Goal: Information Seeking & Learning: Learn about a topic

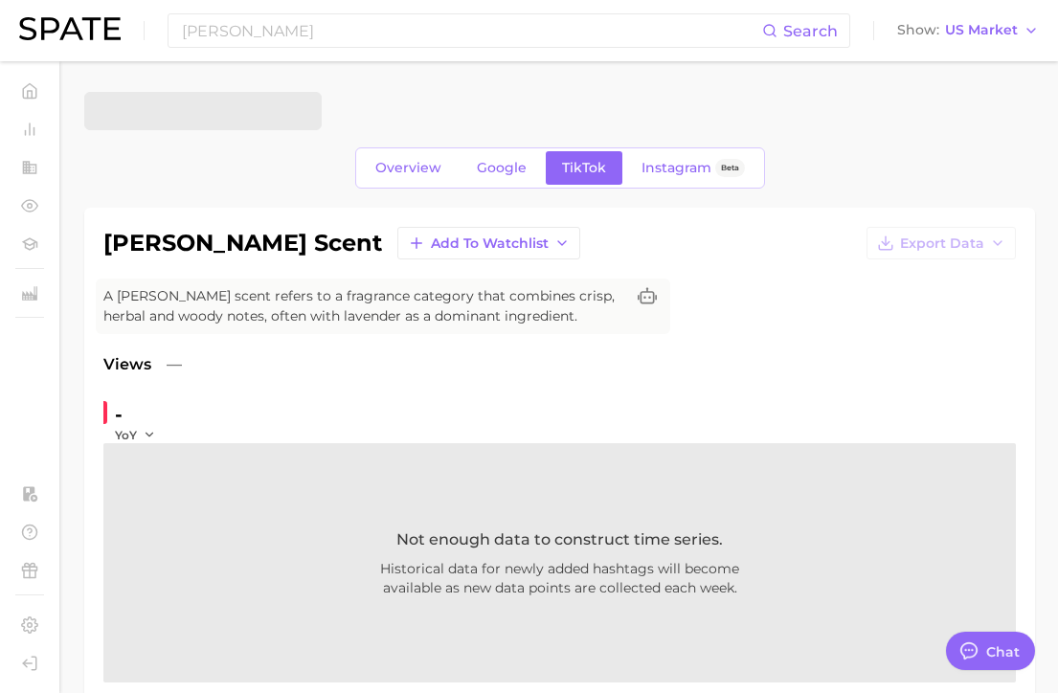
type textarea "x"
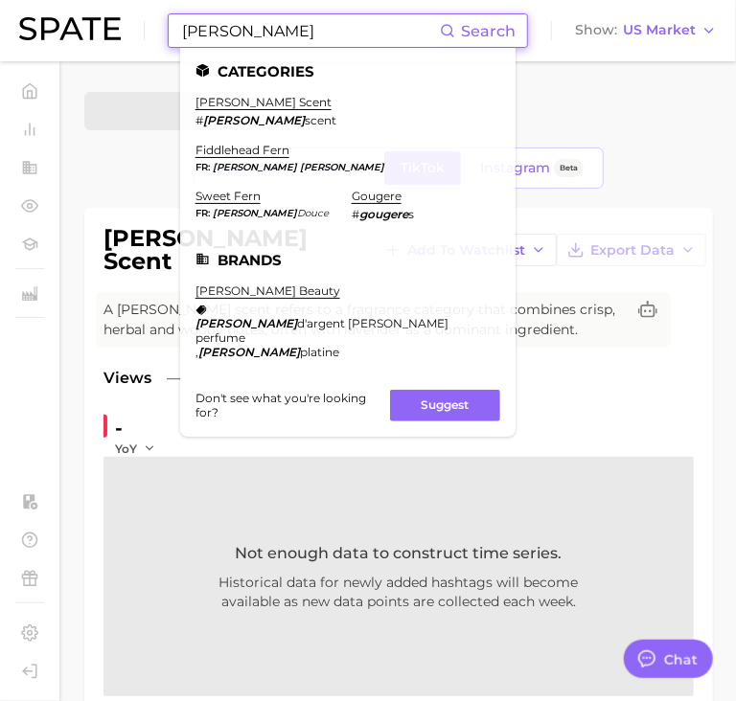
click at [249, 36] on input "[PERSON_NAME]" at bounding box center [310, 30] width 260 height 33
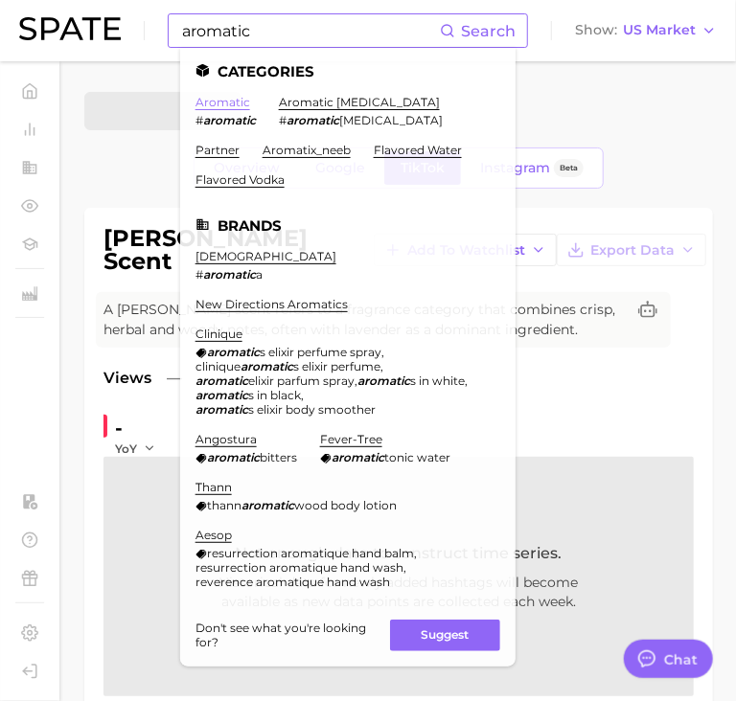
click at [235, 102] on link "aromatic" at bounding box center [222, 102] width 55 height 14
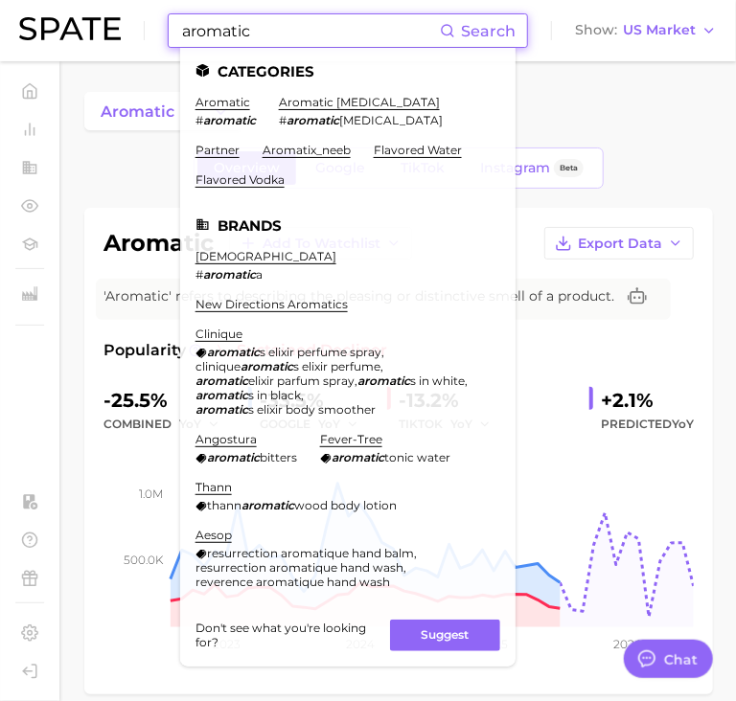
click at [313, 16] on input "aromatic" at bounding box center [310, 30] width 260 height 33
click at [230, 102] on link "aromatic" at bounding box center [222, 102] width 55 height 14
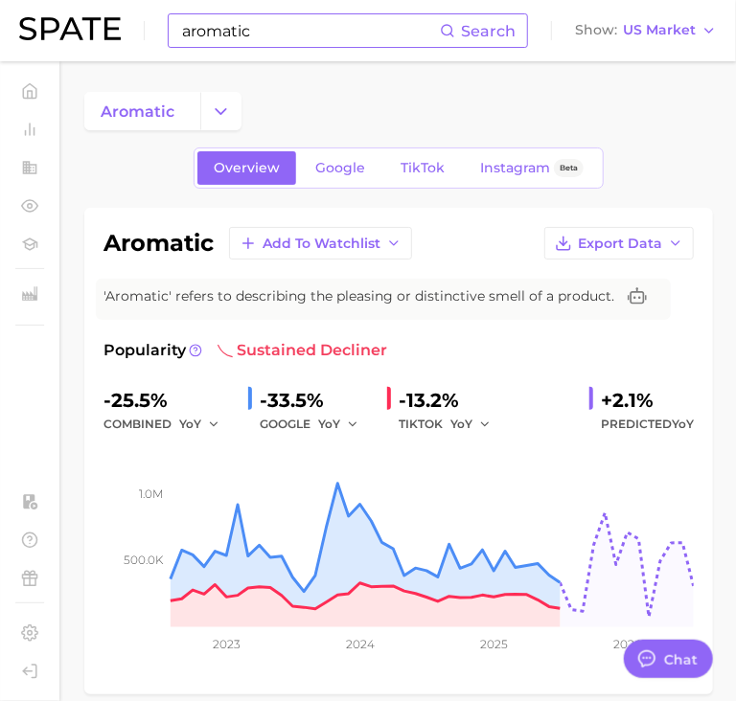
click at [273, 25] on input "aromatic" at bounding box center [310, 30] width 260 height 33
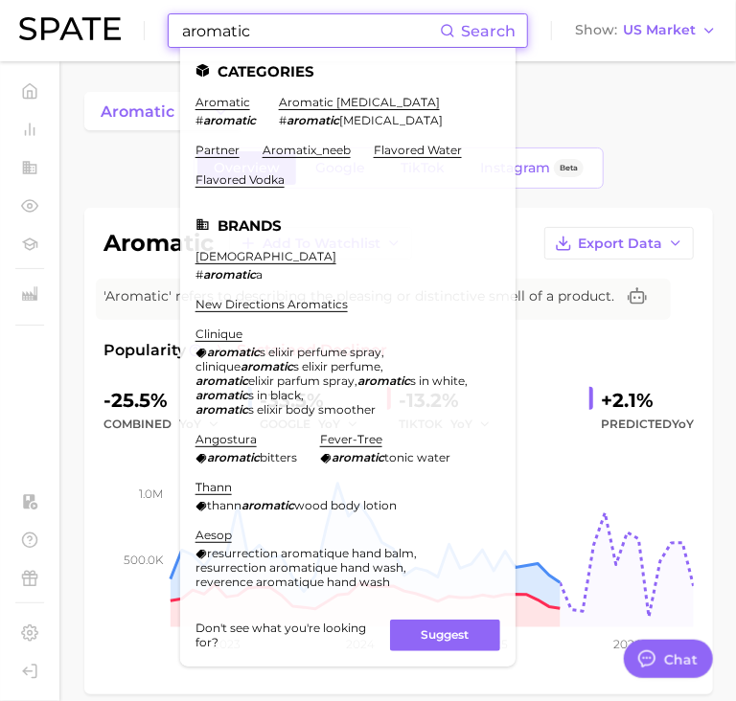
click at [273, 25] on input "aromatic" at bounding box center [310, 30] width 260 height 33
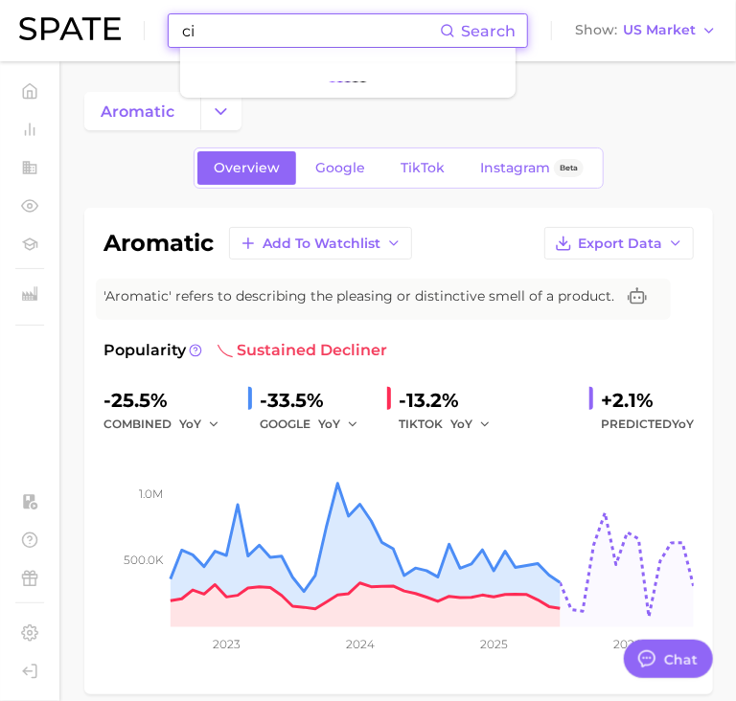
type input "c"
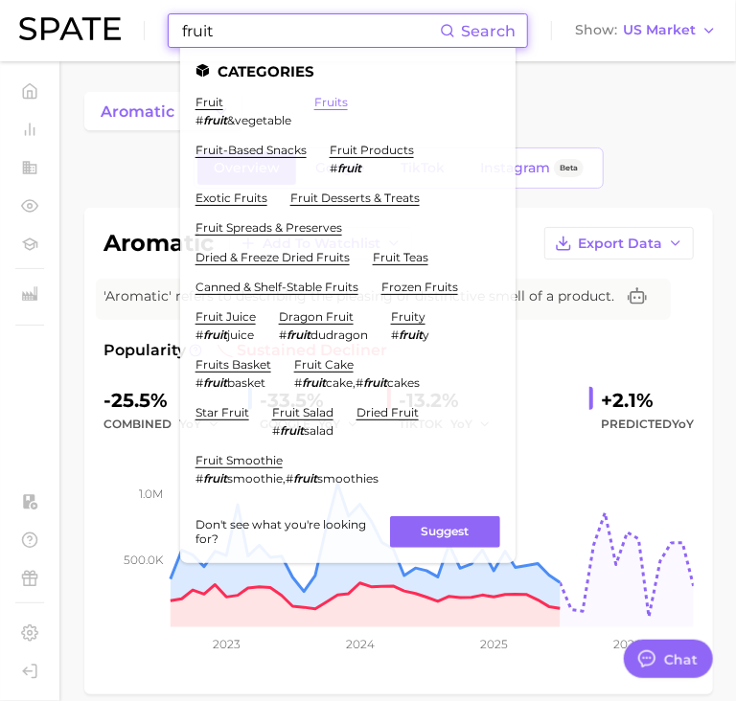
type input "fruit"
click at [335, 101] on link "fruits" at bounding box center [331, 102] width 34 height 14
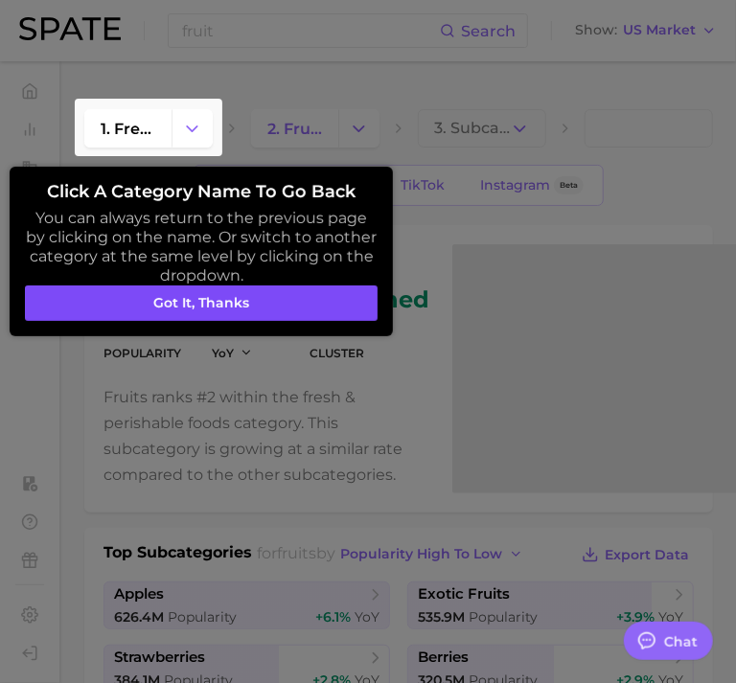
click at [311, 296] on button "Got it, thanks" at bounding box center [201, 303] width 352 height 36
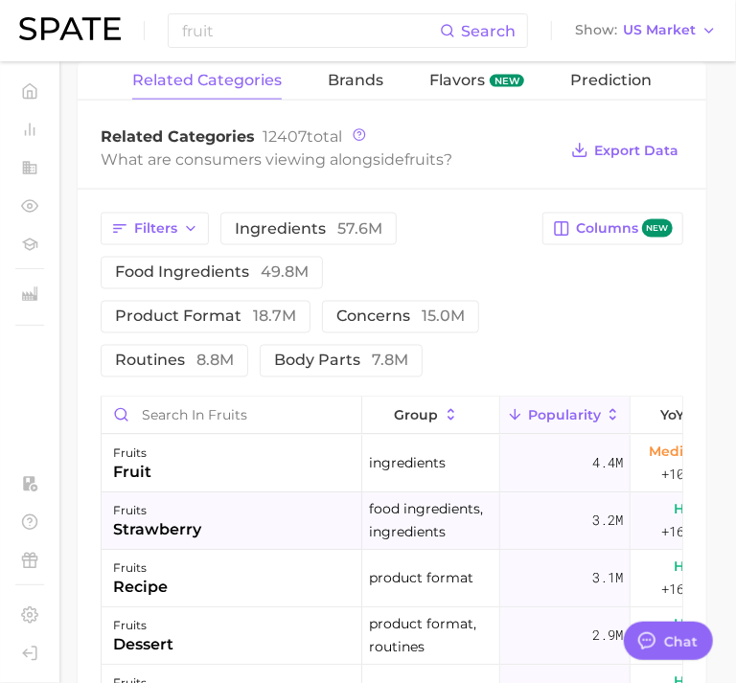
scroll to position [908, 7]
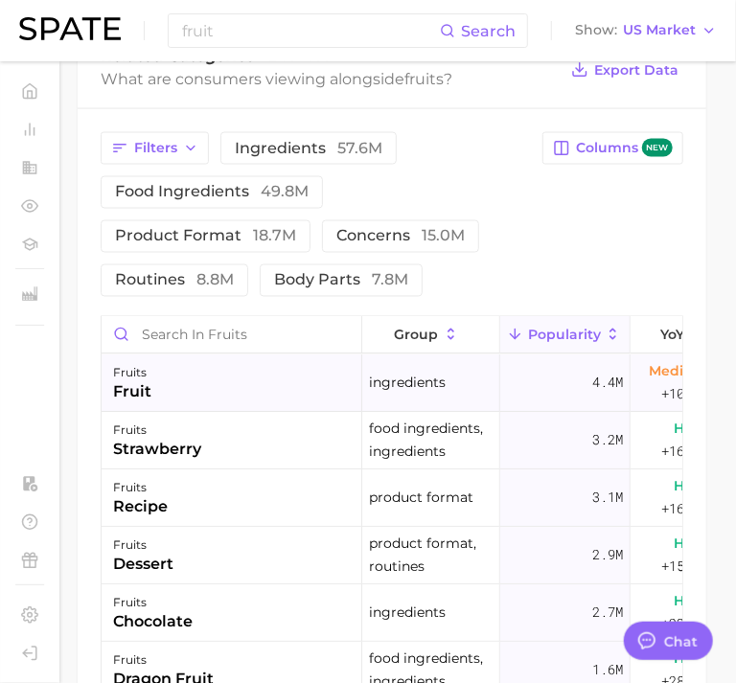
click at [240, 298] on div "fruits fruit" at bounding box center [232, 383] width 261 height 57
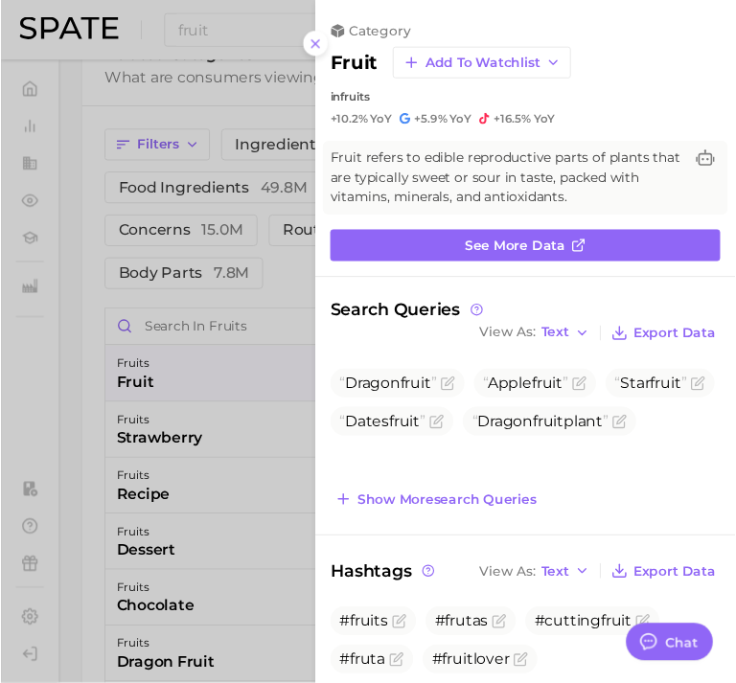
scroll to position [0, 0]
click at [331, 47] on button at bounding box center [323, 45] width 26 height 26
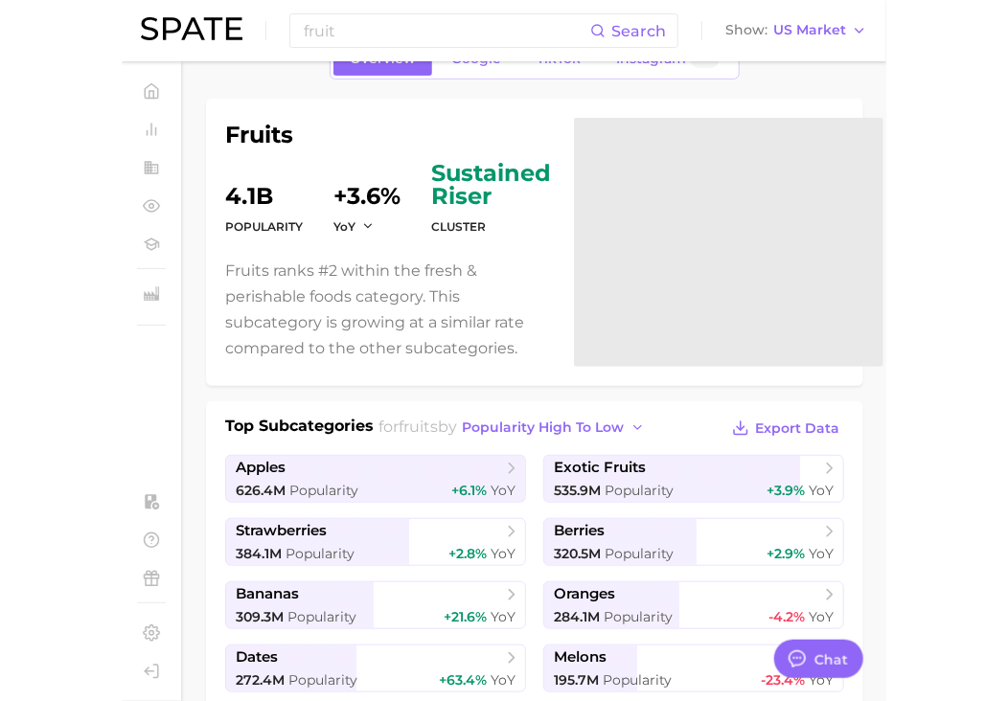
scroll to position [104, 0]
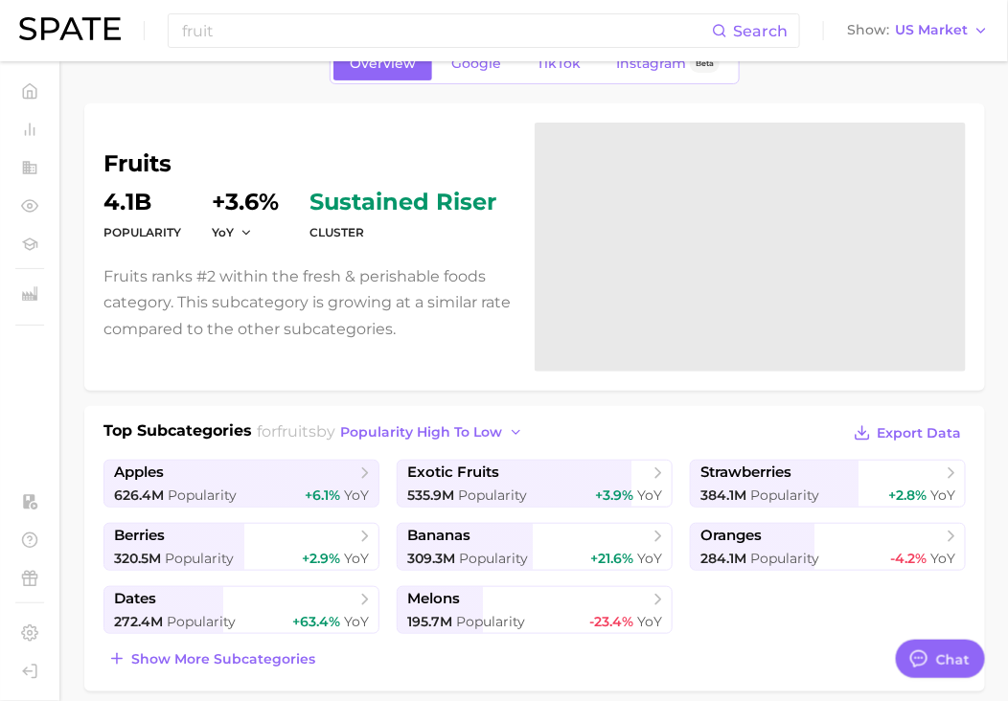
click at [488, 284] on p "Fruits ranks #2 within the fresh & perishable foods category. This subcategory …" at bounding box center [307, 302] width 408 height 79
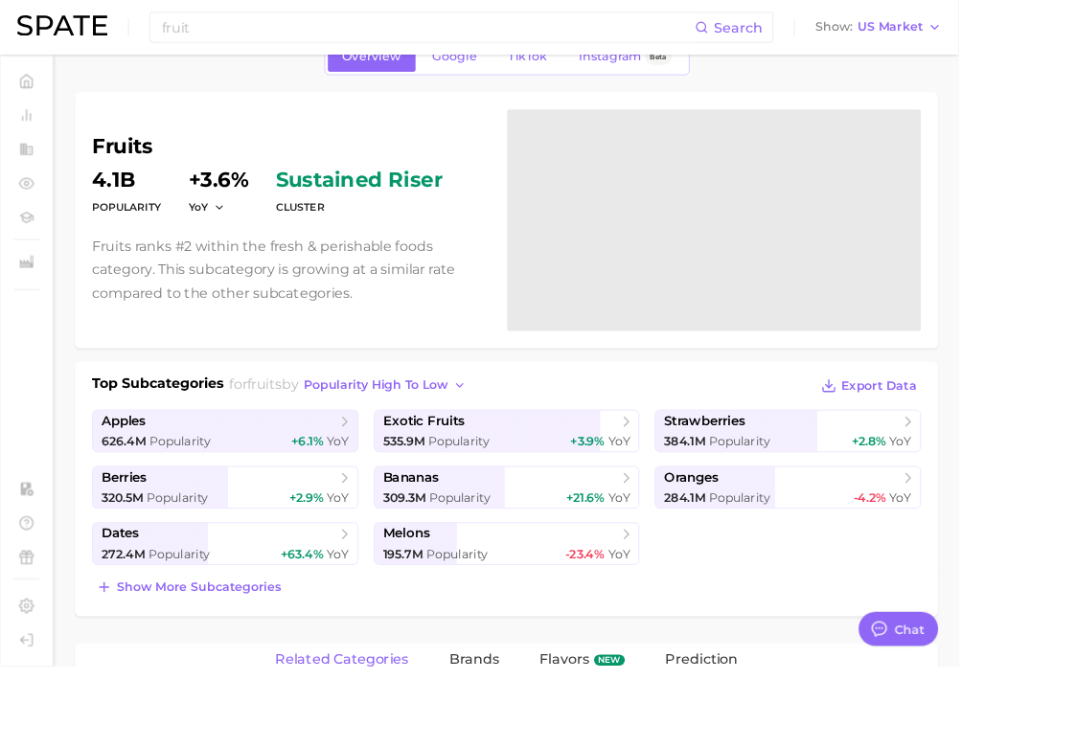
type textarea "x"
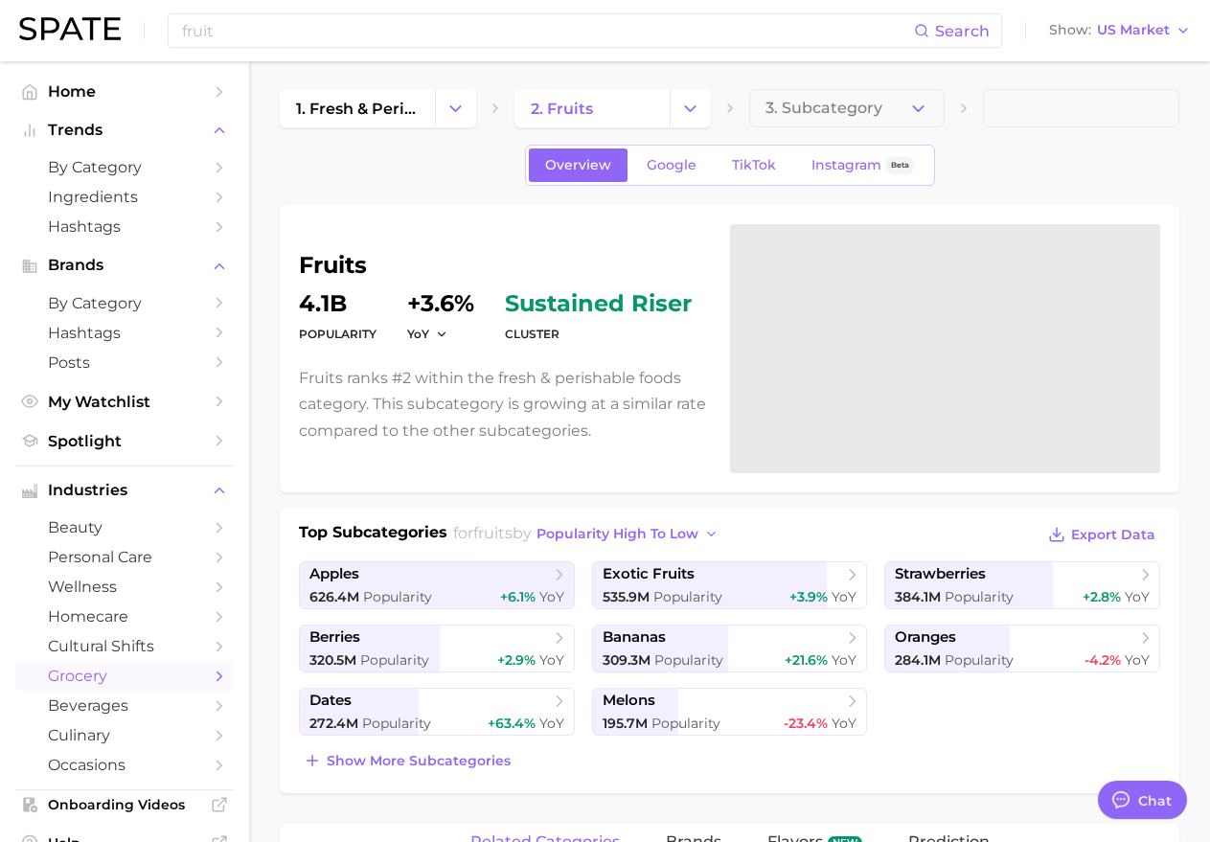
scroll to position [0, 0]
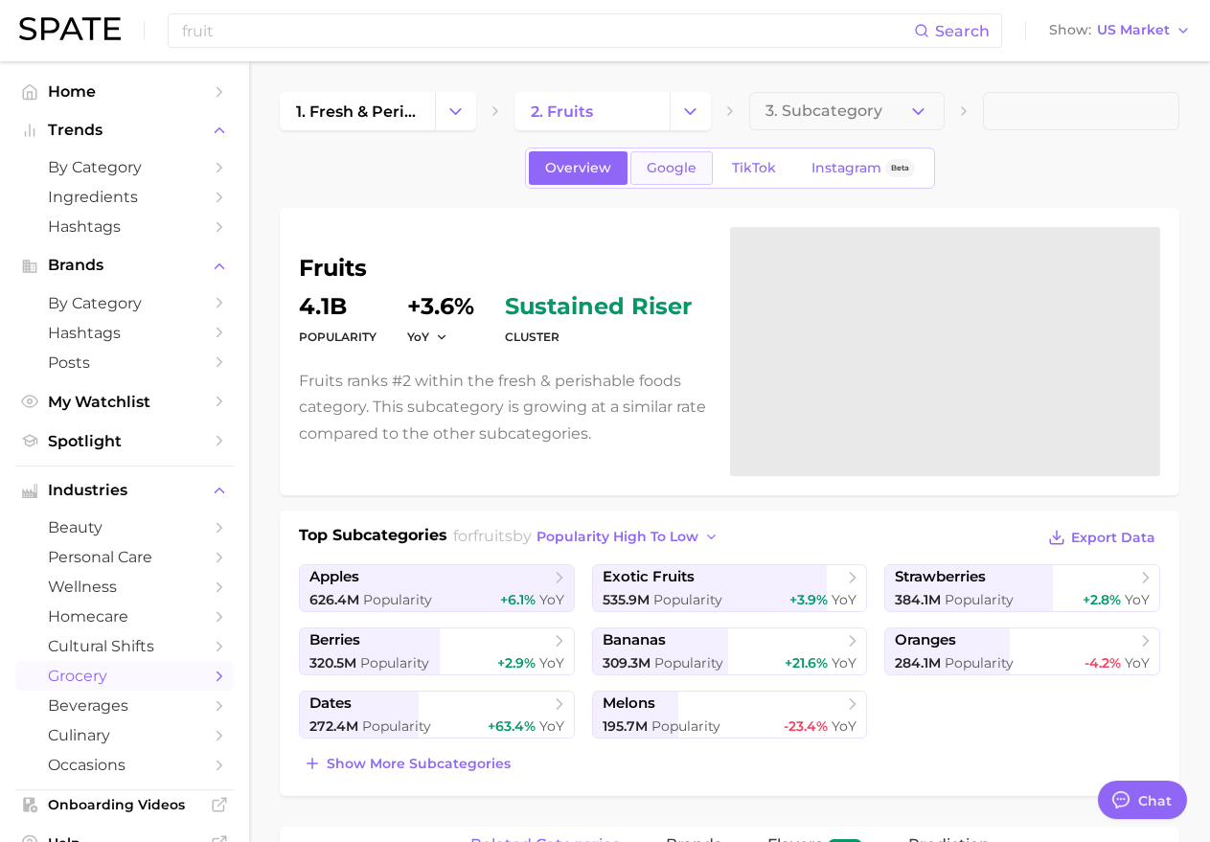
click at [698, 169] on link "Google" at bounding box center [671, 168] width 82 height 34
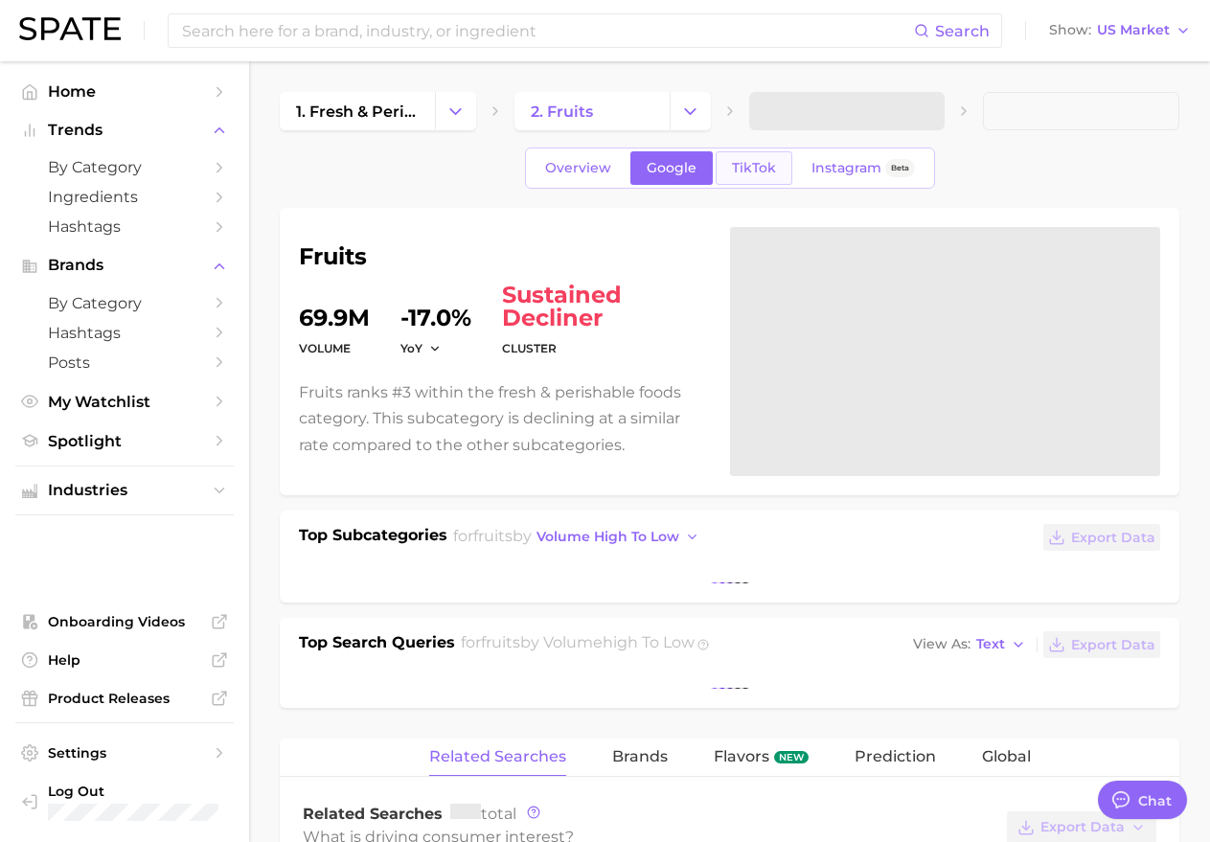
click at [735, 170] on span "TikTok" at bounding box center [754, 168] width 44 height 16
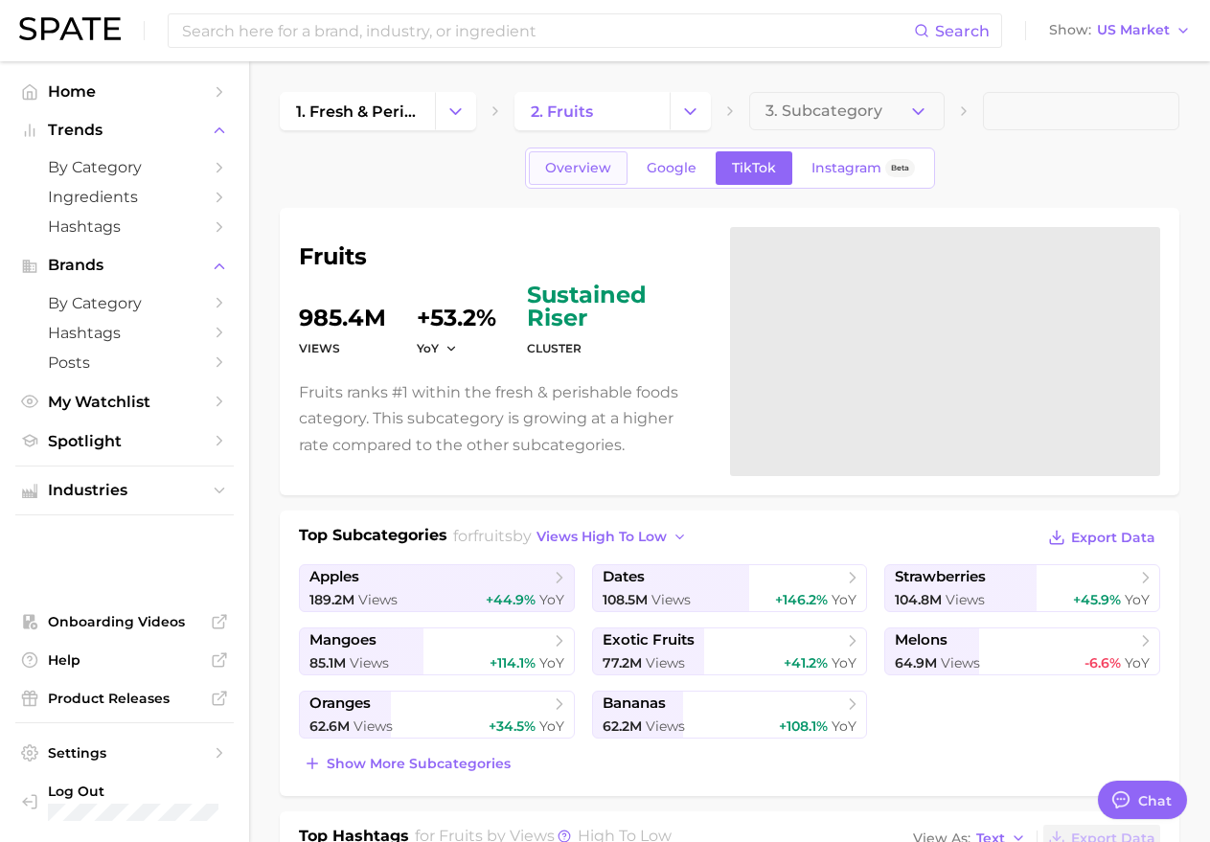
click at [570, 164] on span "Overview" at bounding box center [578, 168] width 66 height 16
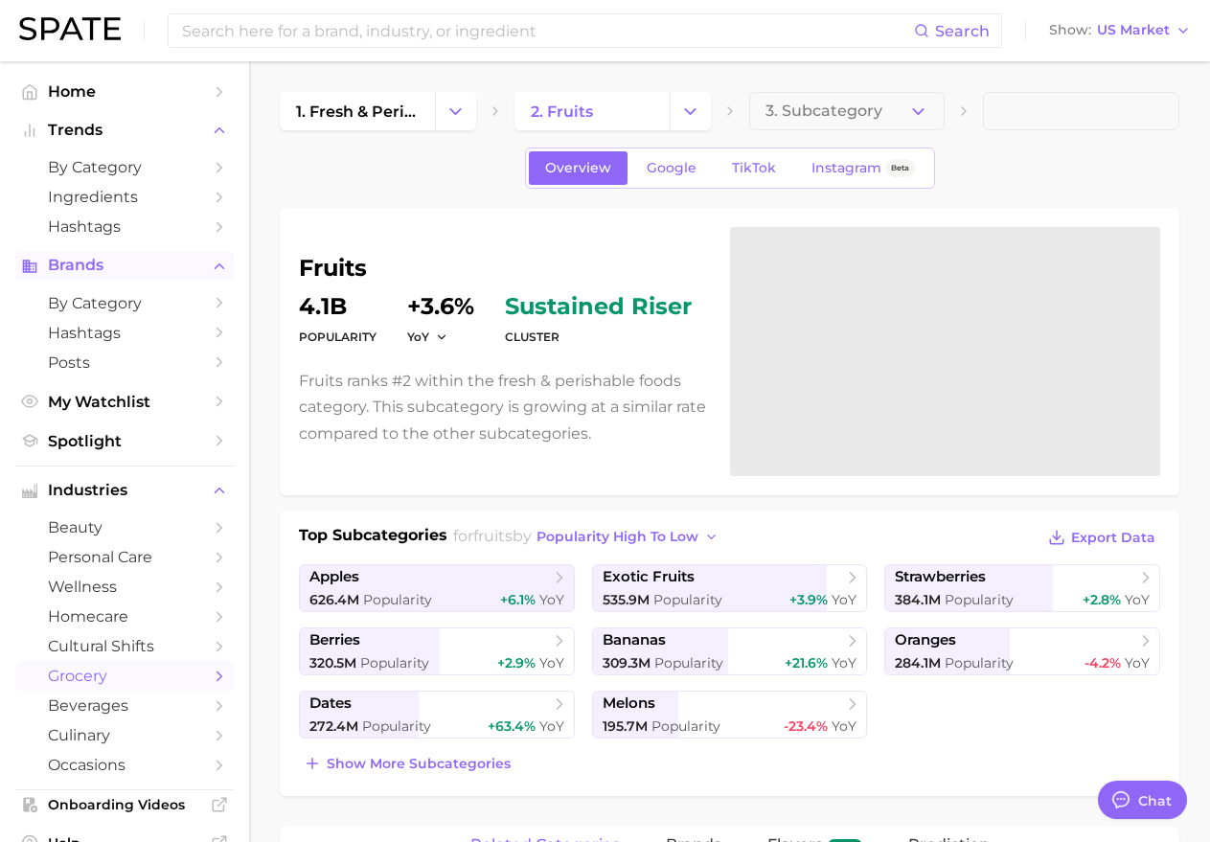
drag, startPoint x: 676, startPoint y: 164, endPoint x: 198, endPoint y: 276, distance: 490.9
click at [676, 164] on span "Google" at bounding box center [671, 168] width 50 height 16
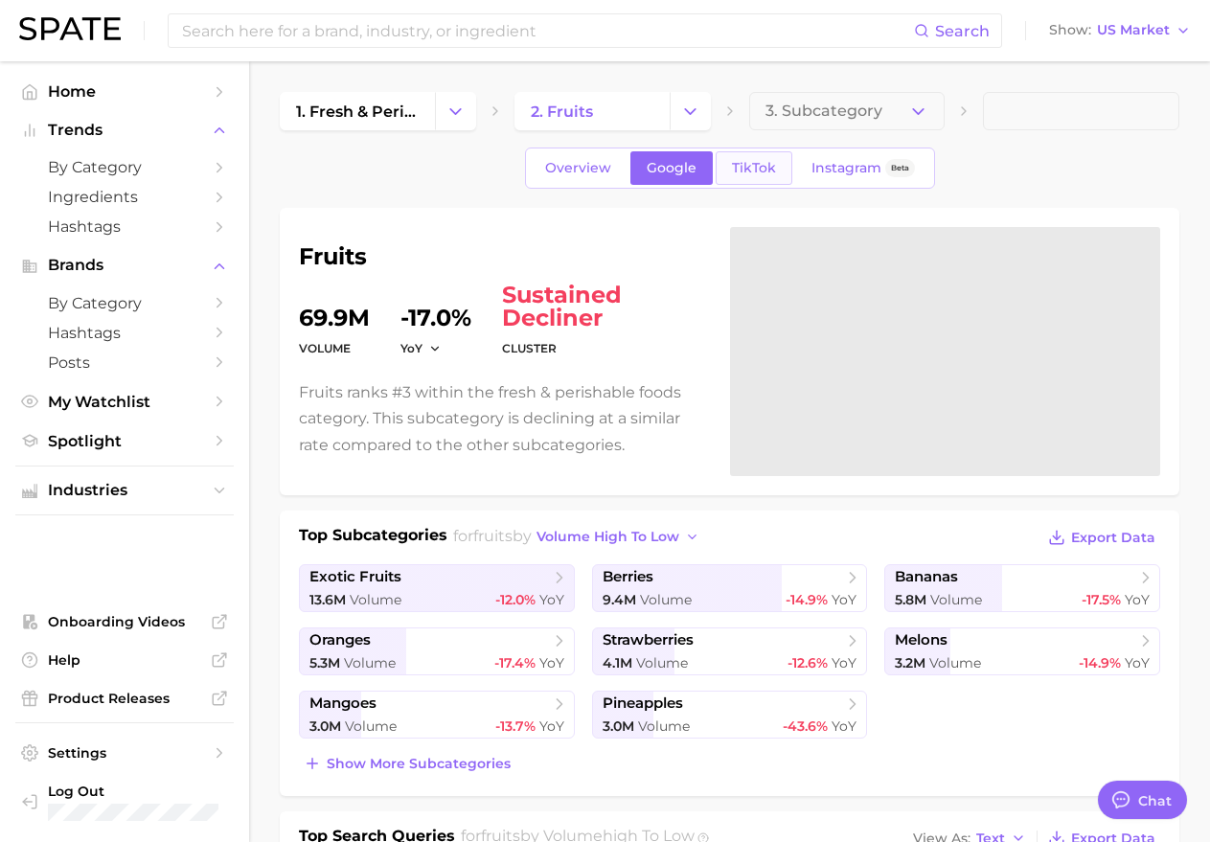
click at [735, 151] on link "TikTok" at bounding box center [753, 168] width 77 height 34
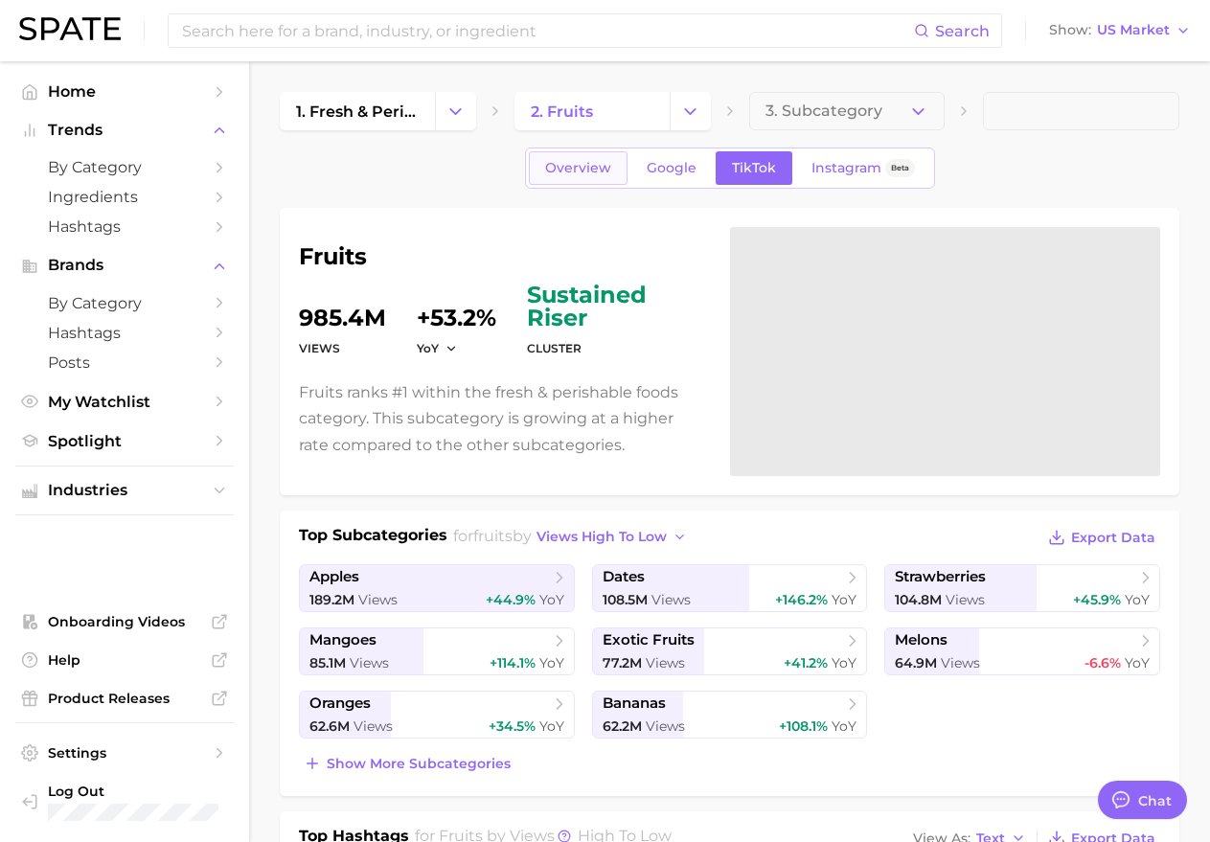
click at [568, 165] on span "Overview" at bounding box center [578, 168] width 66 height 16
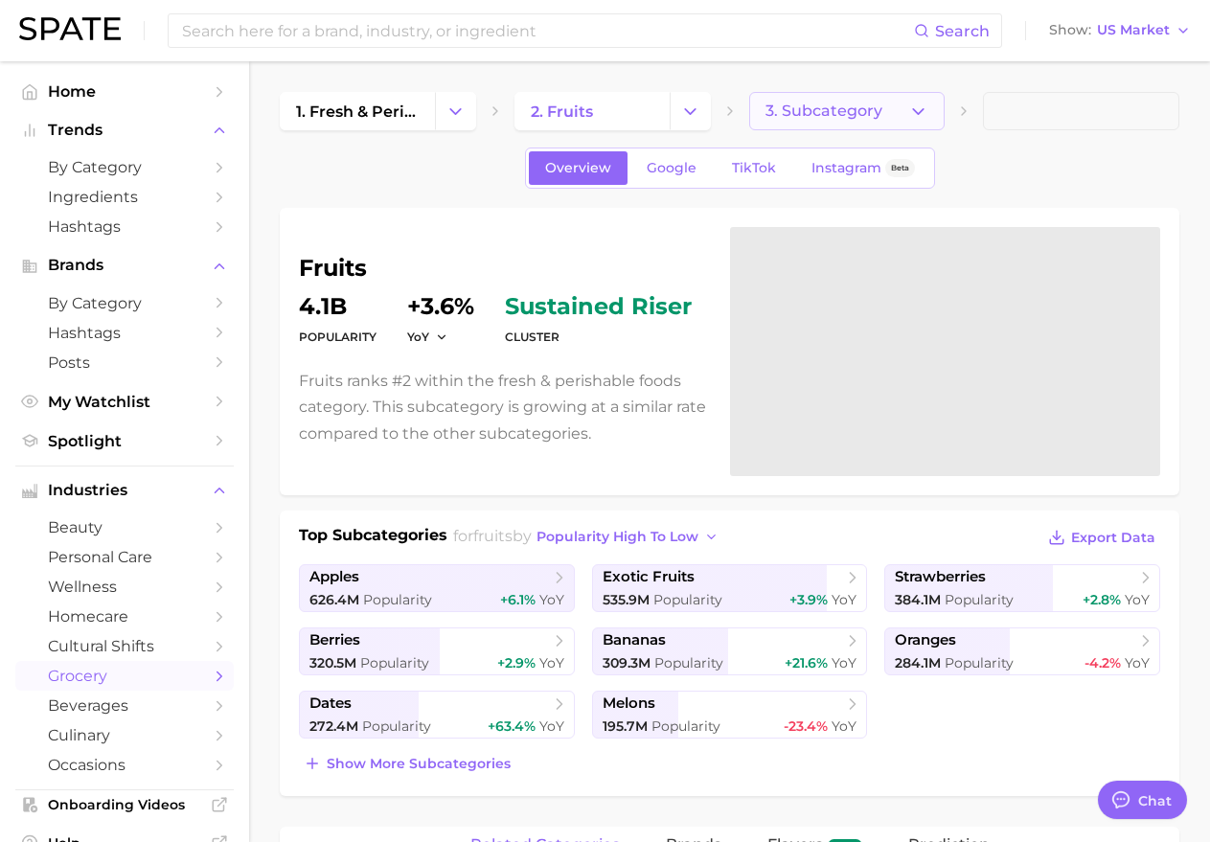
click at [735, 105] on span "3. Subcategory" at bounding box center [823, 110] width 117 height 17
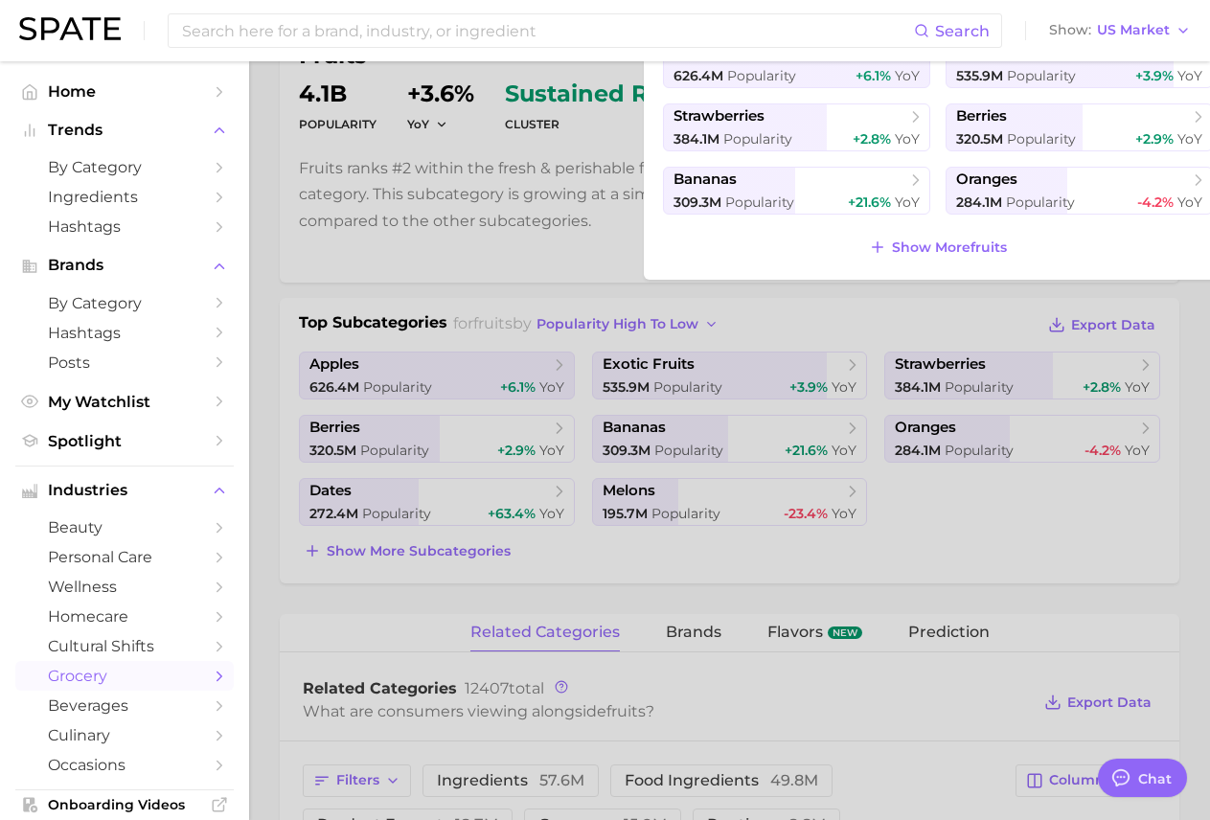
scroll to position [261, 0]
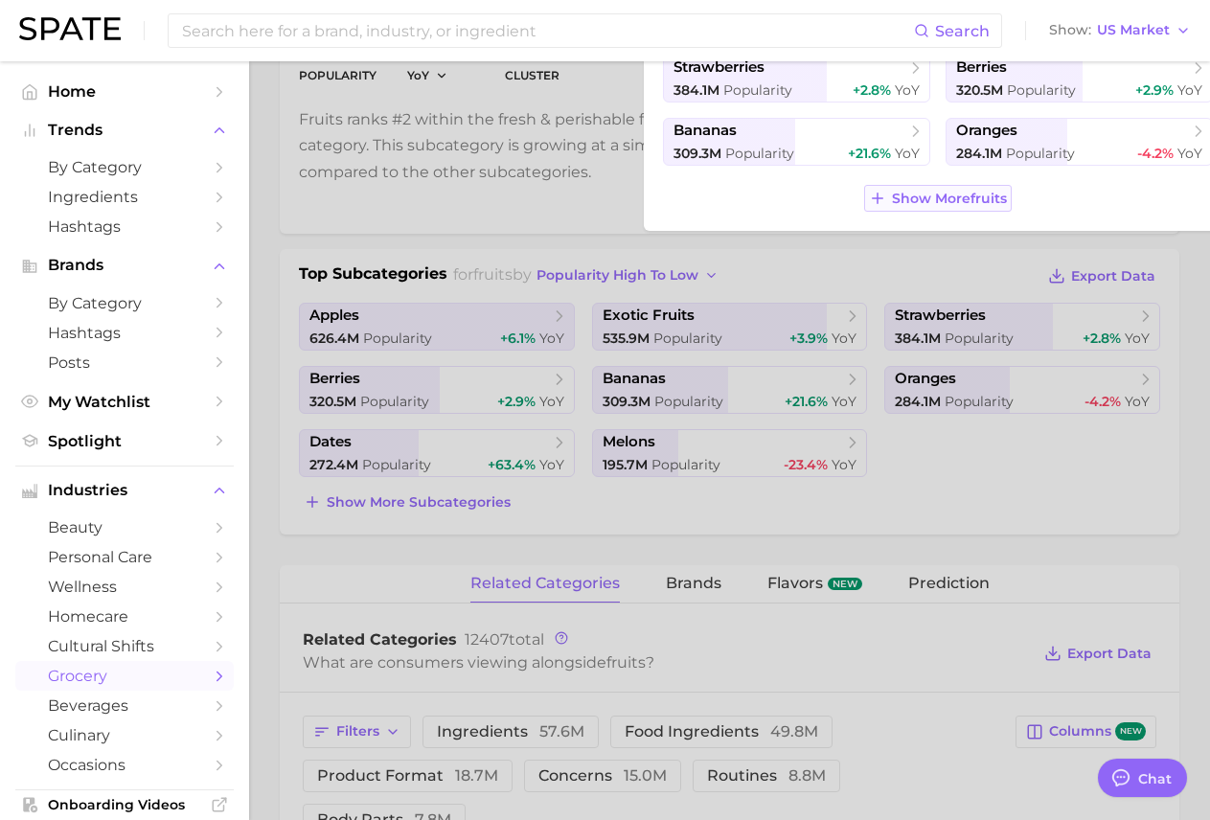
click at [735, 191] on span "Show More fruits" at bounding box center [949, 199] width 115 height 16
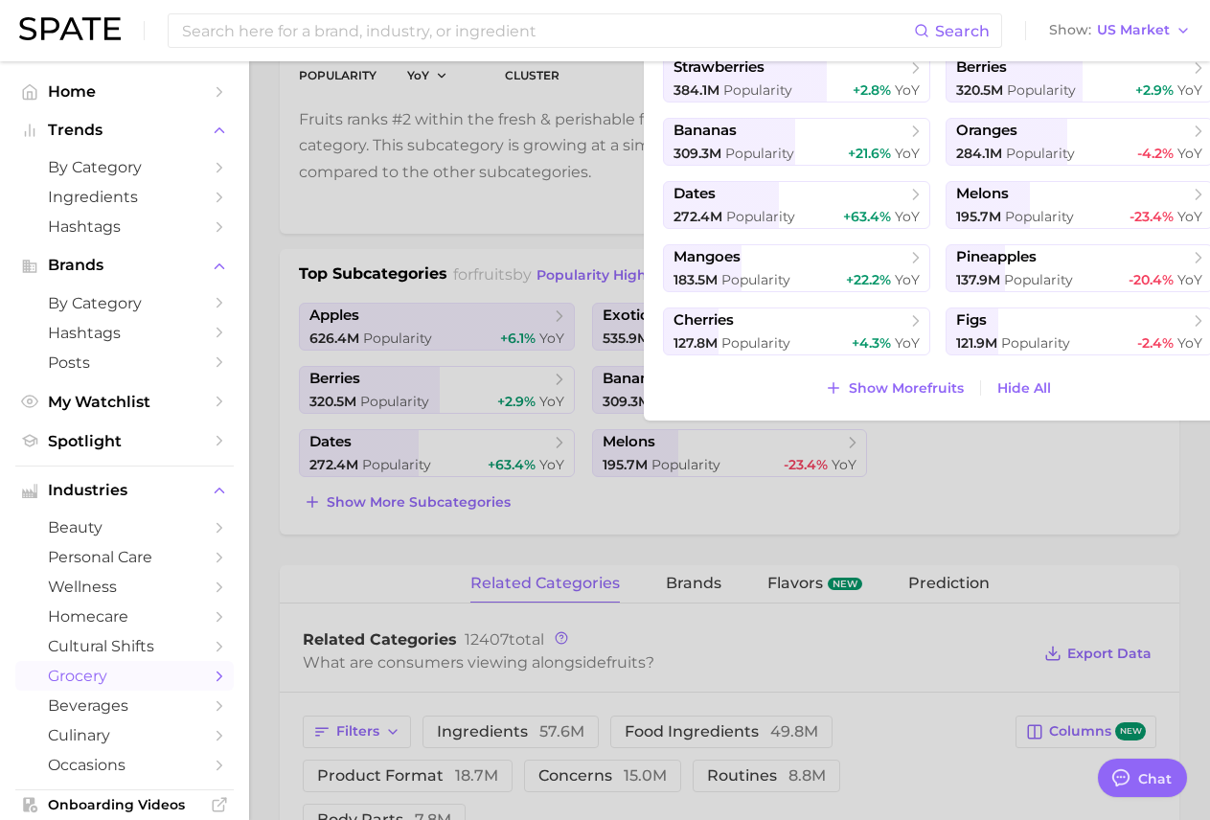
click at [480, 233] on div at bounding box center [605, 410] width 1210 height 820
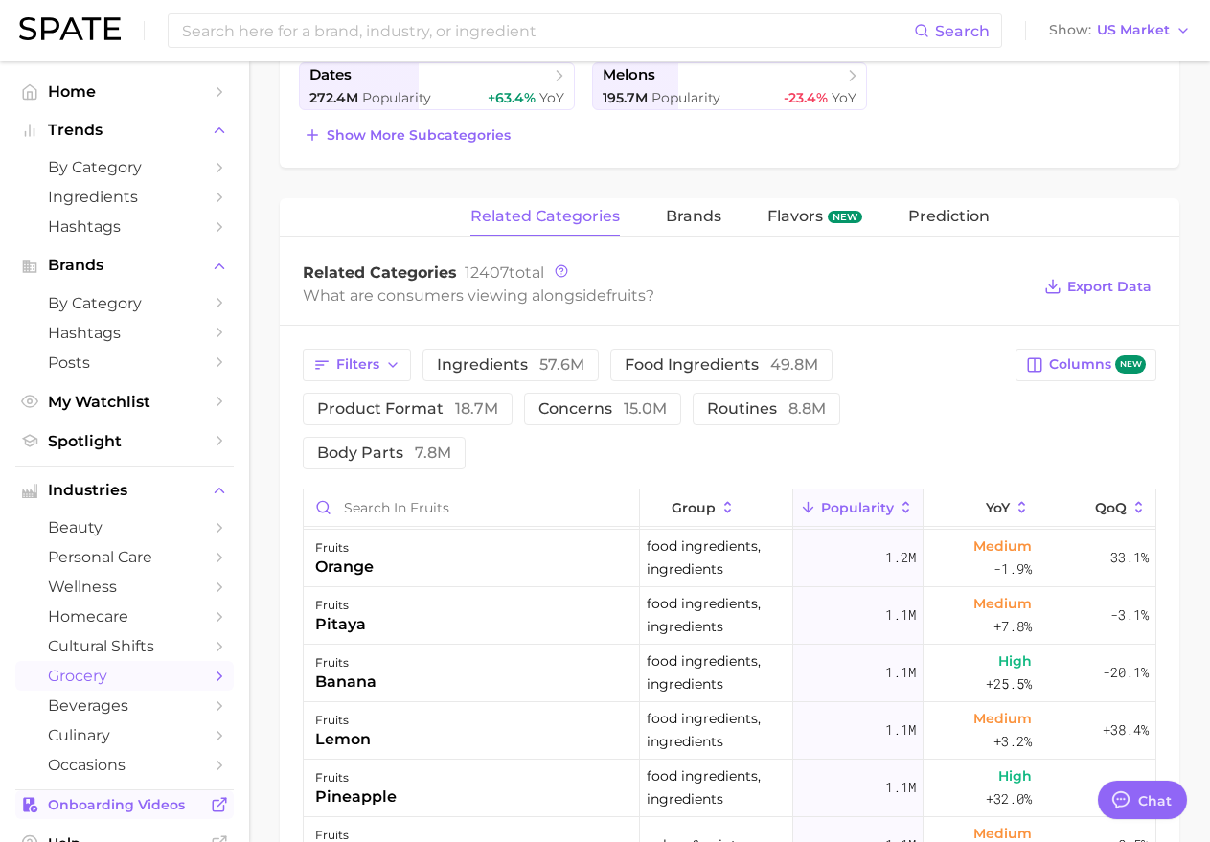
scroll to position [635, 0]
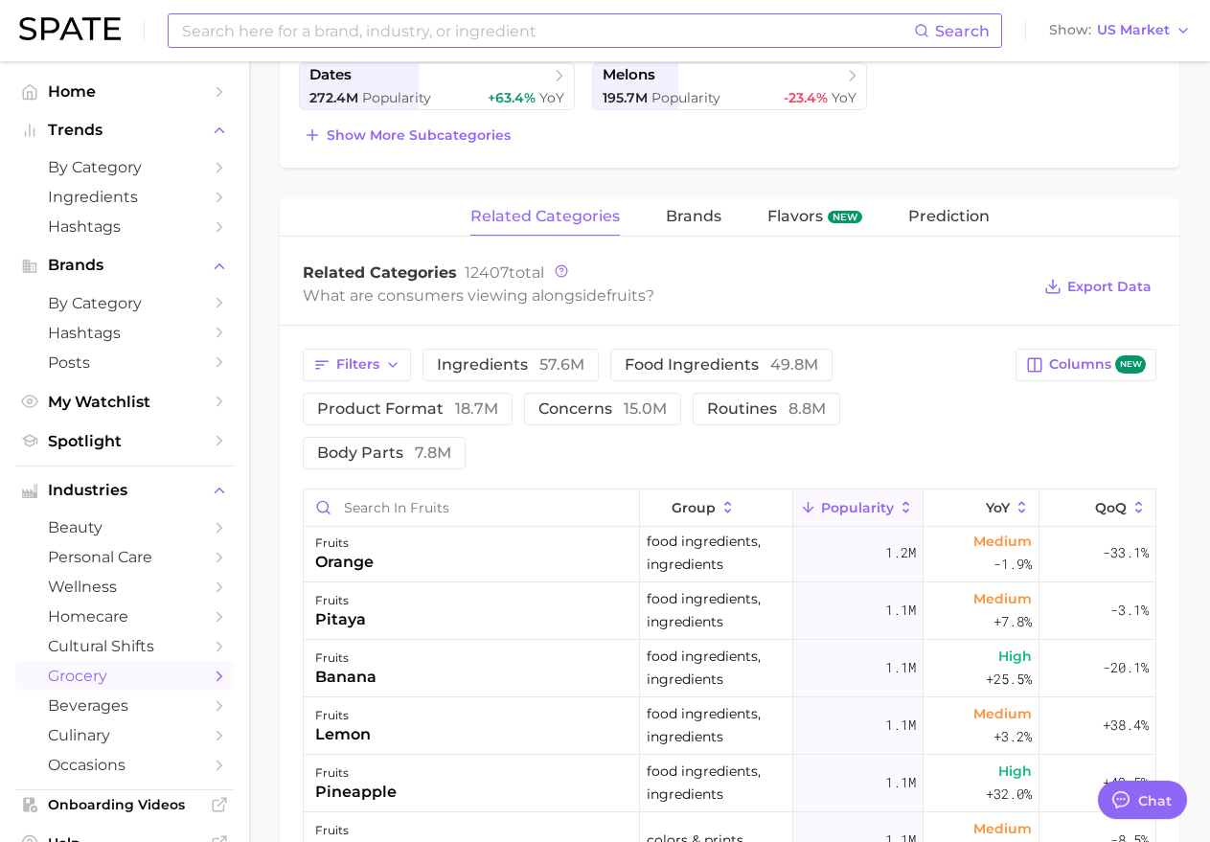
click at [246, 27] on input at bounding box center [547, 30] width 734 height 33
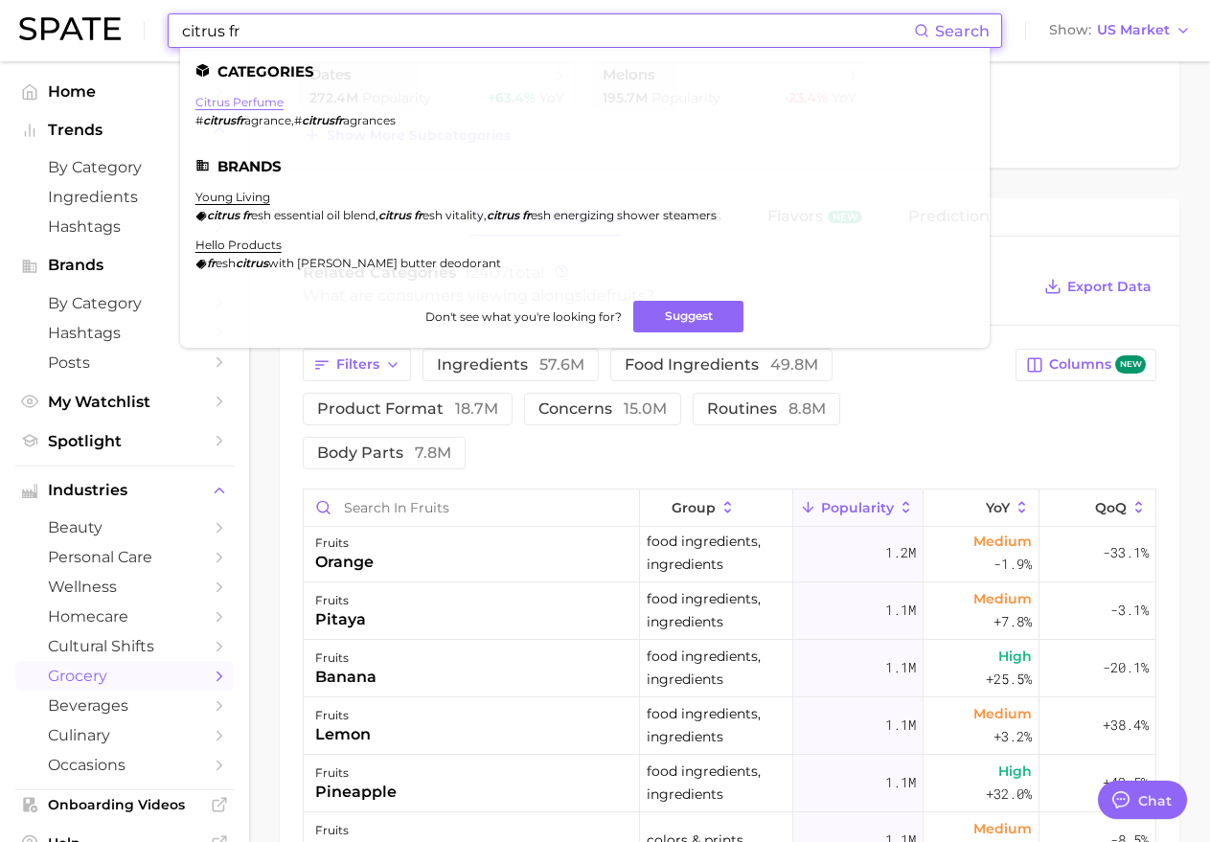
type input "citrus fr"
click at [237, 101] on link "citrus perfume" at bounding box center [239, 102] width 88 height 14
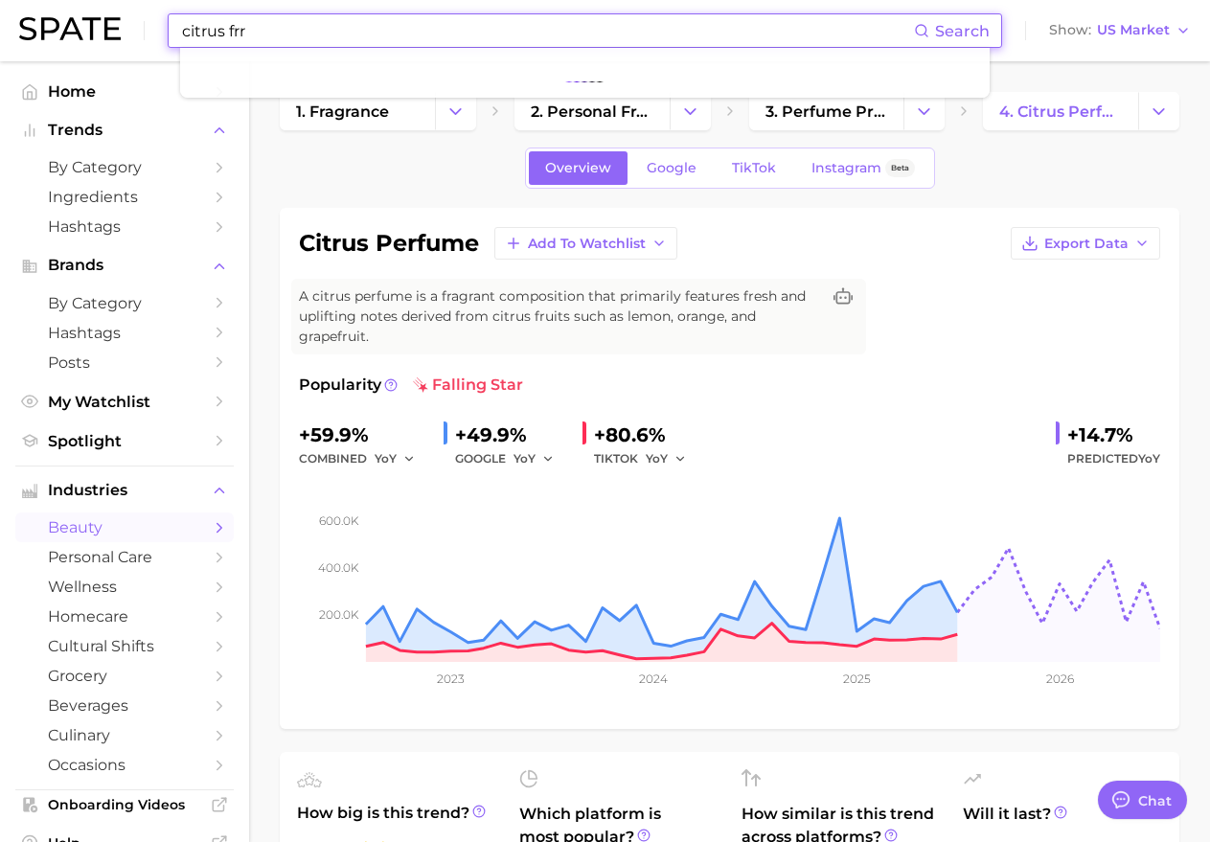
click at [296, 34] on input "citrus frr" at bounding box center [547, 30] width 734 height 33
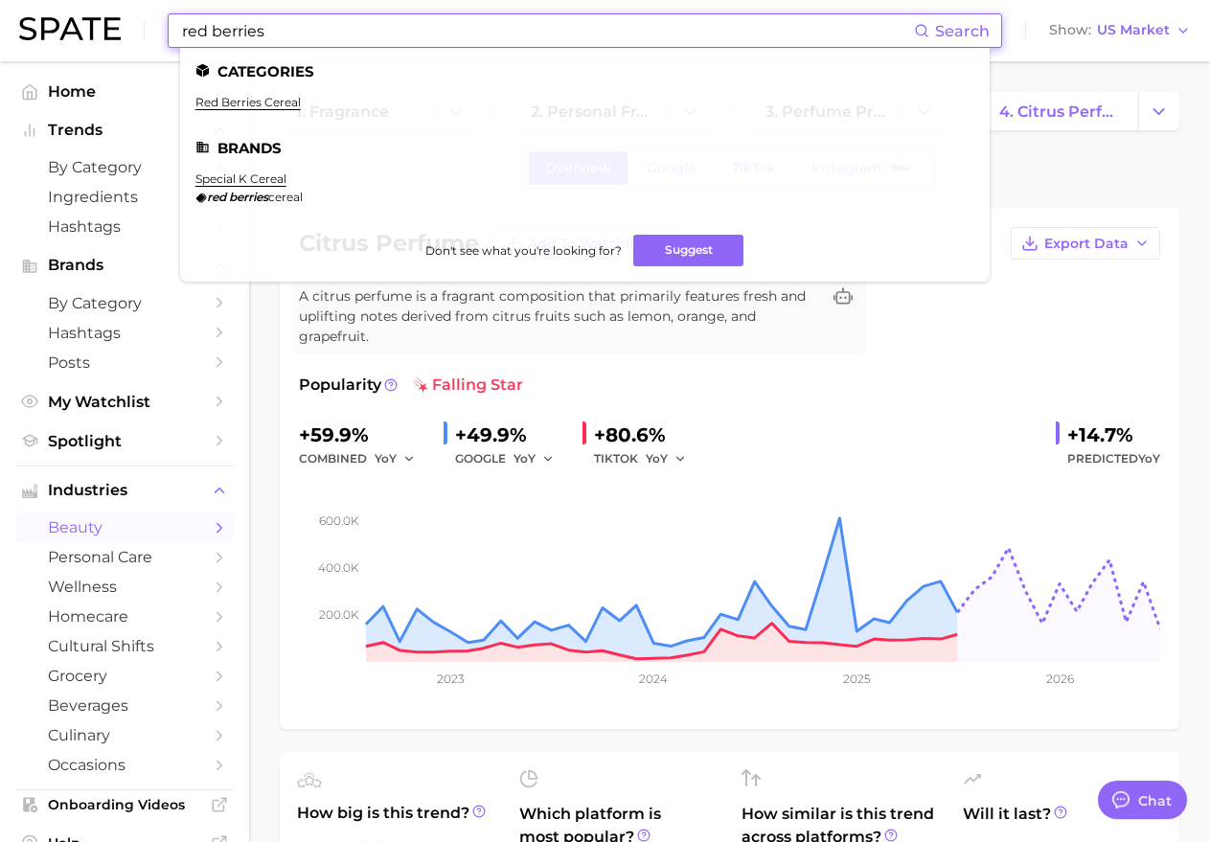
click at [298, 27] on input "red berries" at bounding box center [547, 30] width 734 height 33
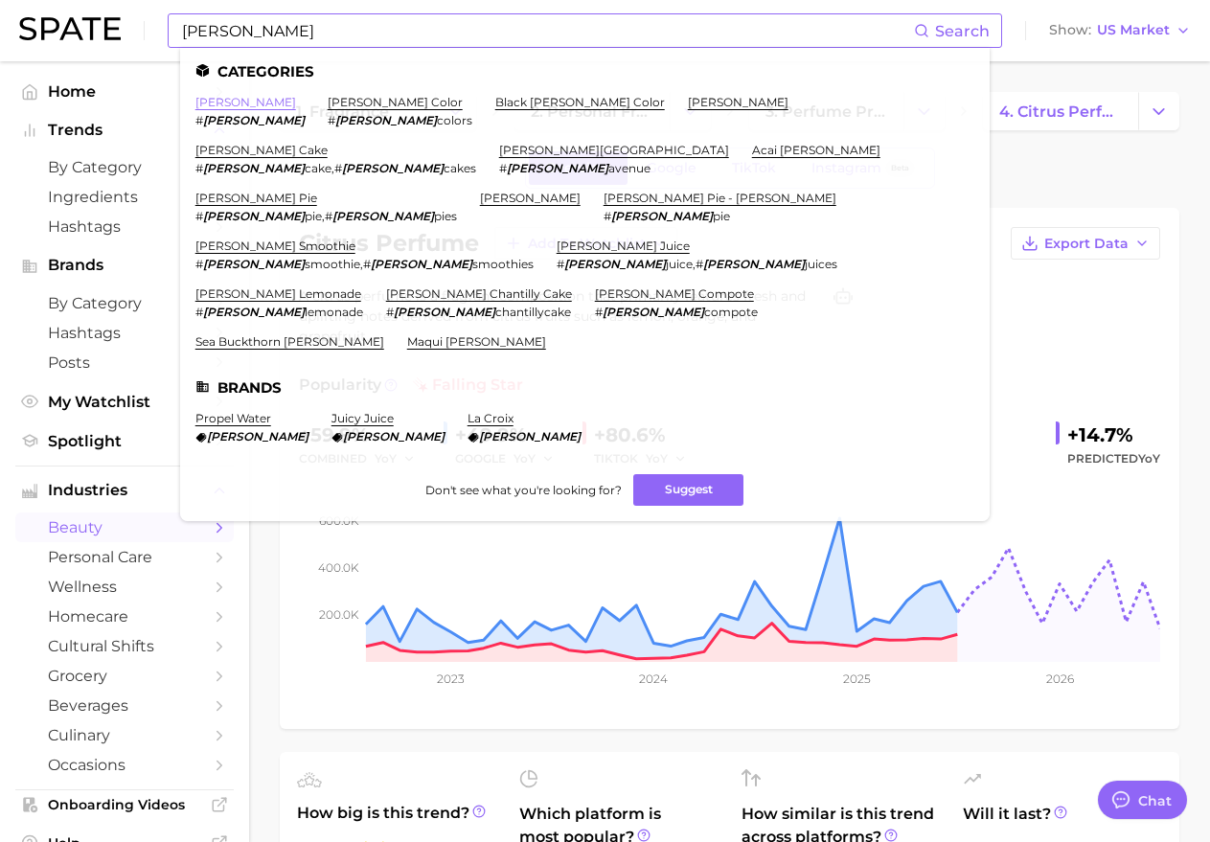
click at [219, 102] on link "[PERSON_NAME]" at bounding box center [245, 102] width 101 height 14
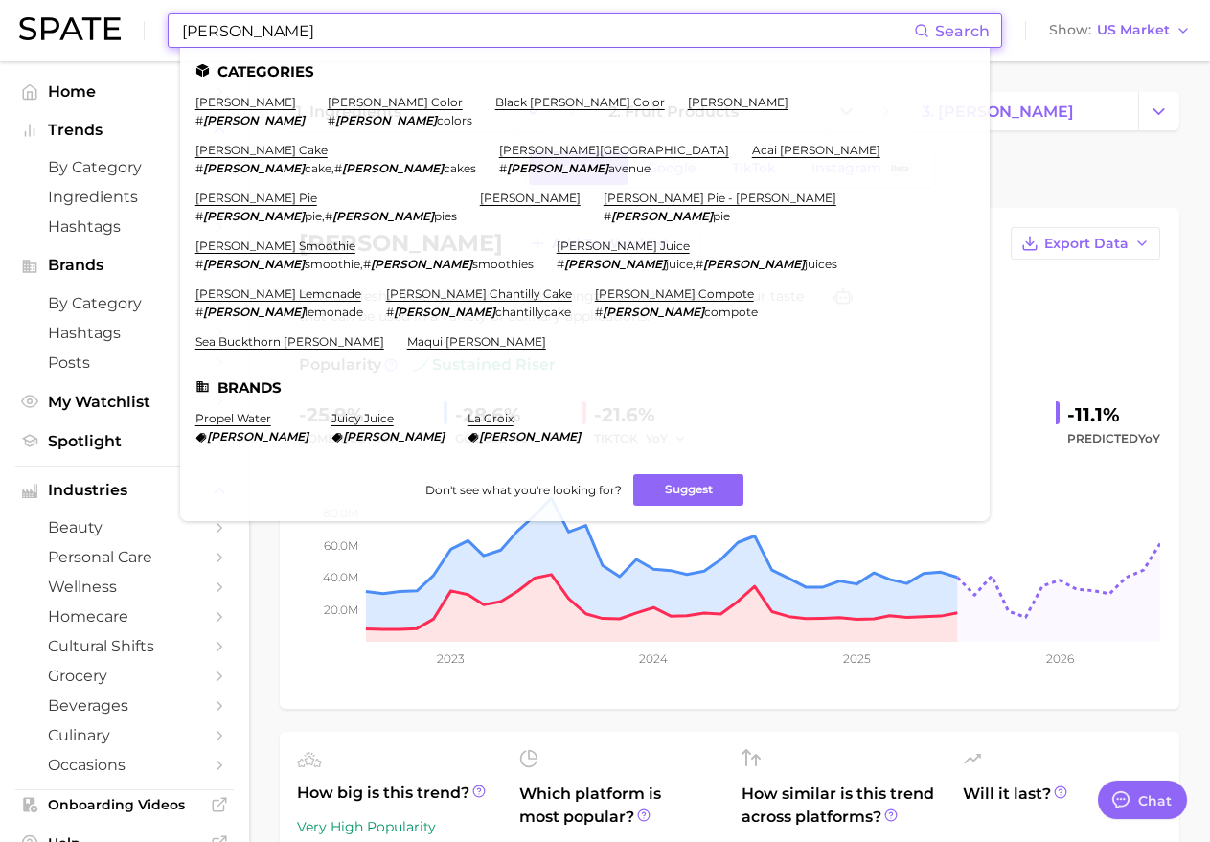
click at [317, 30] on input "[PERSON_NAME]" at bounding box center [547, 30] width 734 height 33
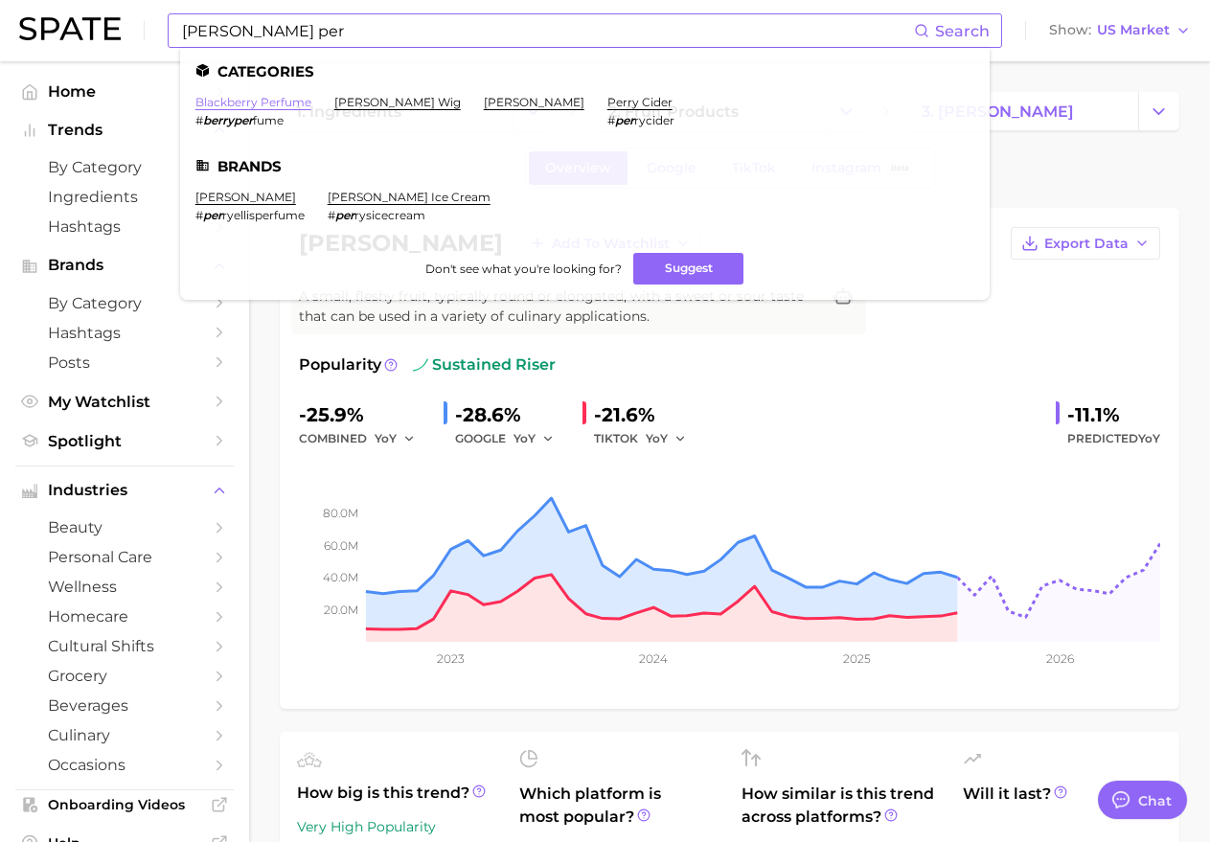
click at [261, 95] on link "blackberry perfume" at bounding box center [253, 102] width 116 height 14
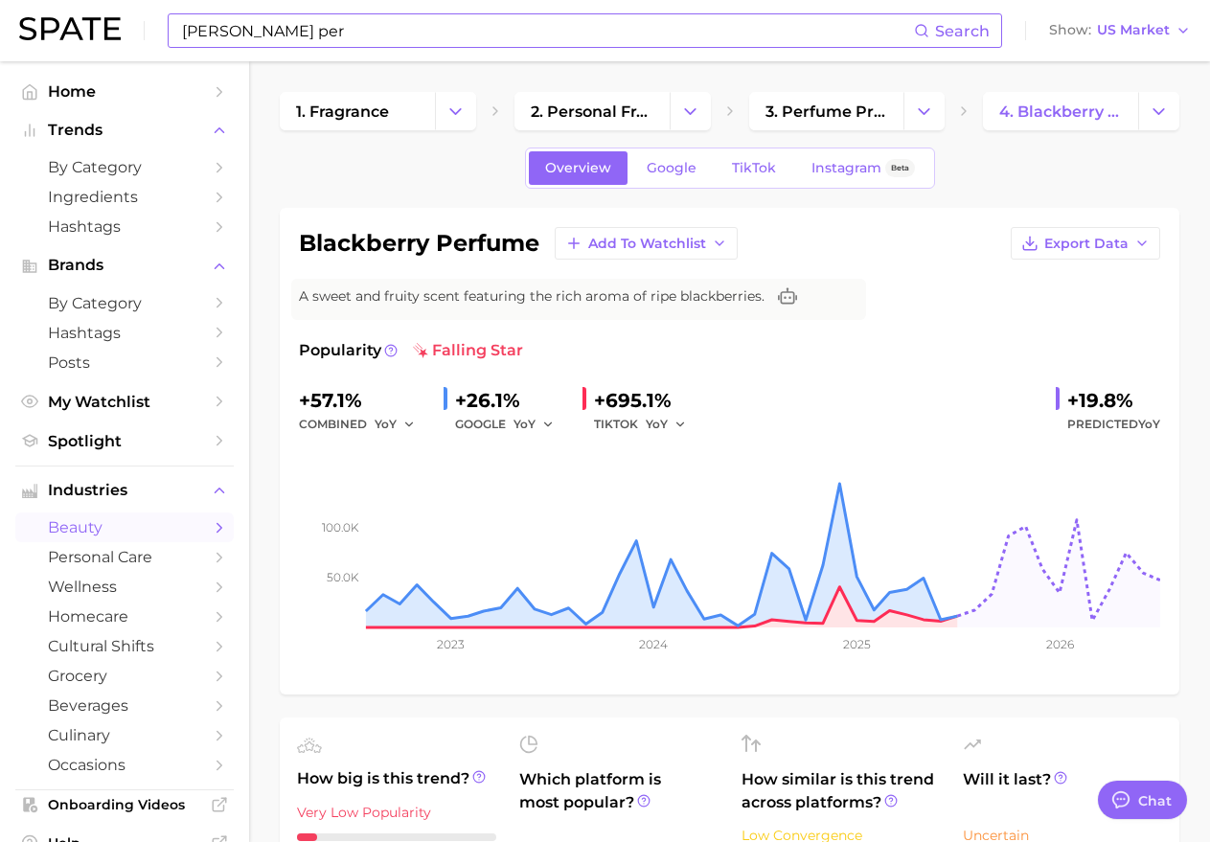
click at [496, 43] on input "[PERSON_NAME] per" at bounding box center [547, 30] width 734 height 33
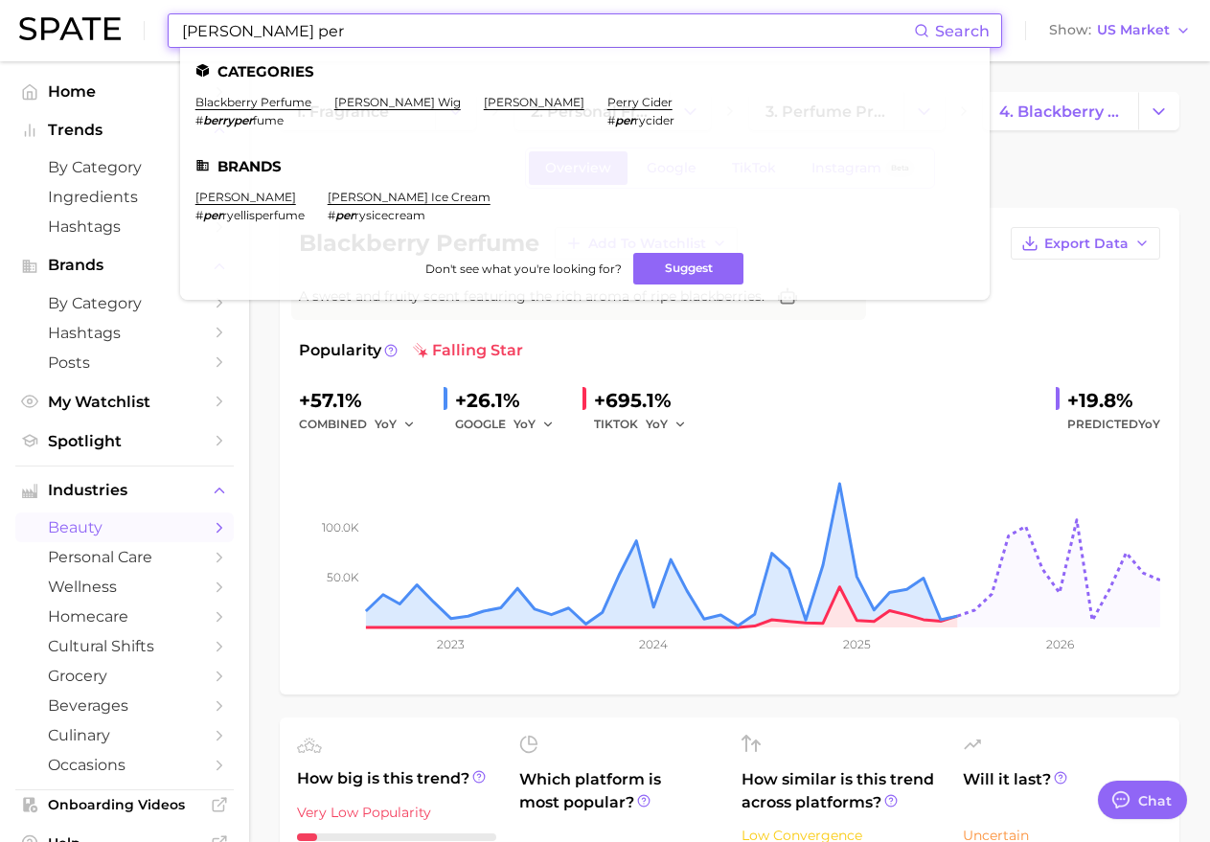
click at [496, 43] on input "[PERSON_NAME] per" at bounding box center [547, 30] width 734 height 33
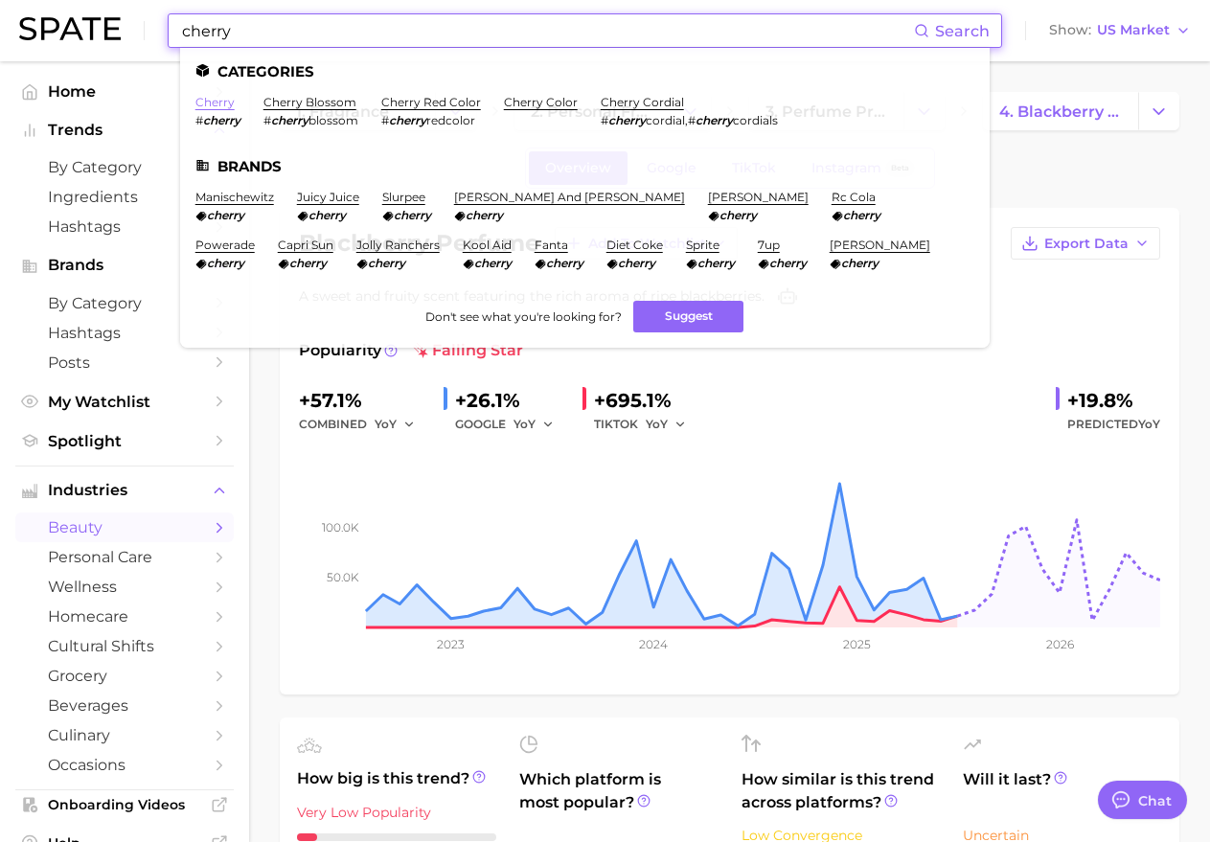
click at [211, 95] on link "cherry" at bounding box center [214, 102] width 39 height 14
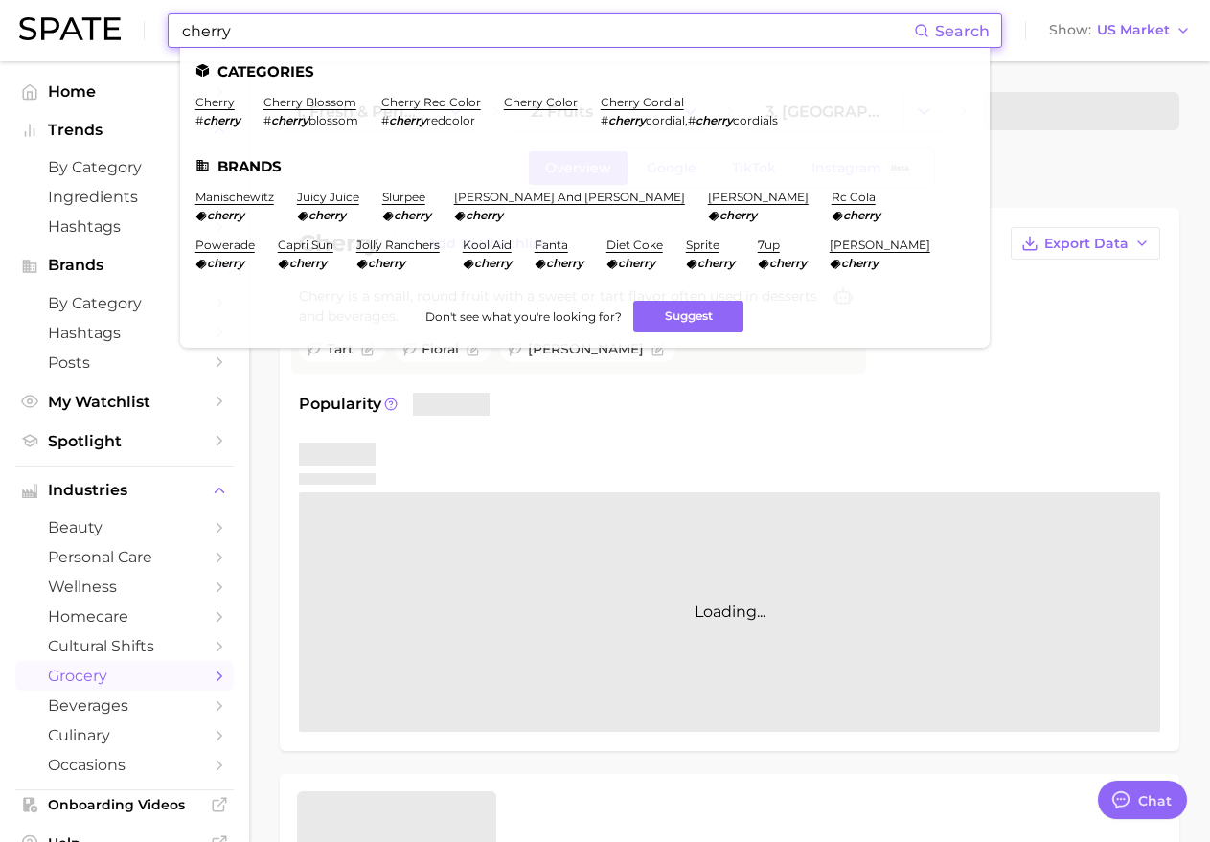
click at [312, 31] on input "cherry" at bounding box center [547, 30] width 734 height 33
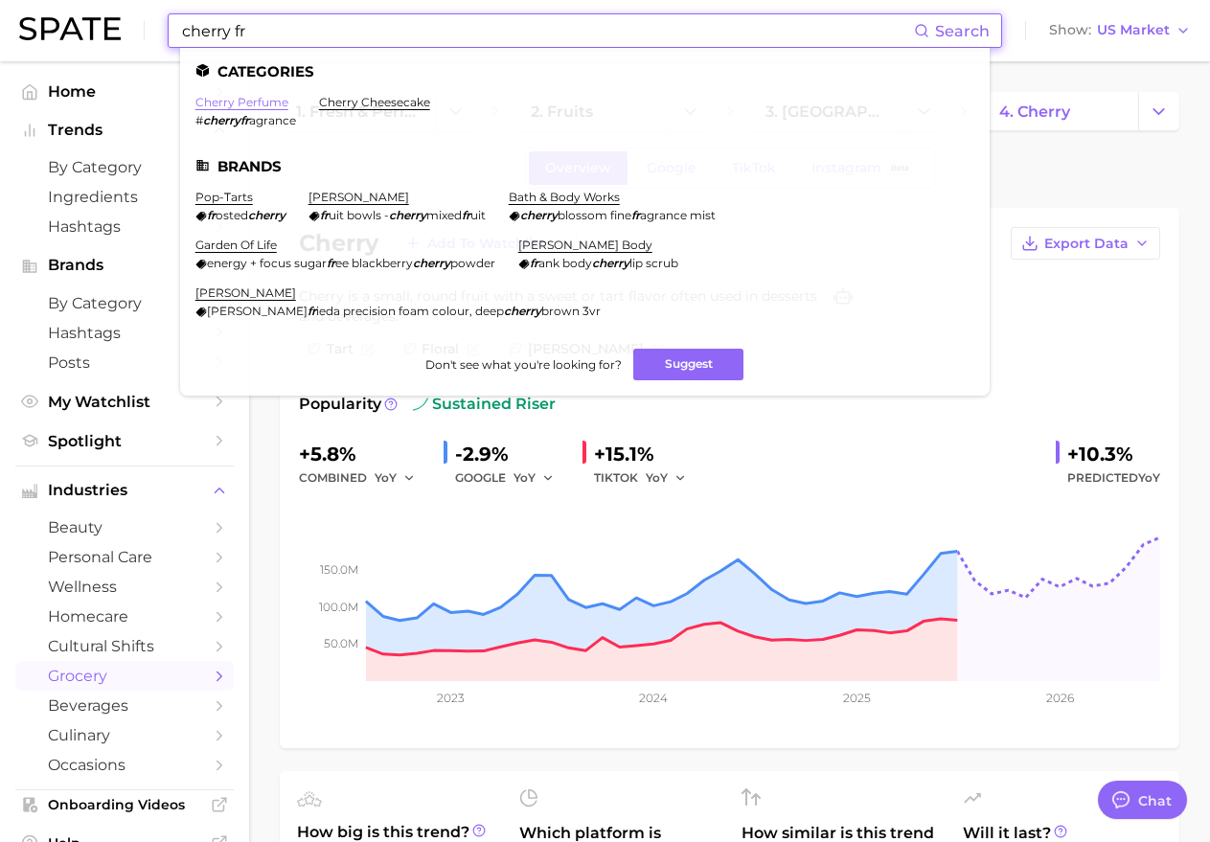
click at [247, 102] on link "cherry perfume" at bounding box center [241, 102] width 93 height 14
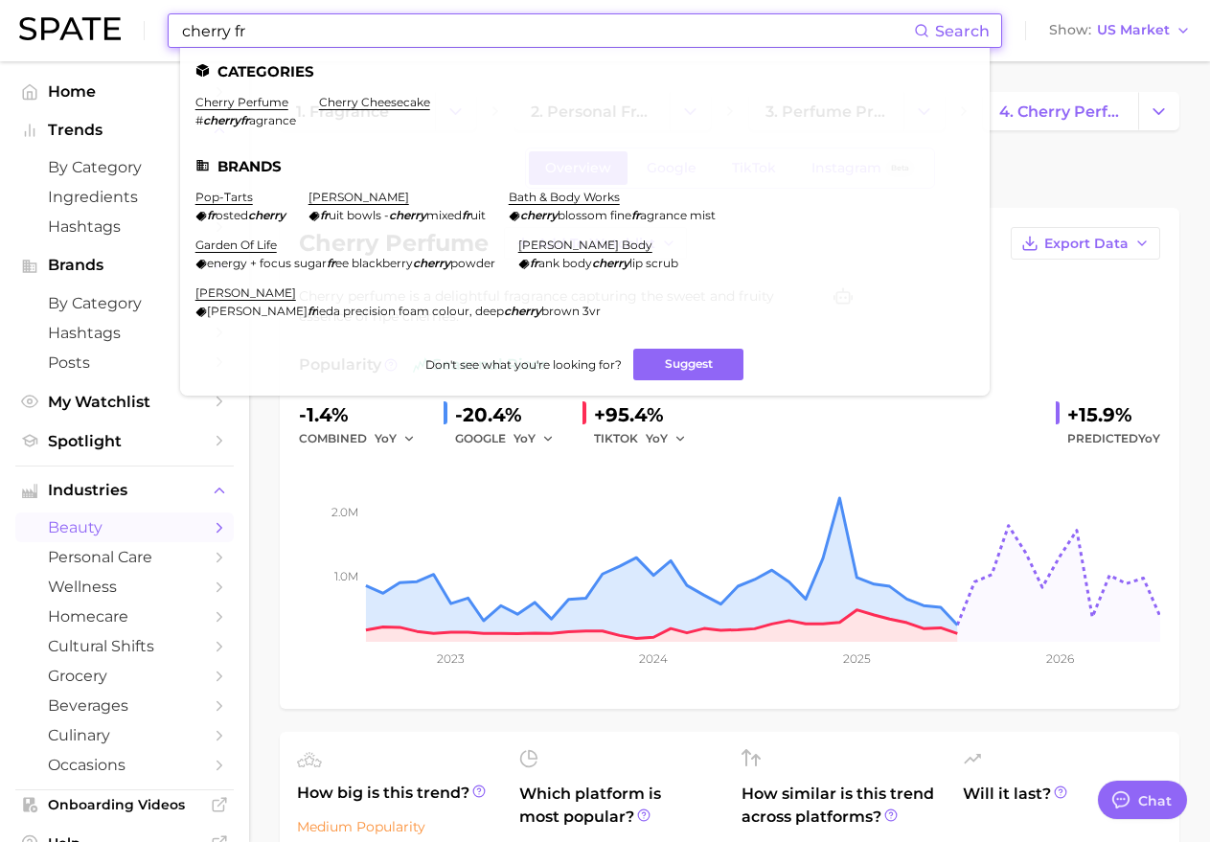
click at [341, 34] on input "cherry fr" at bounding box center [547, 30] width 734 height 33
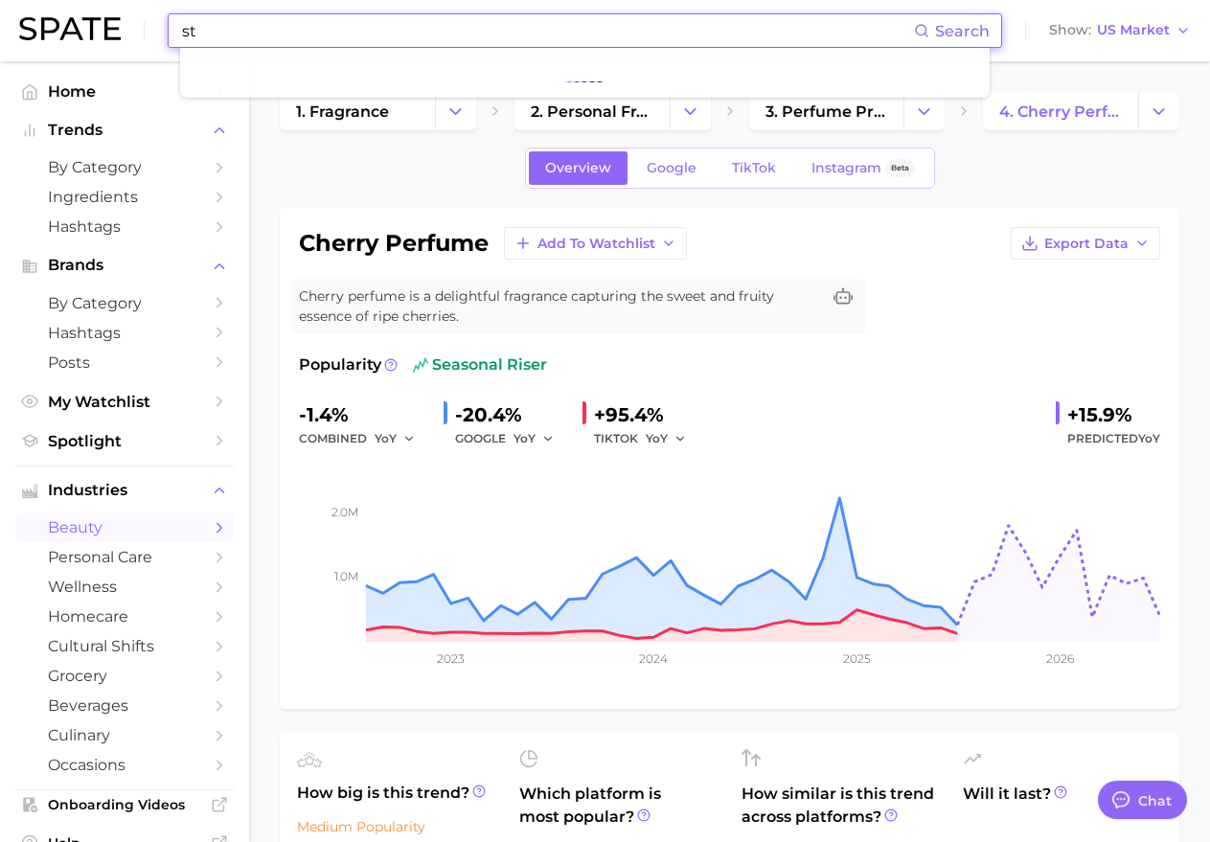
type input "s"
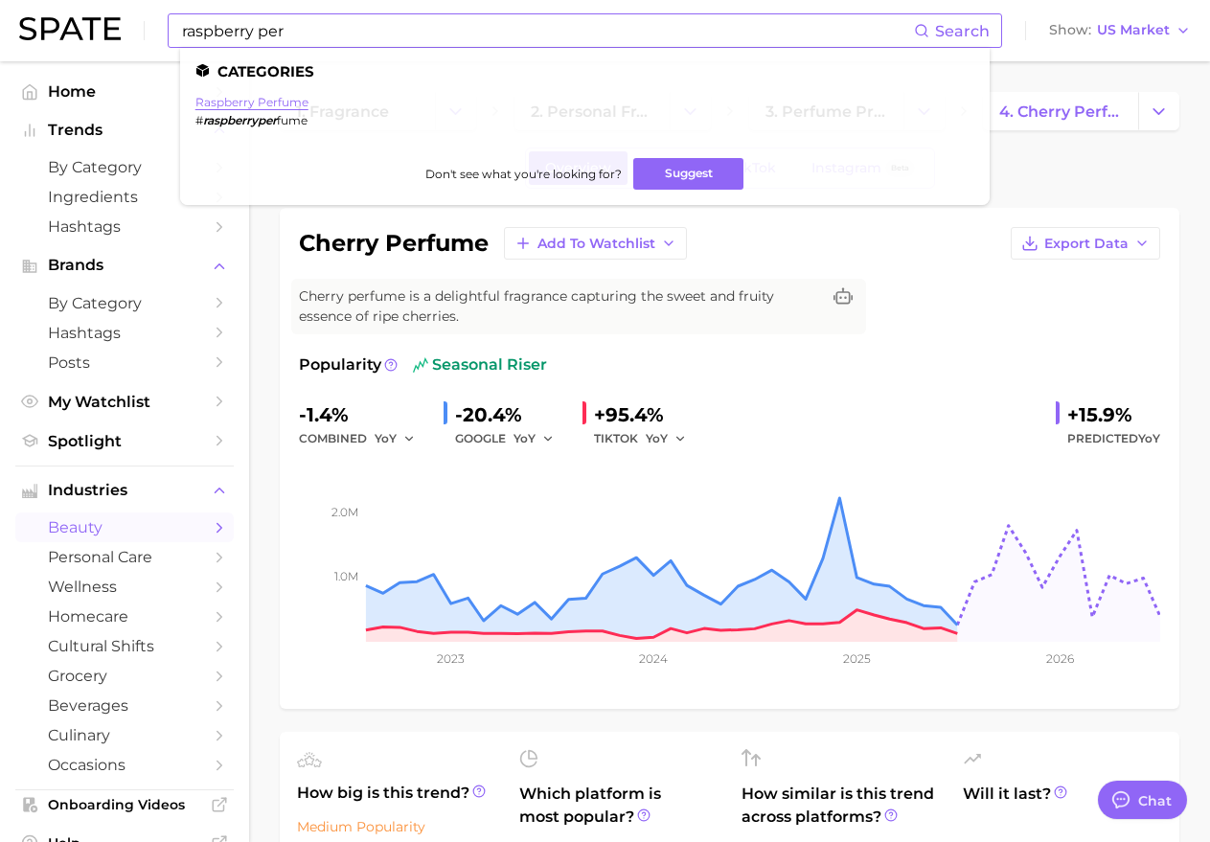
click at [262, 102] on link "raspberry perfume" at bounding box center [251, 102] width 113 height 14
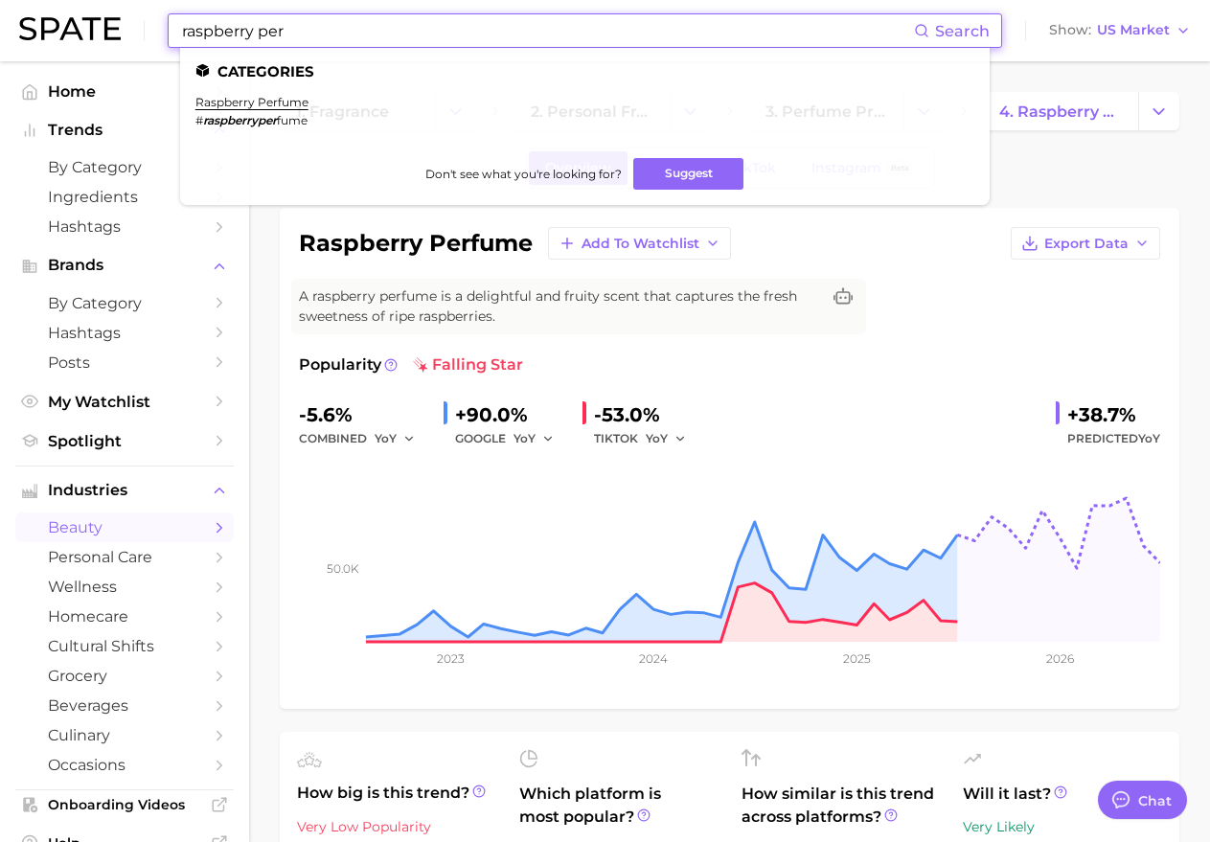
click at [362, 40] on input "raspberry per" at bounding box center [547, 30] width 734 height 33
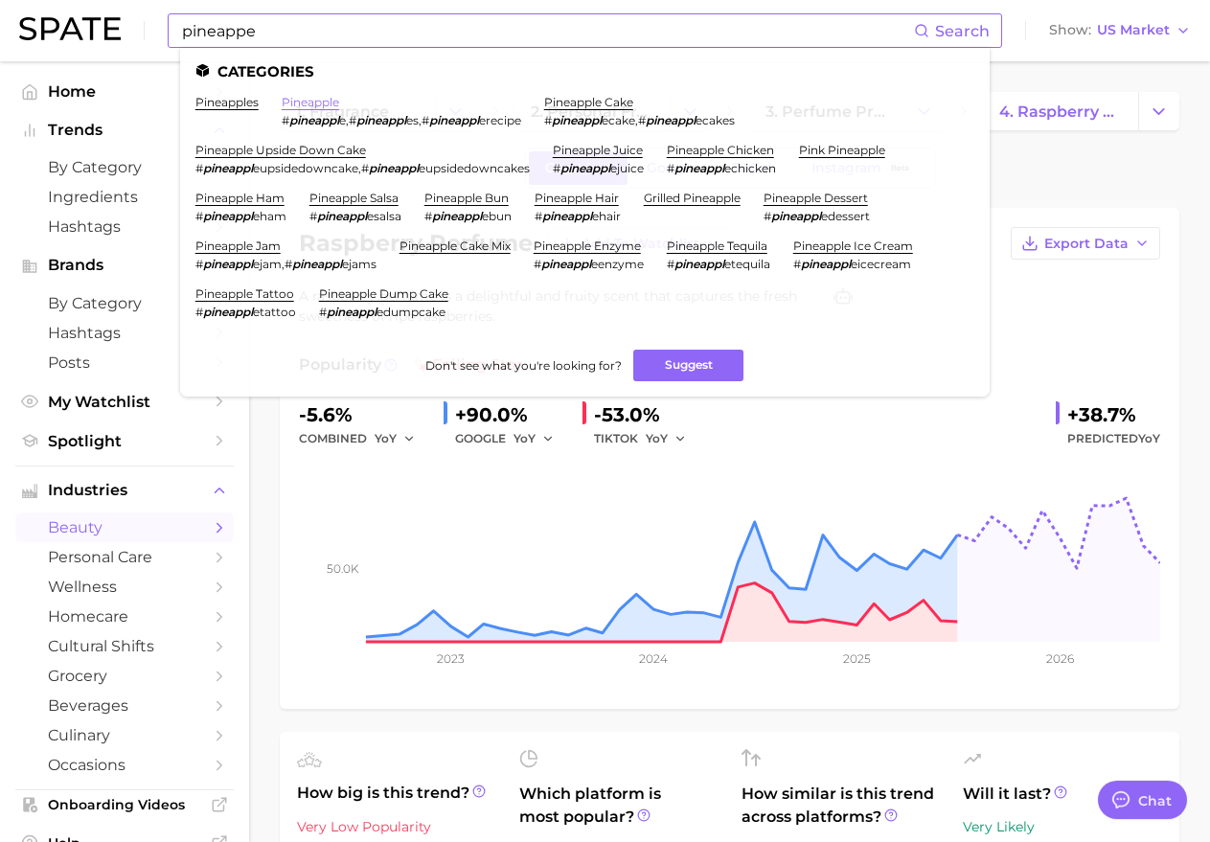
click at [329, 99] on link "pineapple" at bounding box center [310, 102] width 57 height 14
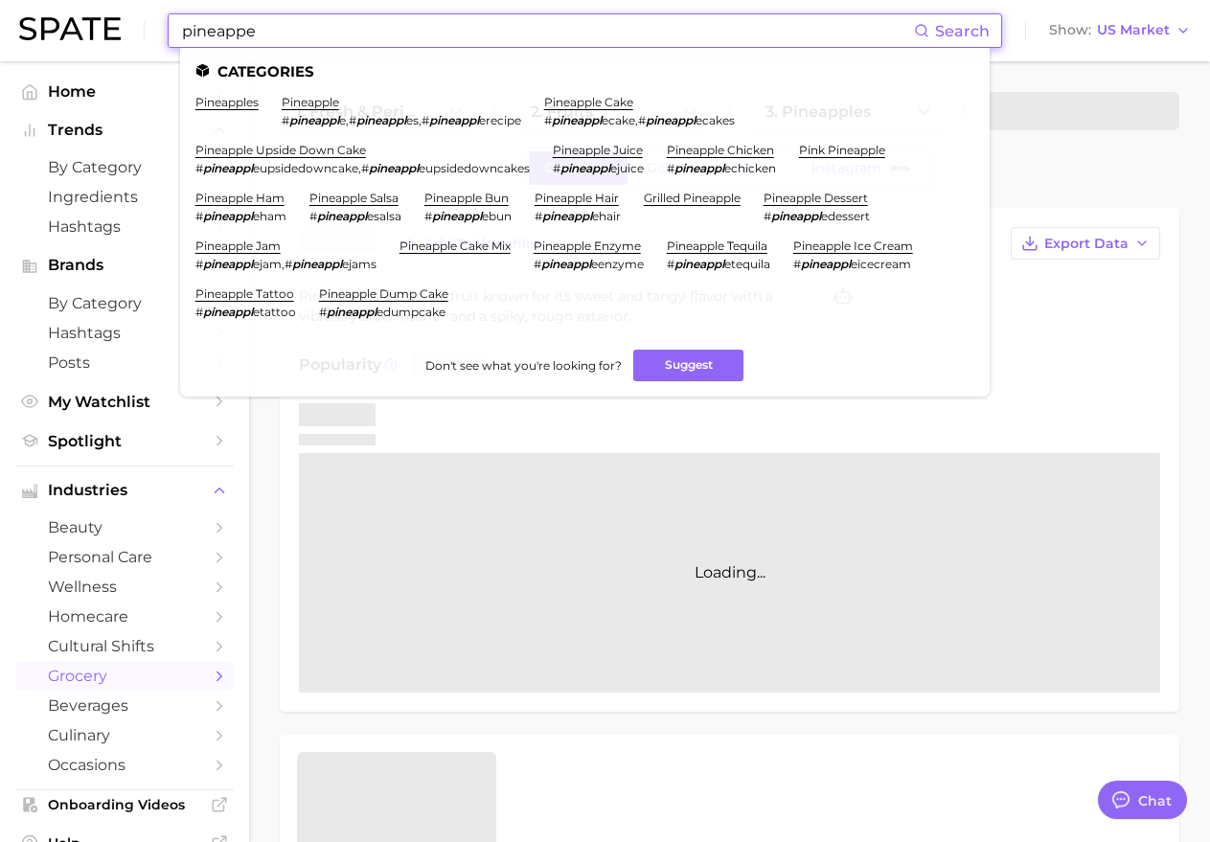
click at [373, 32] on input "pineappe" at bounding box center [547, 30] width 734 height 33
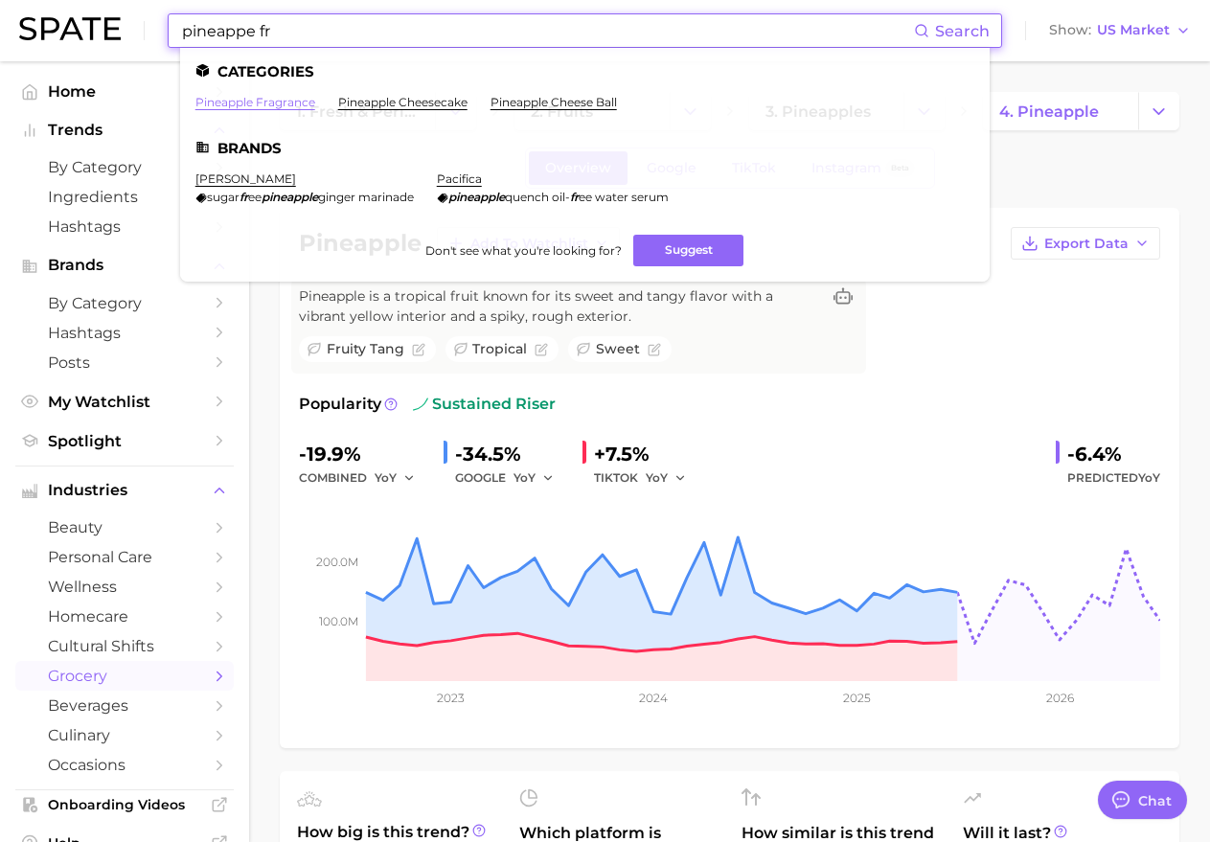
click at [273, 106] on link "pineapple fragrance" at bounding box center [255, 102] width 120 height 14
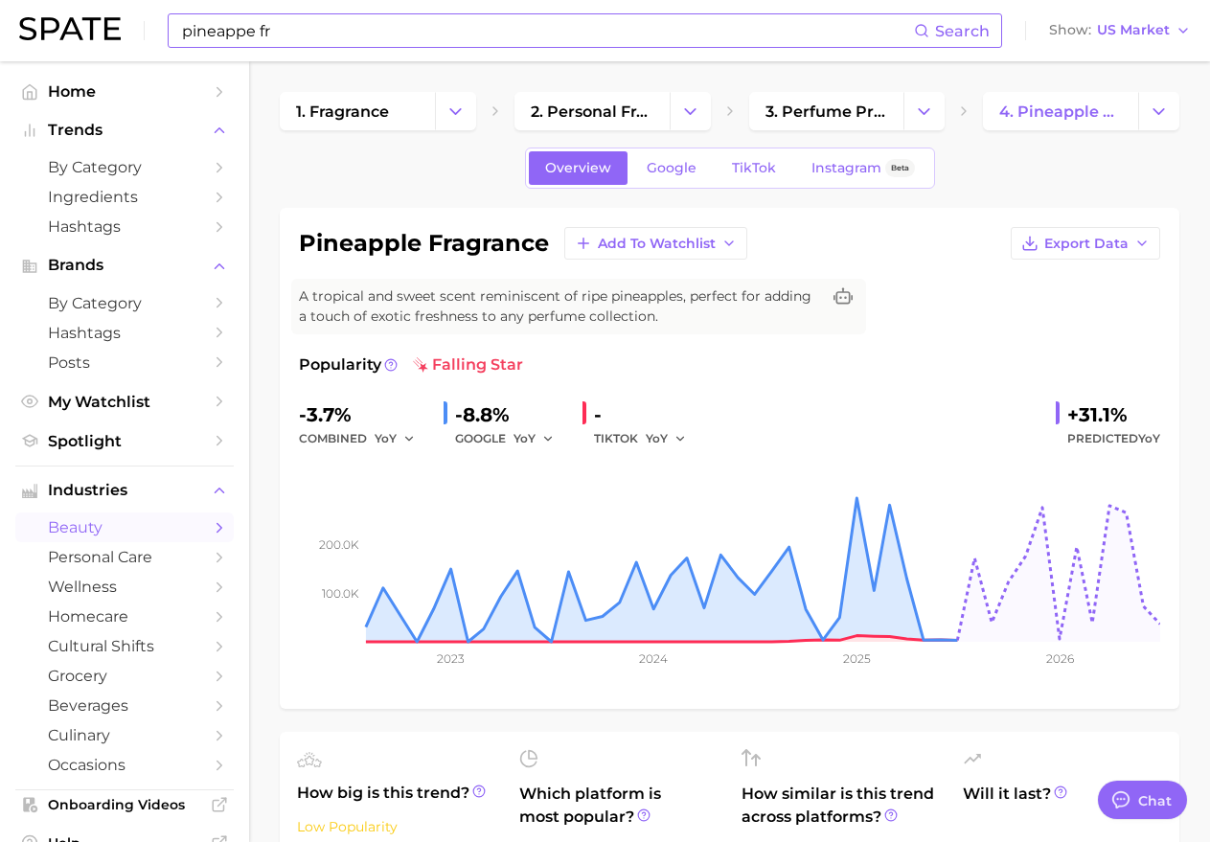
click at [322, 40] on input "pineappe fr" at bounding box center [547, 30] width 734 height 33
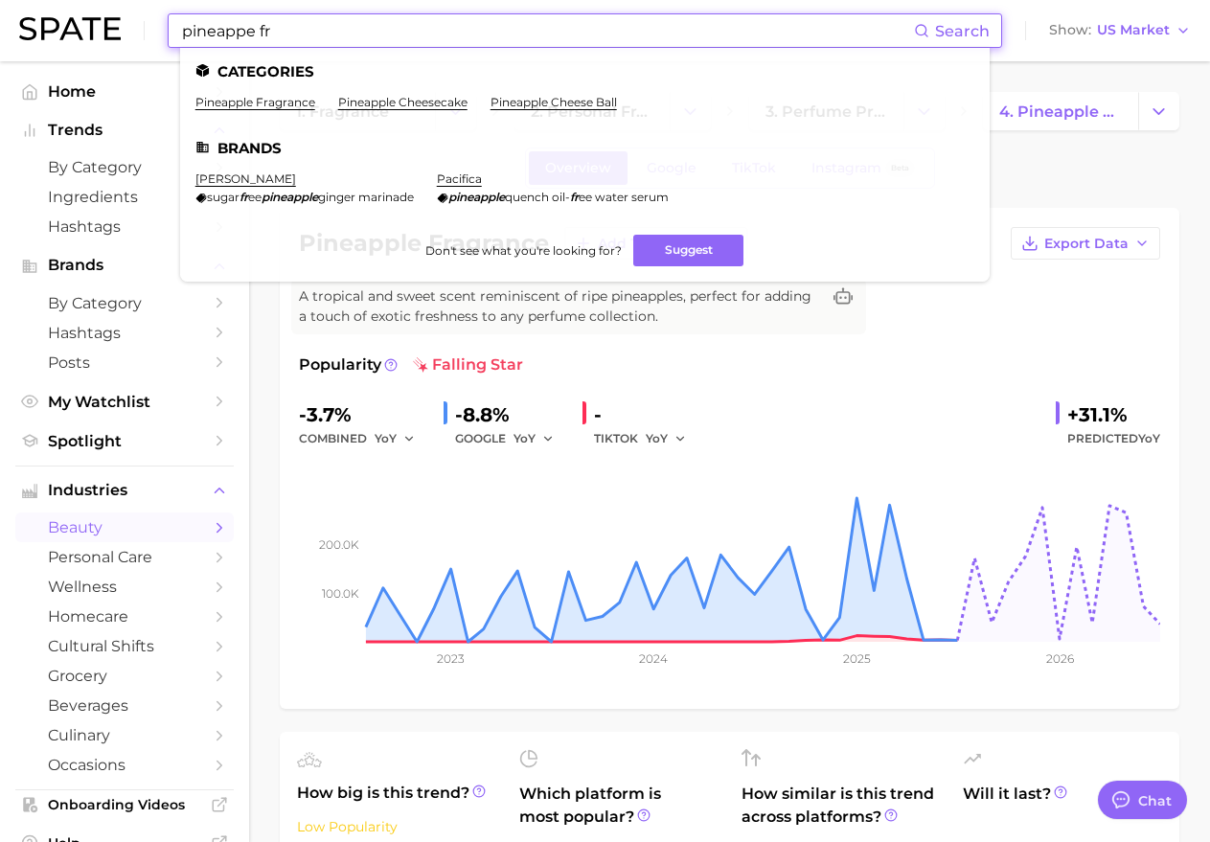
click at [321, 44] on input "pineappe fr" at bounding box center [547, 30] width 734 height 33
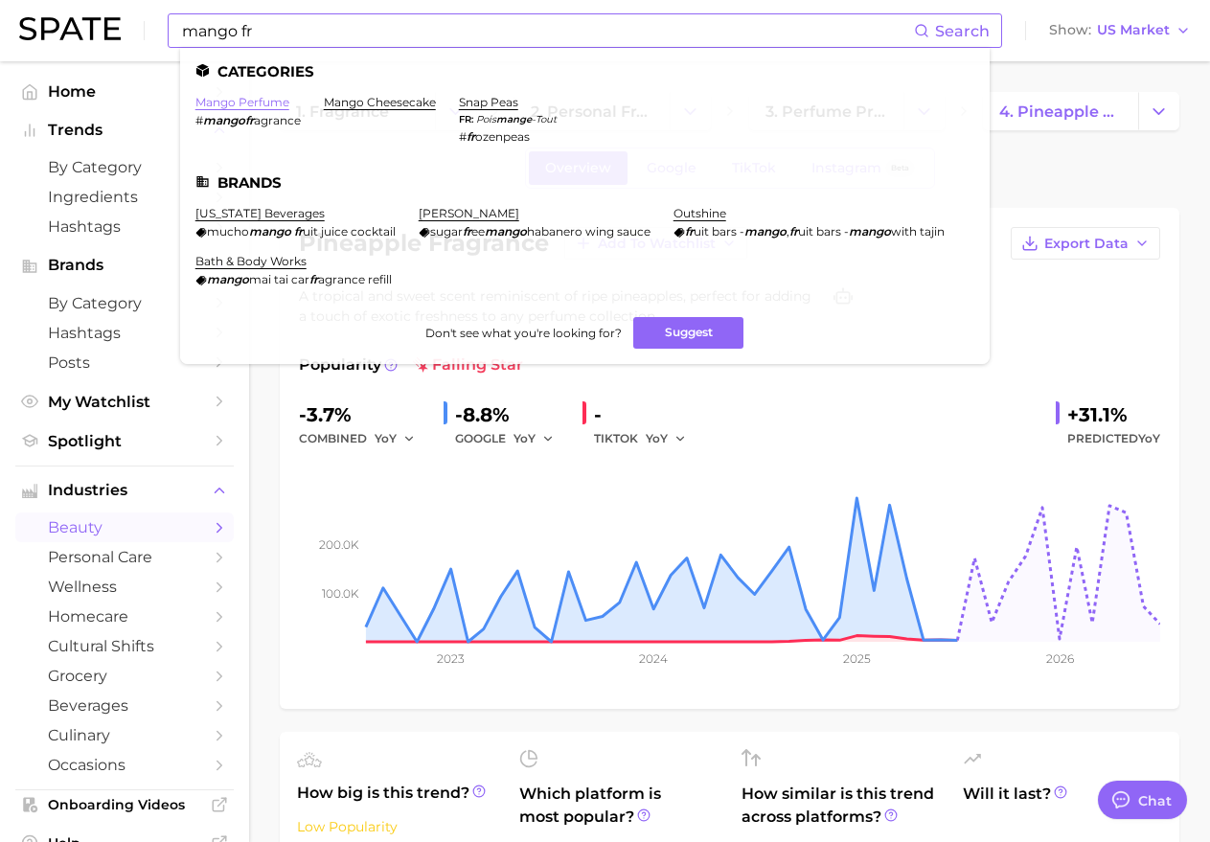
click at [243, 97] on link "mango perfume" at bounding box center [242, 102] width 94 height 14
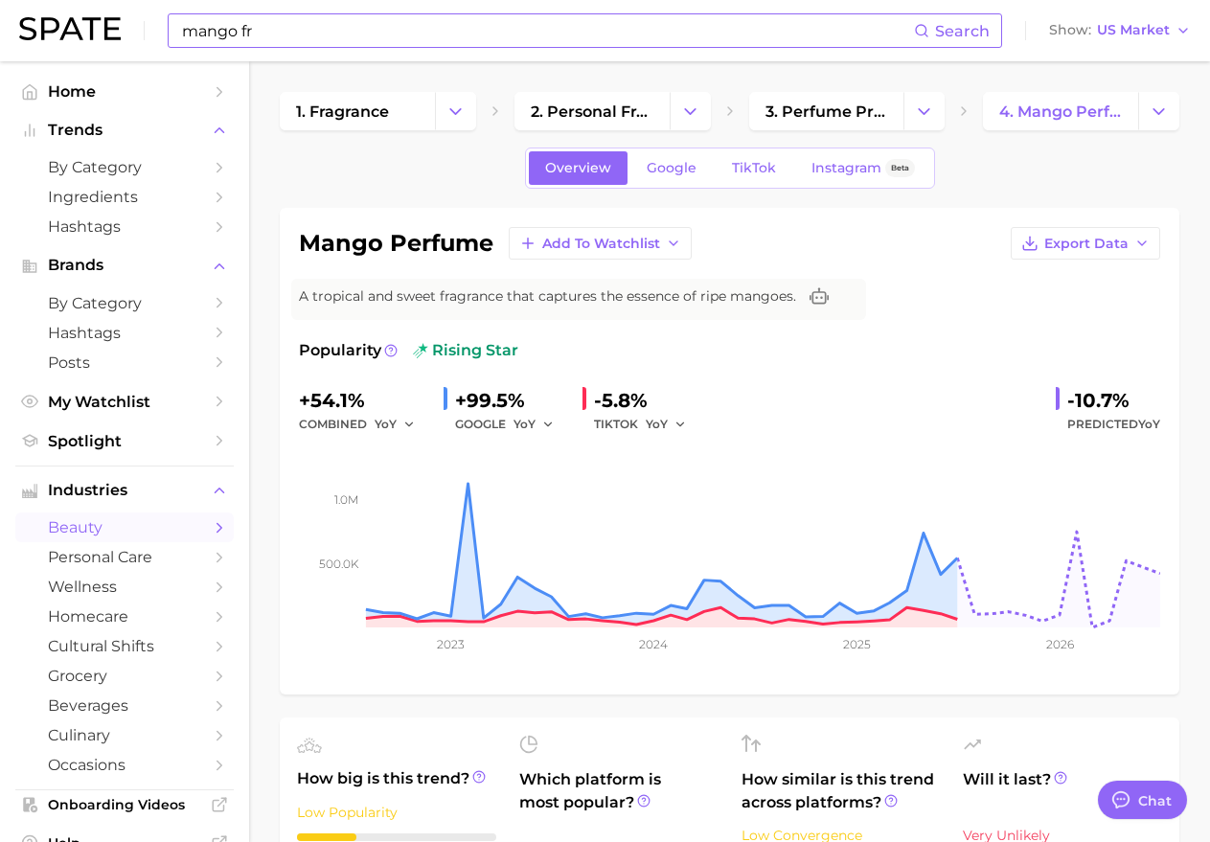
click at [432, 41] on input "mango fr" at bounding box center [547, 30] width 734 height 33
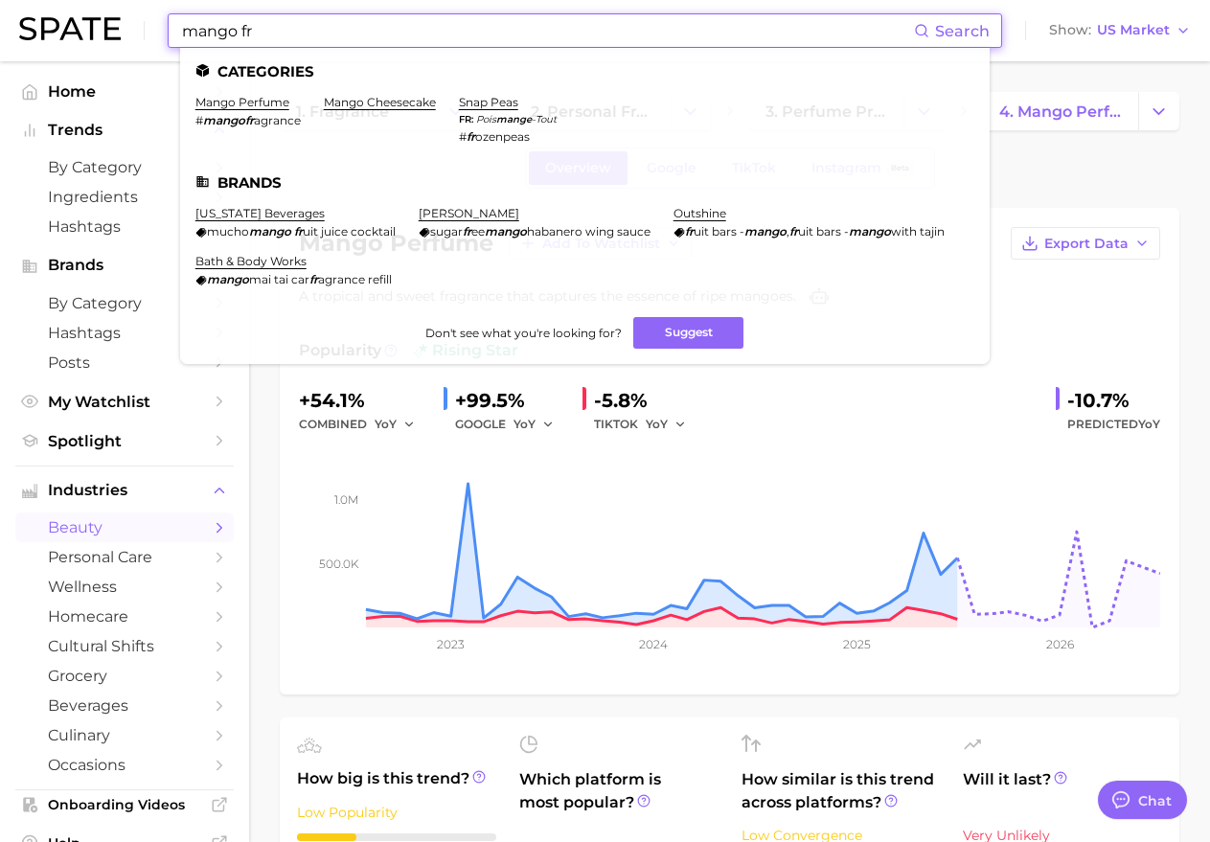
click at [432, 41] on input "mango fr" at bounding box center [547, 30] width 734 height 33
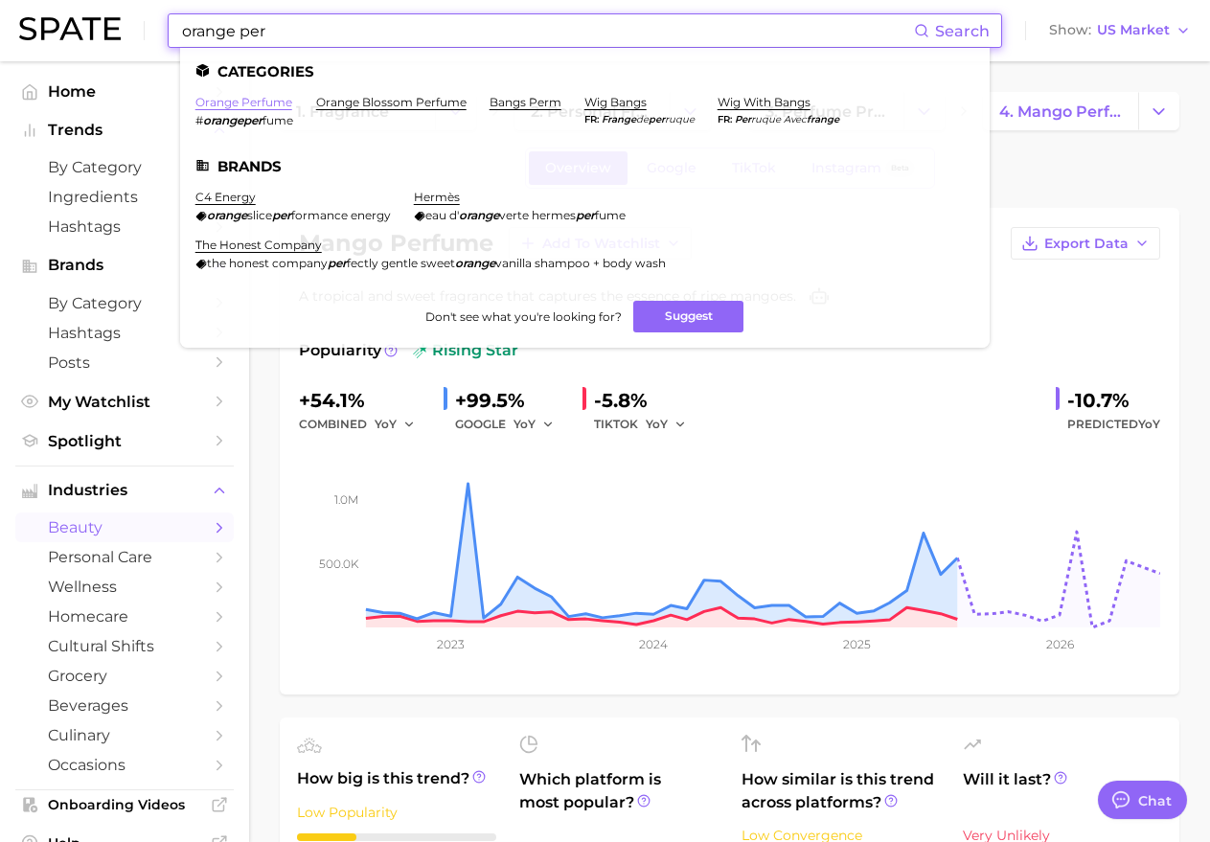
click at [226, 102] on link "orange perfume" at bounding box center [243, 102] width 97 height 14
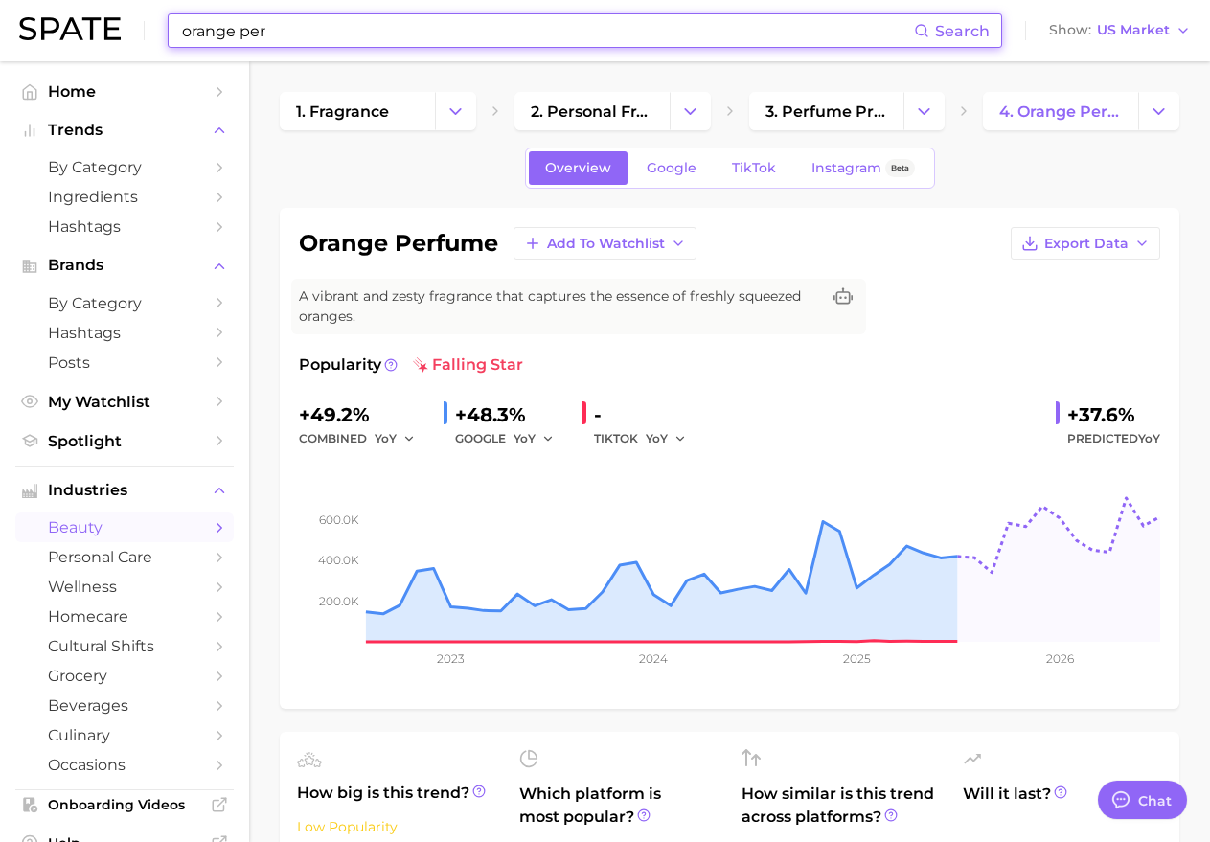
click at [386, 30] on input "orange per" at bounding box center [547, 30] width 734 height 33
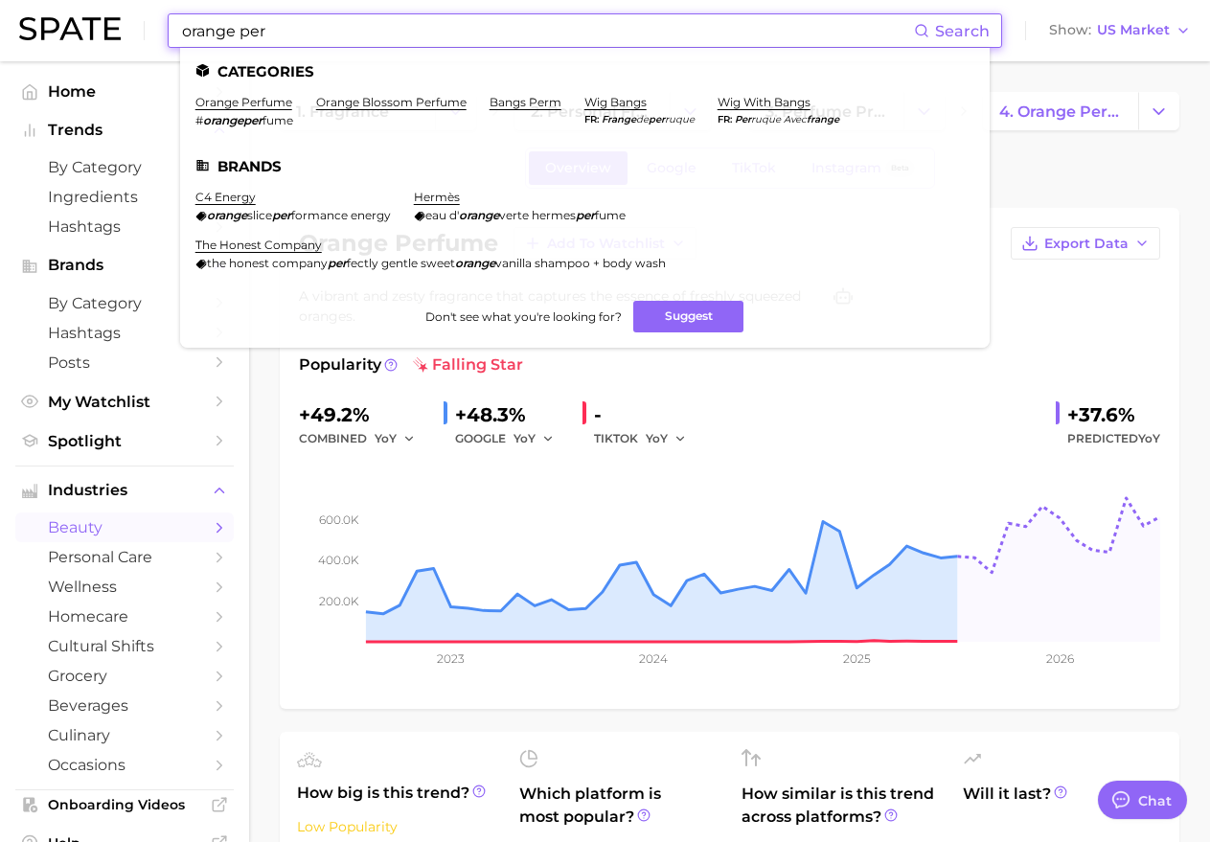
click at [214, 33] on input "orange per" at bounding box center [547, 30] width 734 height 33
click at [309, 34] on input "orange per" at bounding box center [547, 30] width 734 height 33
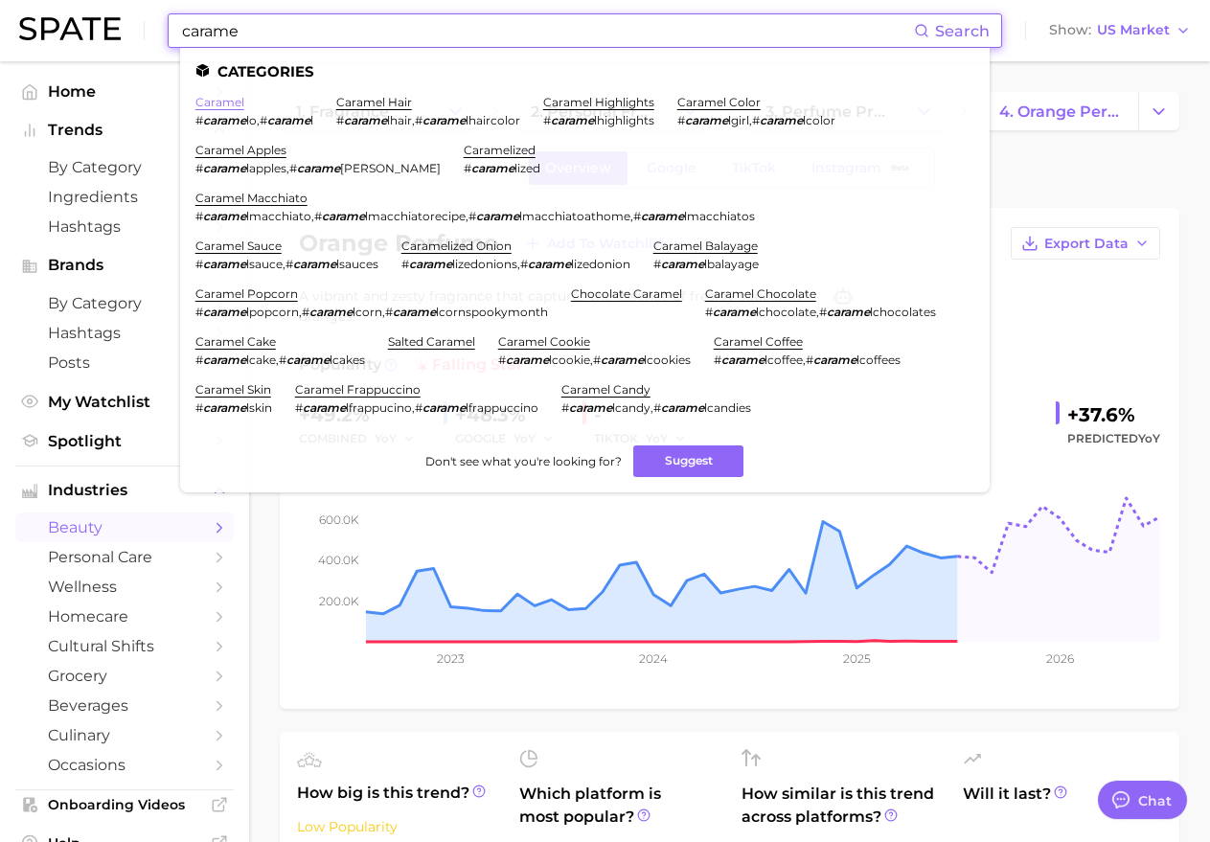
click at [222, 103] on link "caramel" at bounding box center [219, 102] width 49 height 14
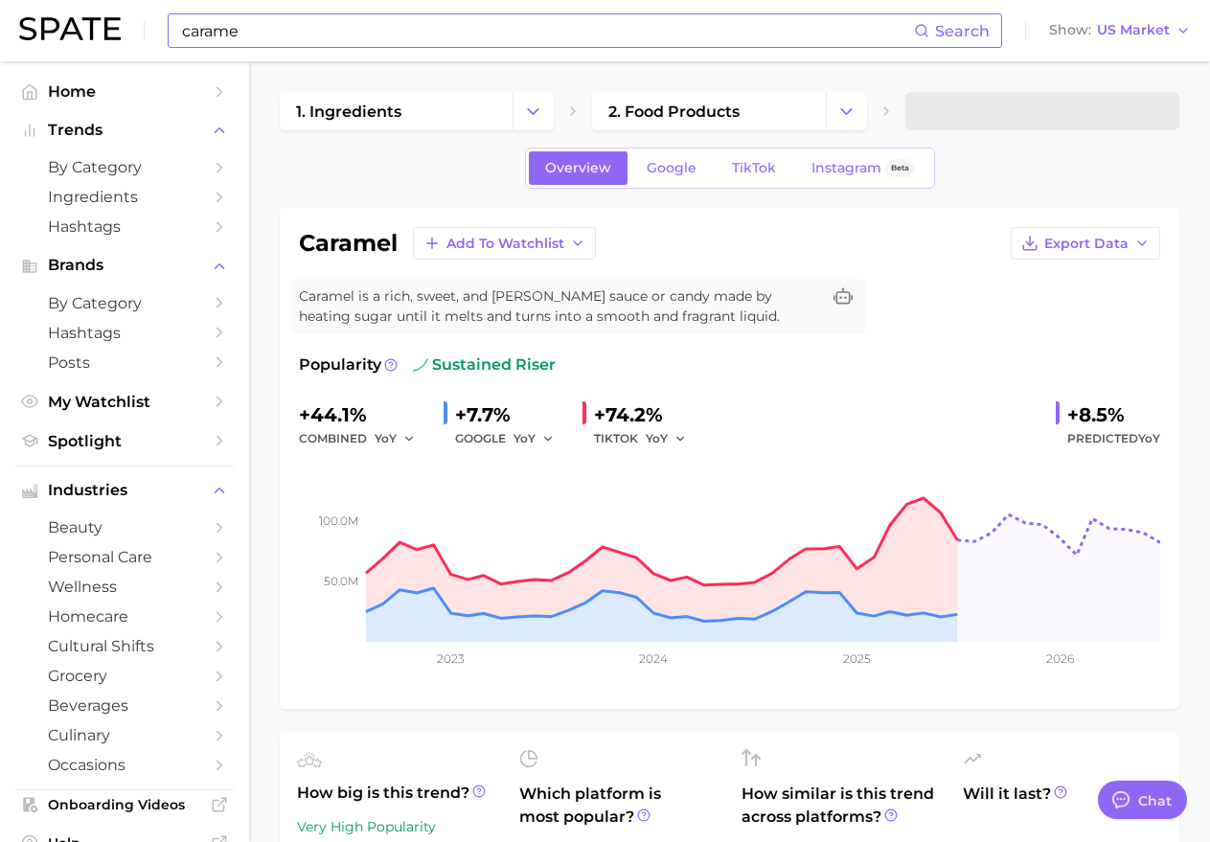
click at [442, 31] on input "carame" at bounding box center [547, 30] width 734 height 33
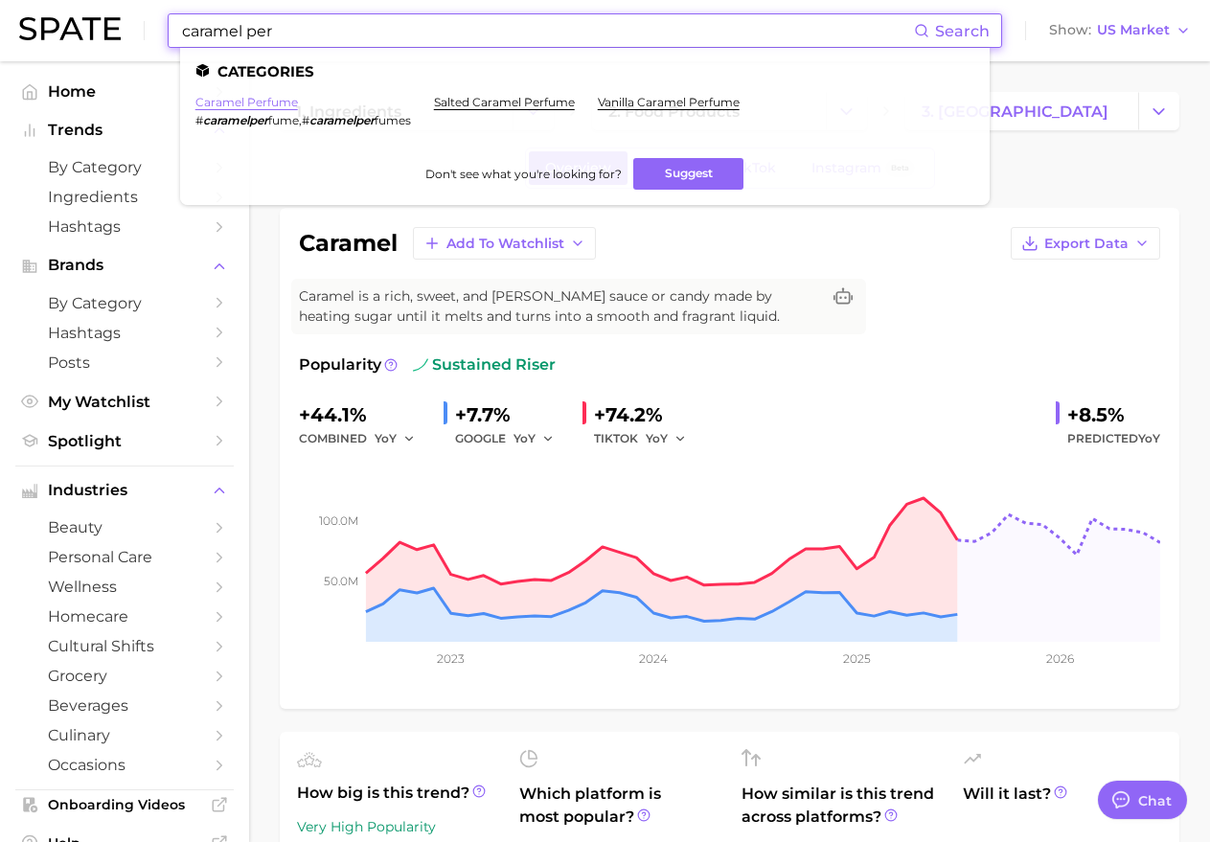
click at [262, 107] on link "caramel perfume" at bounding box center [246, 102] width 102 height 14
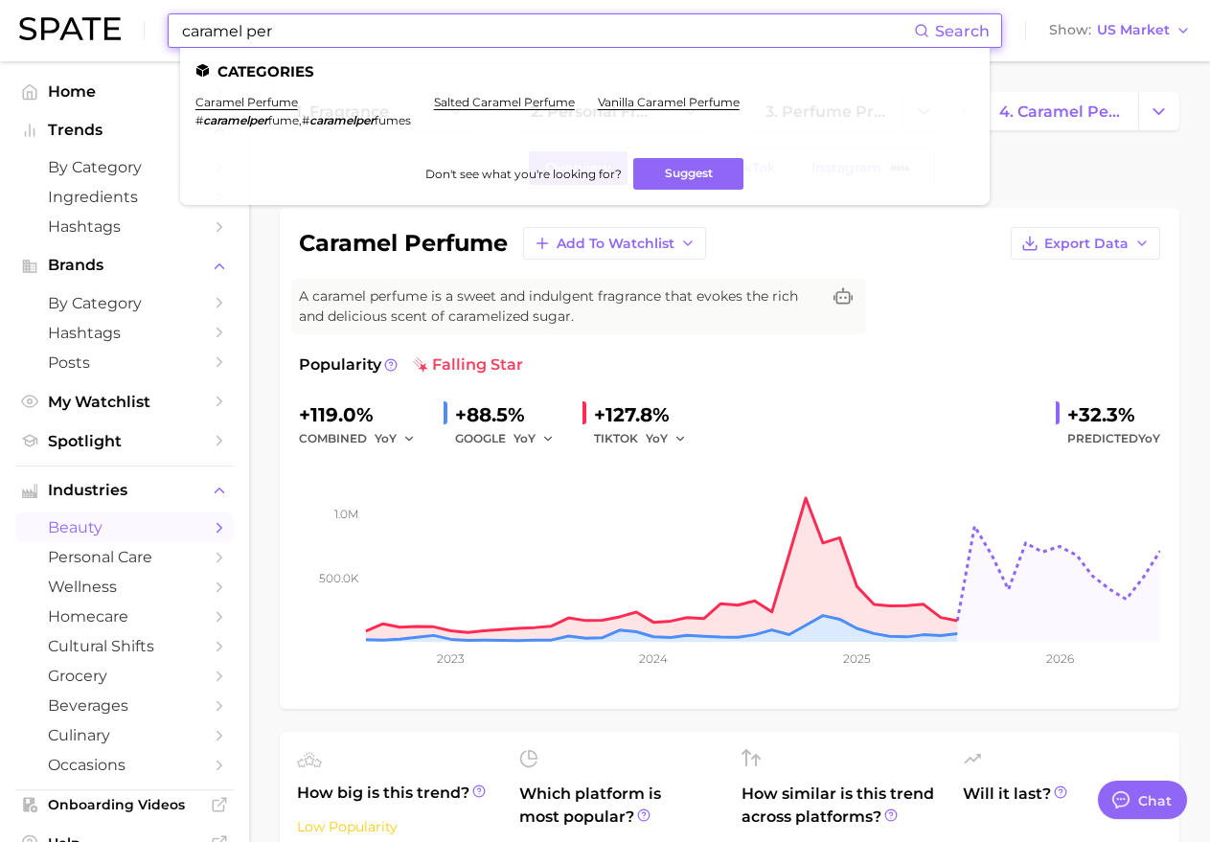
click at [419, 34] on input "caramel per" at bounding box center [547, 30] width 734 height 33
click at [414, 33] on input "caramel per" at bounding box center [547, 30] width 734 height 33
click at [413, 33] on input "caramel per" at bounding box center [547, 30] width 734 height 33
click at [413, 32] on input "caramel per" at bounding box center [547, 30] width 734 height 33
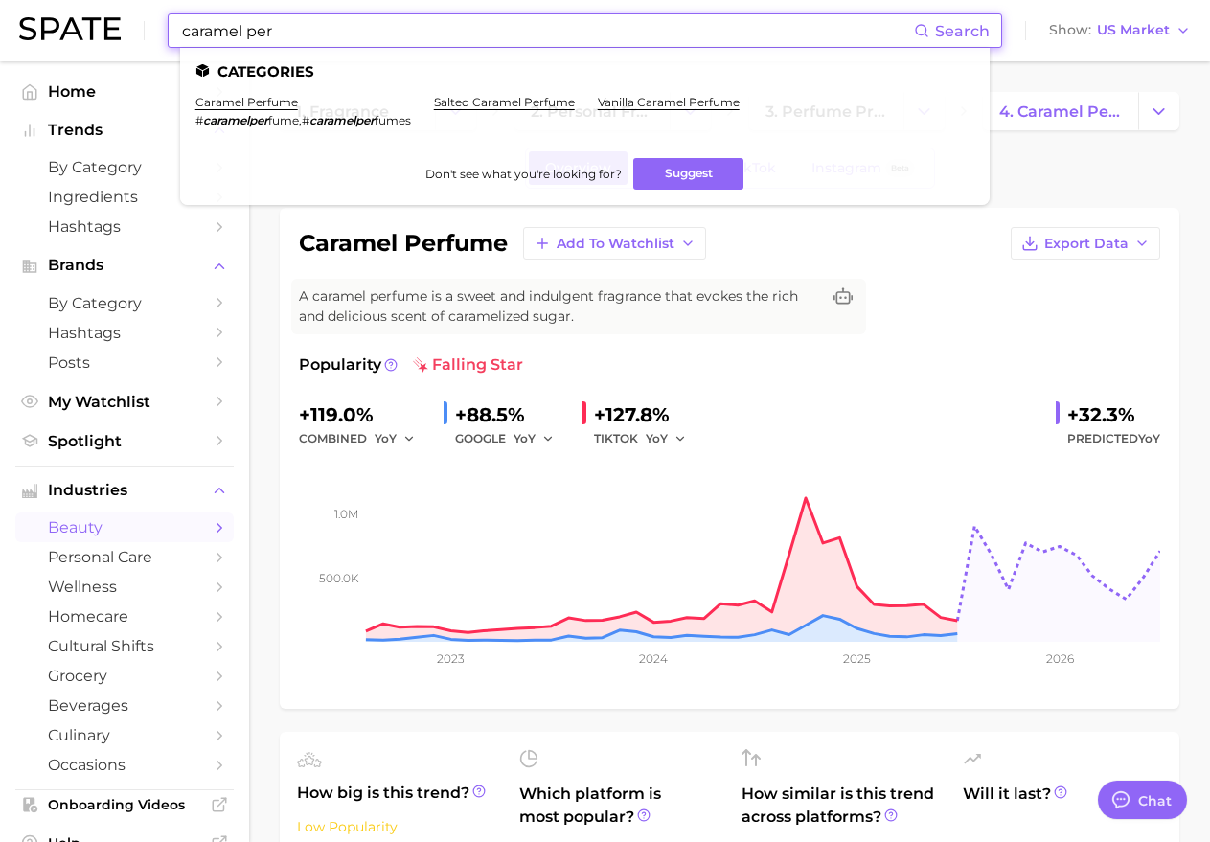
click at [412, 32] on input "caramel per" at bounding box center [547, 30] width 734 height 33
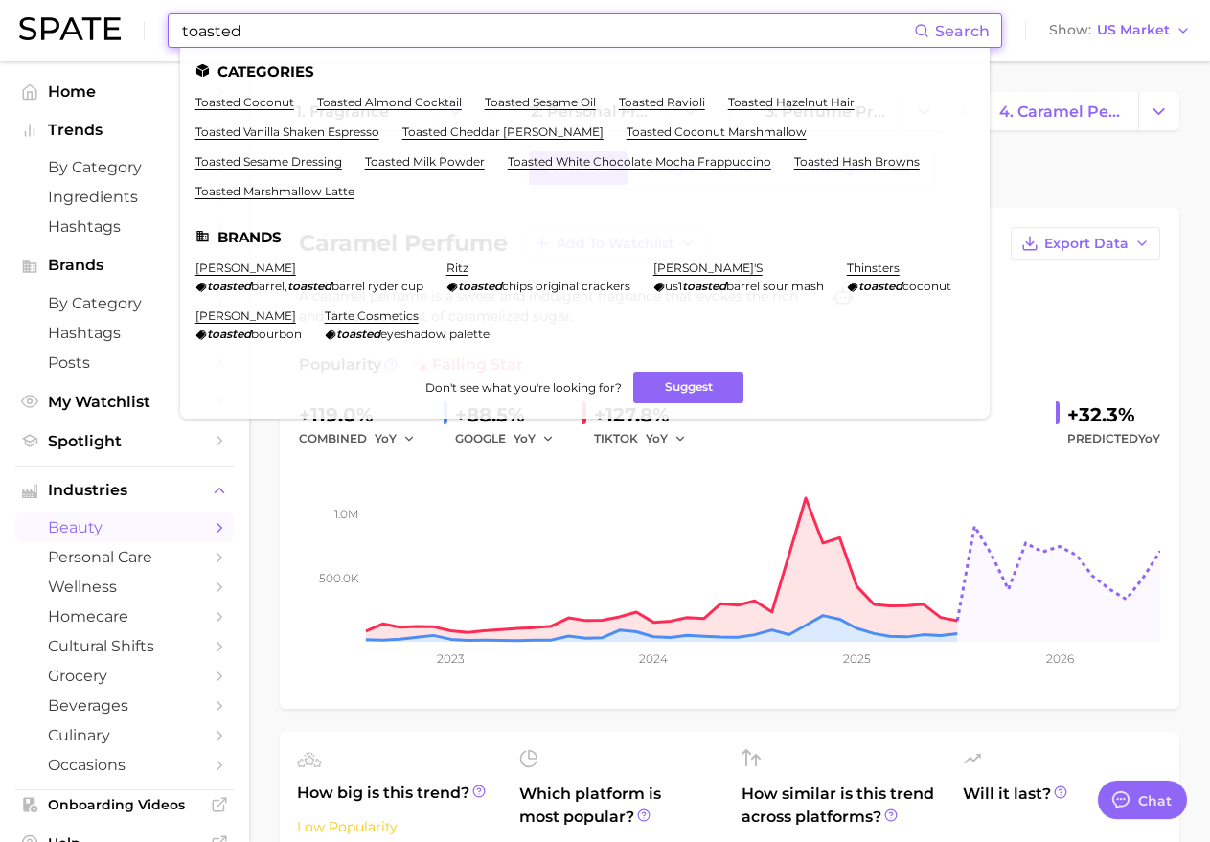
type input "toasted"
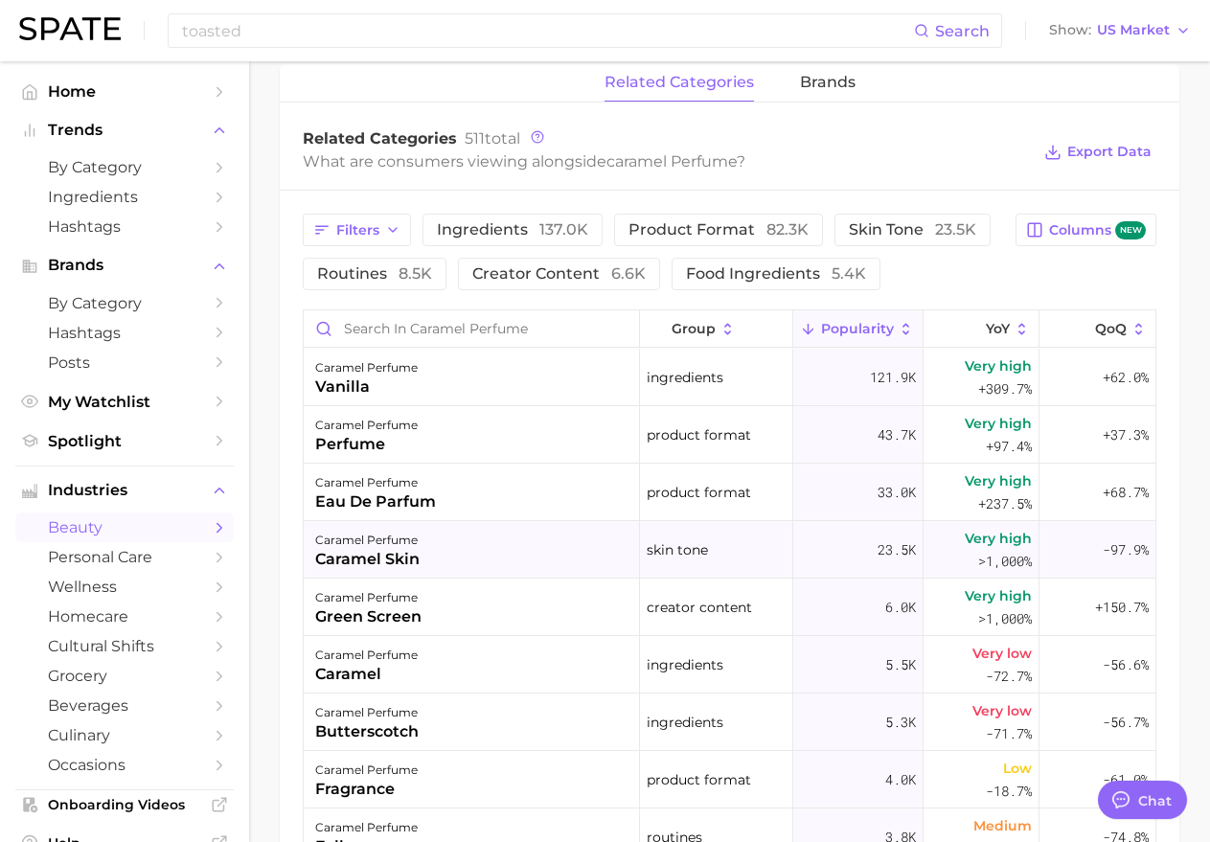
scroll to position [932, 0]
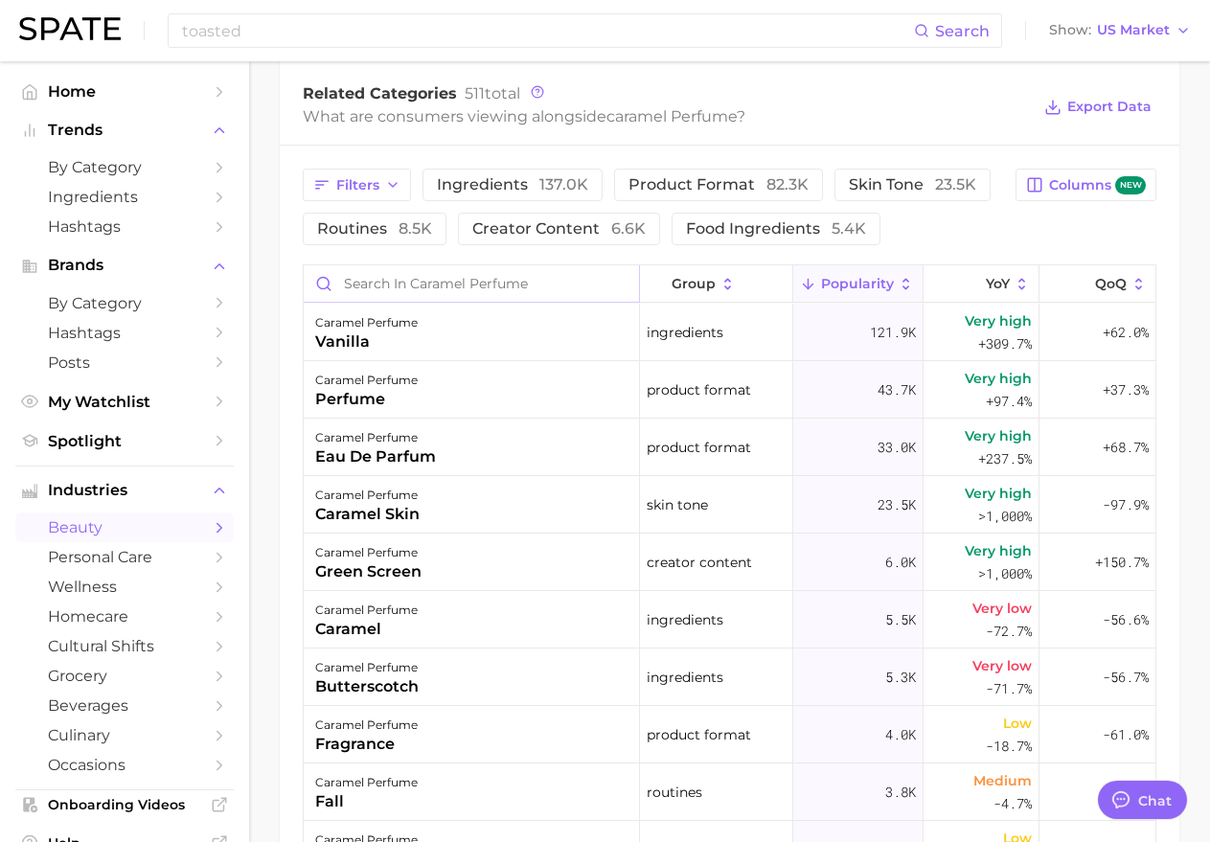
click at [455, 283] on input "Search in caramel perfume" at bounding box center [471, 283] width 335 height 36
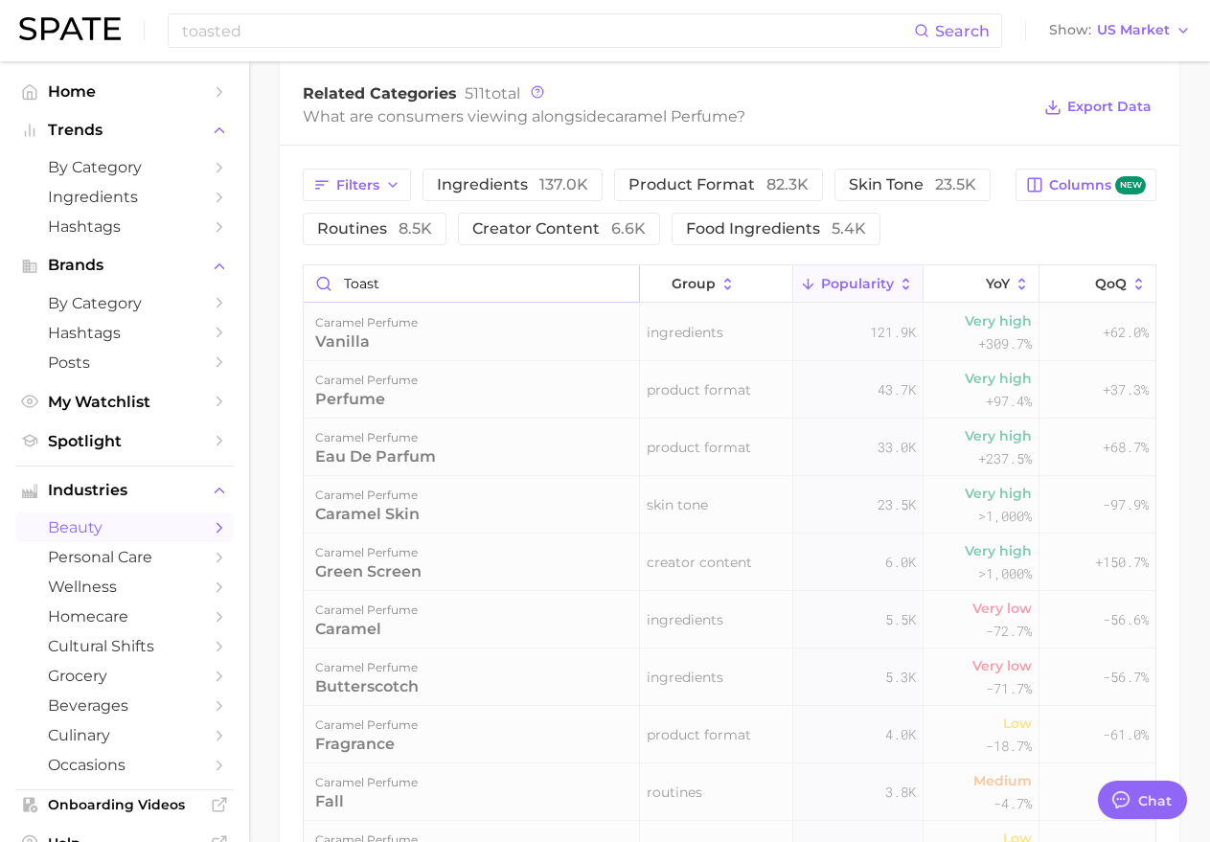
scroll to position [924, 0]
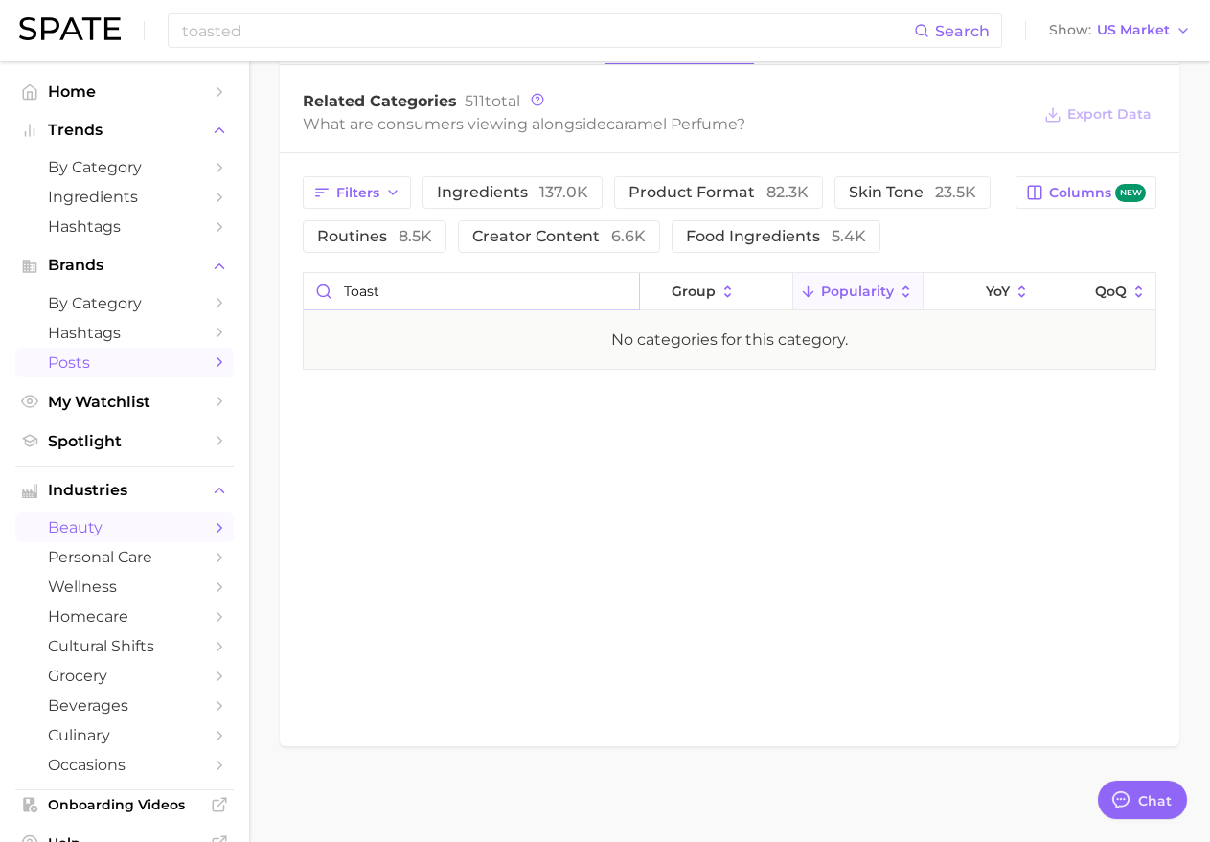
type input "toast"
click at [389, 38] on input "toasted" at bounding box center [547, 30] width 734 height 33
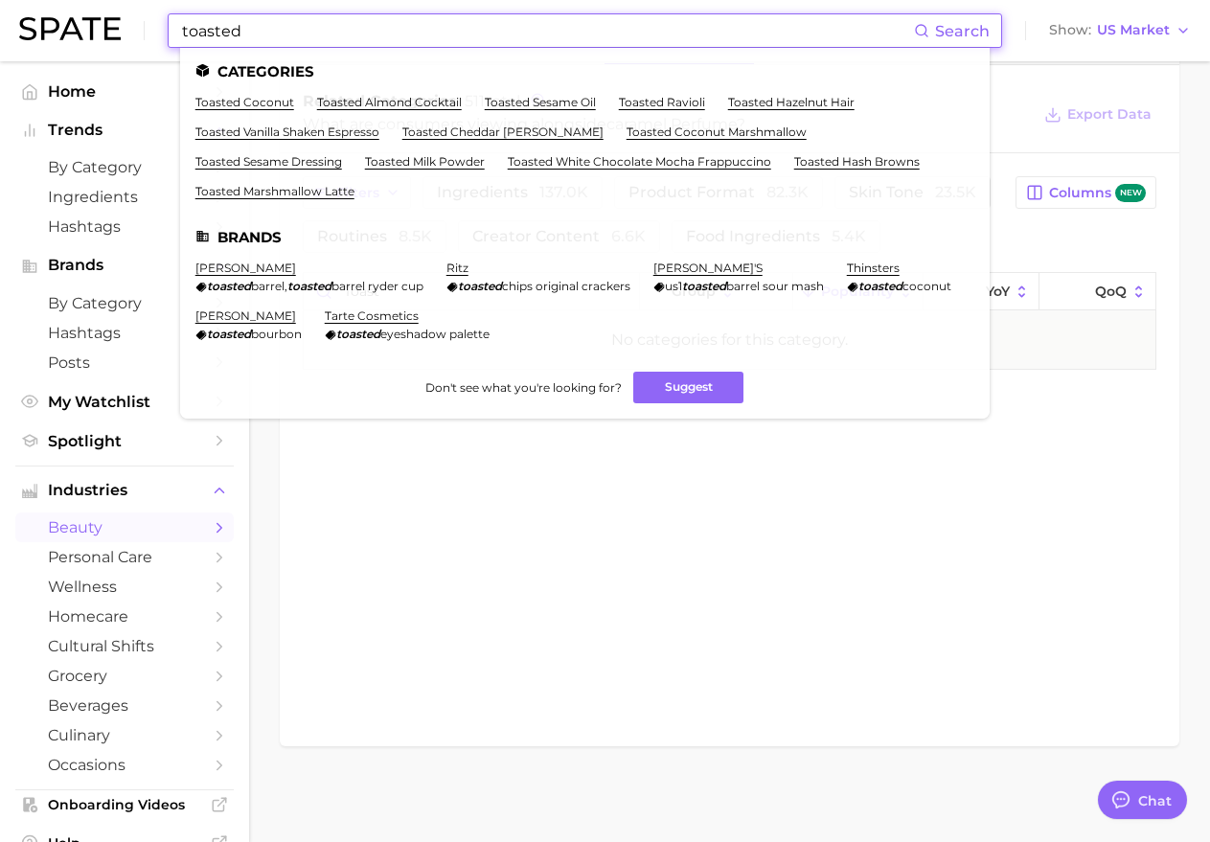
click at [389, 38] on input "toasted" at bounding box center [547, 30] width 734 height 33
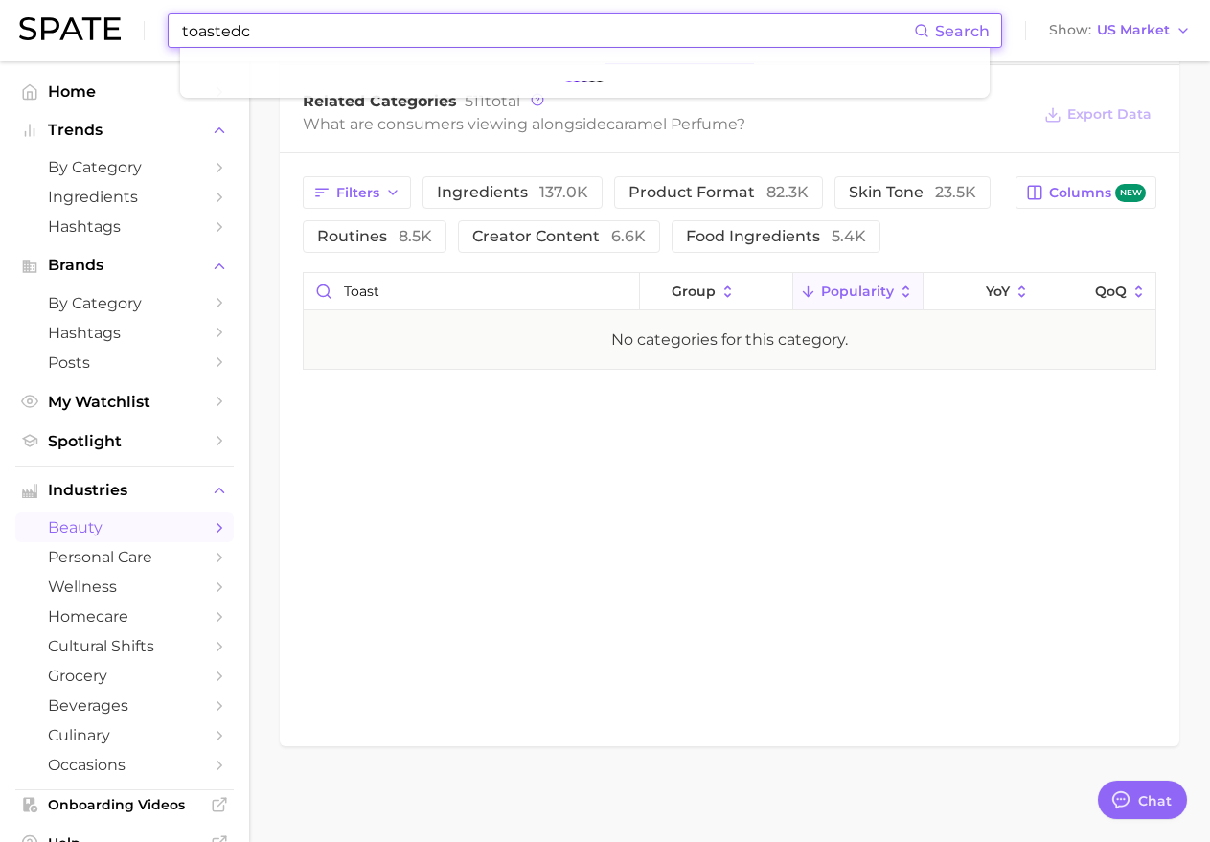
click at [389, 38] on input "toastedc" at bounding box center [547, 30] width 734 height 33
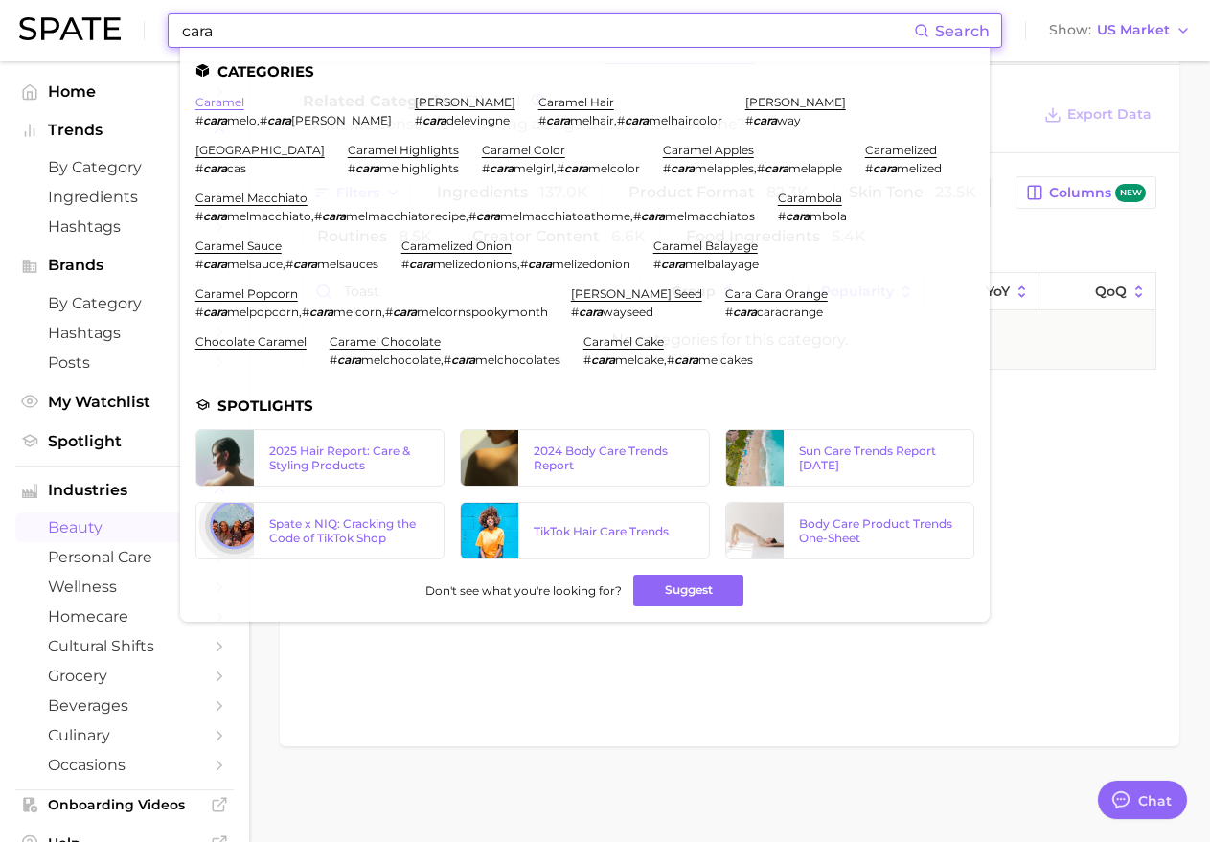
type input "cara"
click at [237, 95] on link "caramel" at bounding box center [219, 102] width 49 height 14
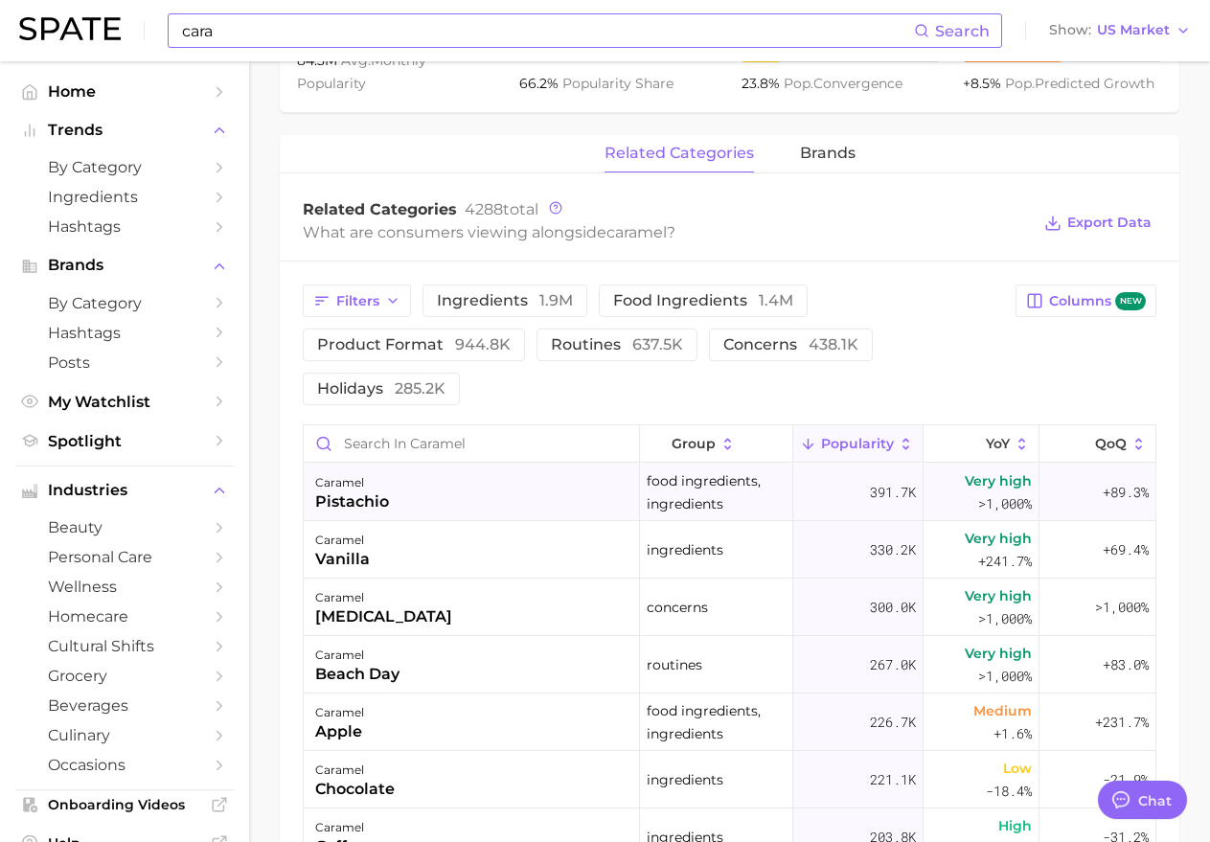
scroll to position [823, 0]
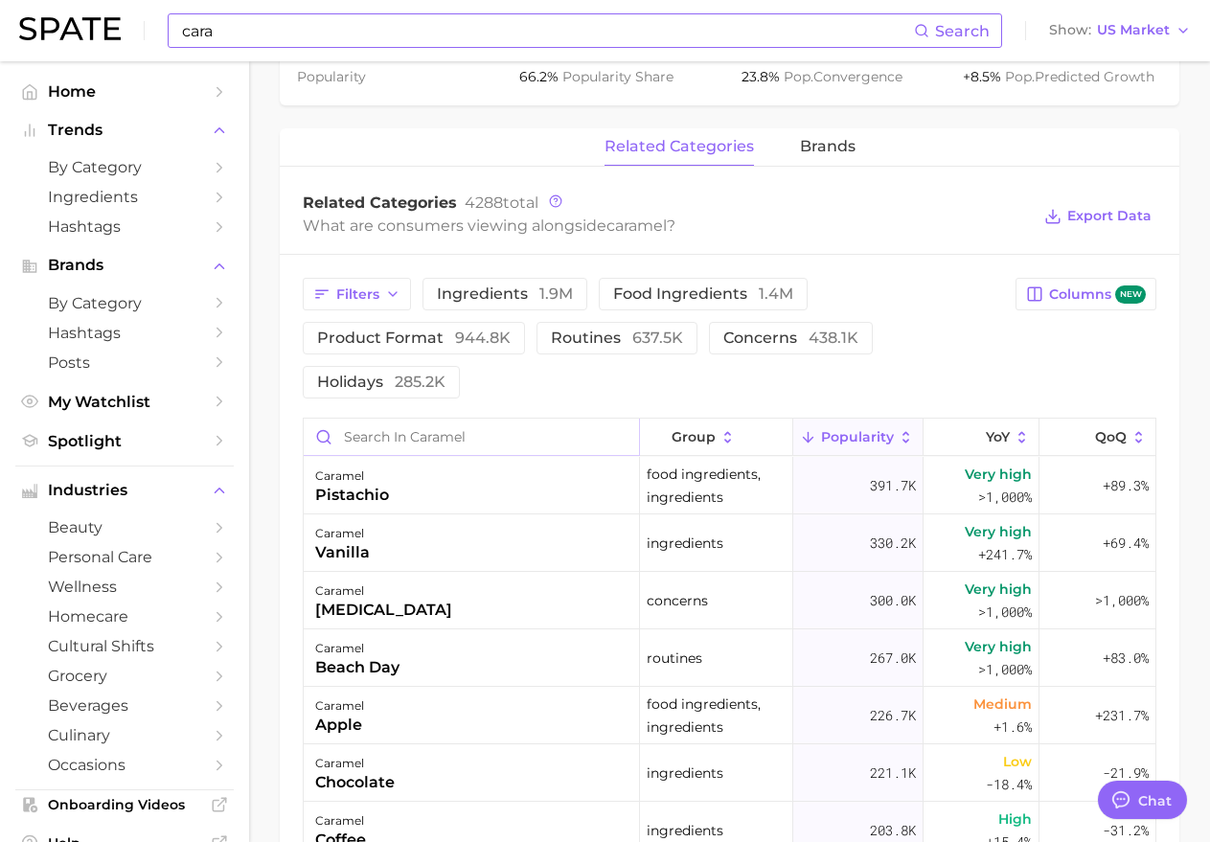
click at [422, 298] on input "Search in caramel" at bounding box center [471, 437] width 335 height 36
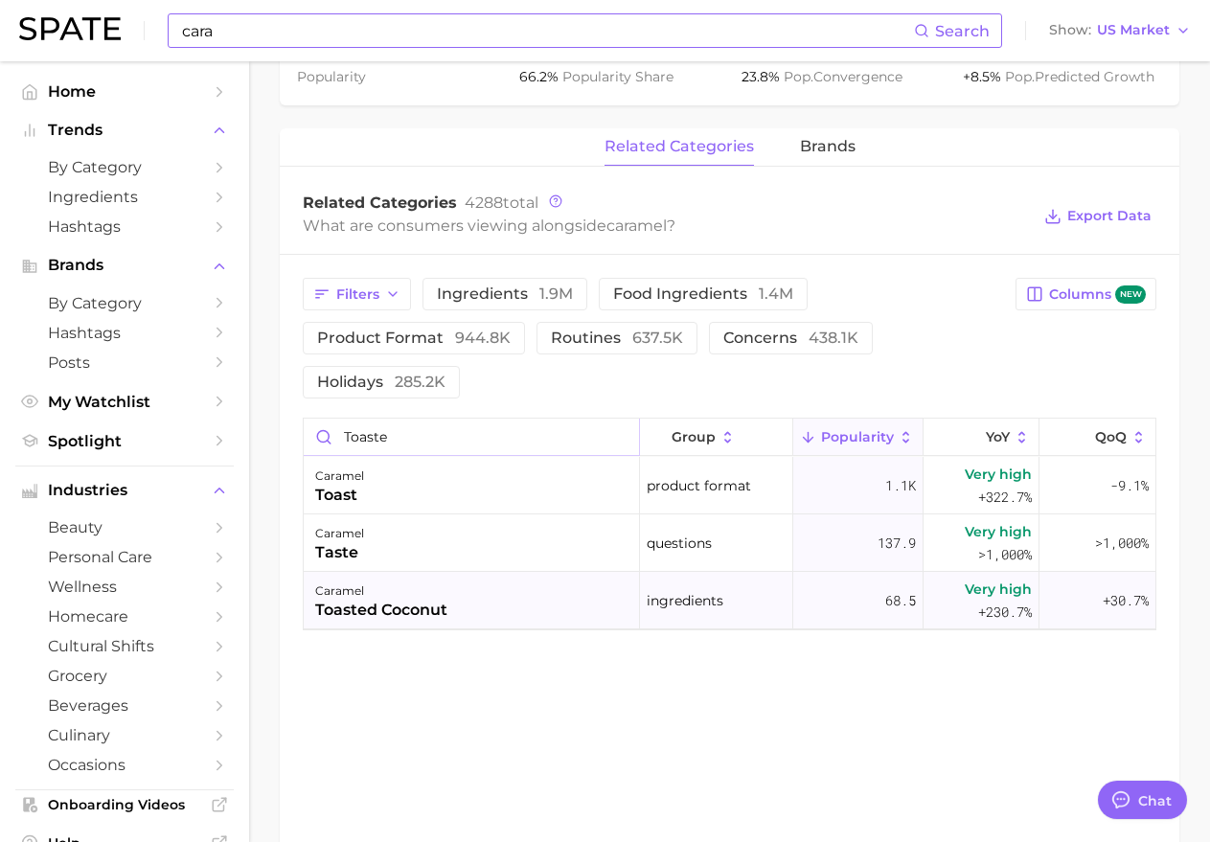
type input "toaste"
click at [542, 298] on div "caramel toasted coconut" at bounding box center [472, 600] width 336 height 57
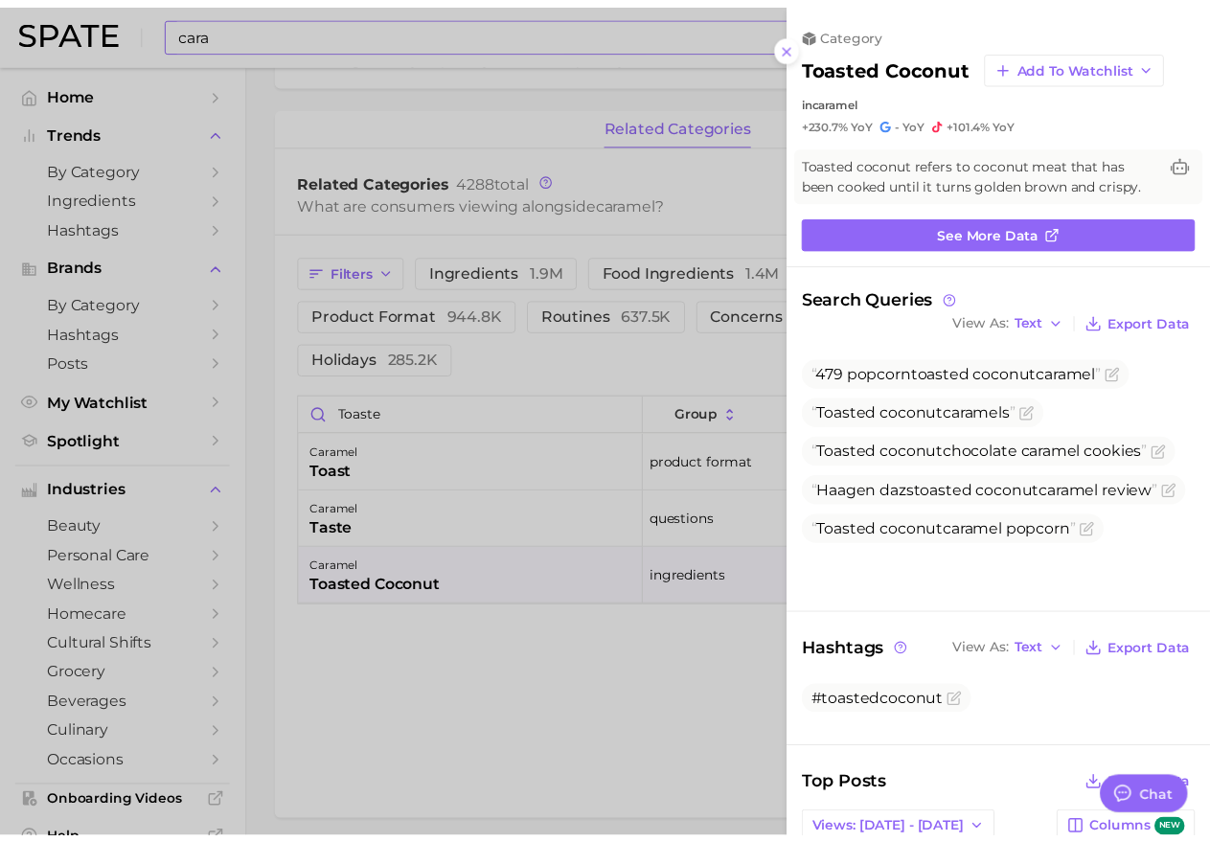
scroll to position [0, 0]
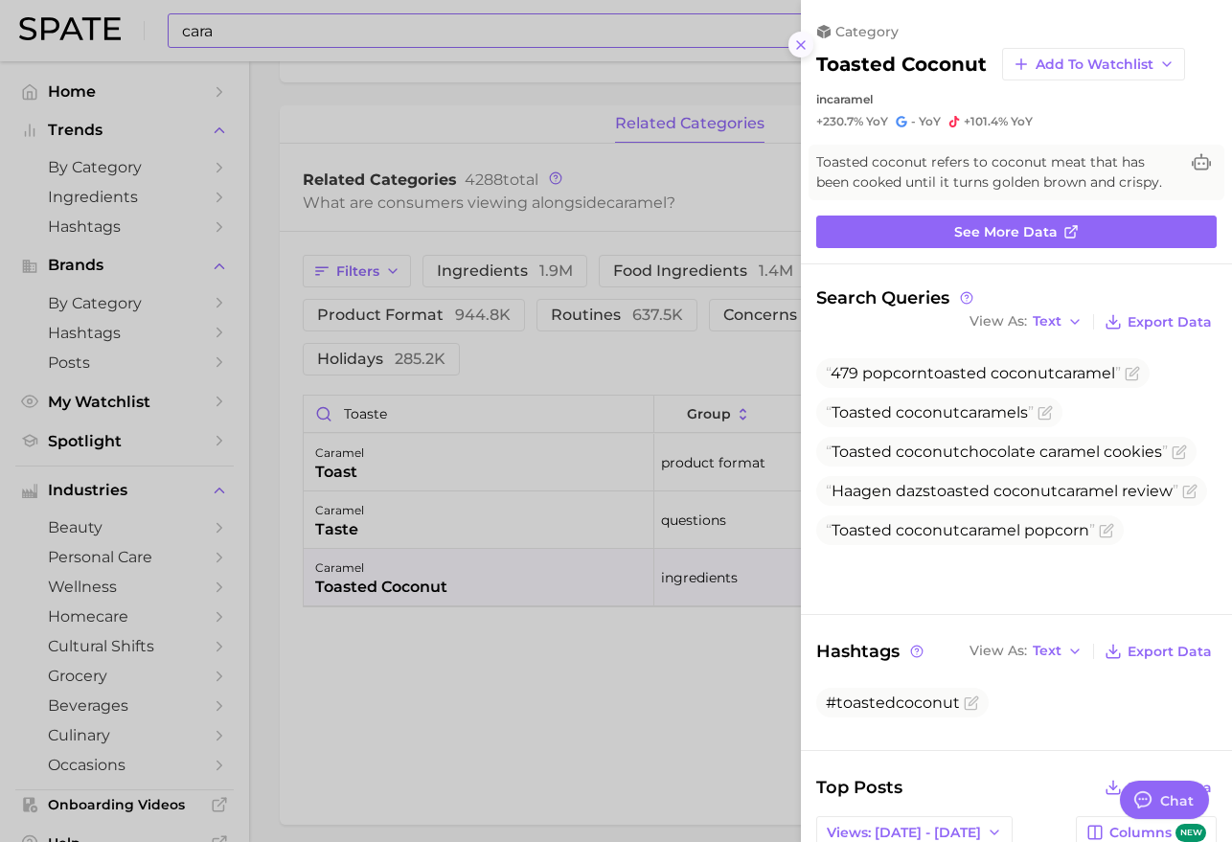
click at [735, 43] on line at bounding box center [801, 45] width 8 height 8
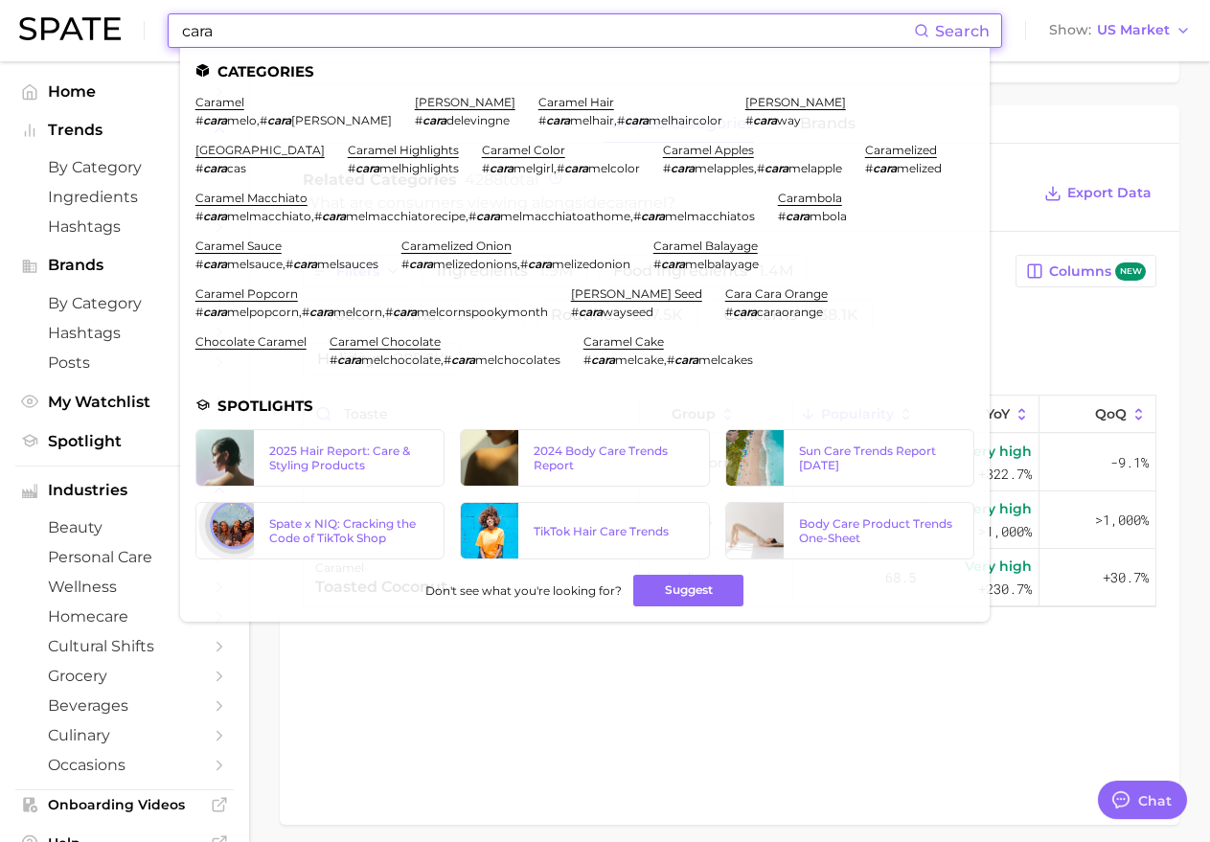
click at [321, 36] on input "cara" at bounding box center [547, 30] width 734 height 33
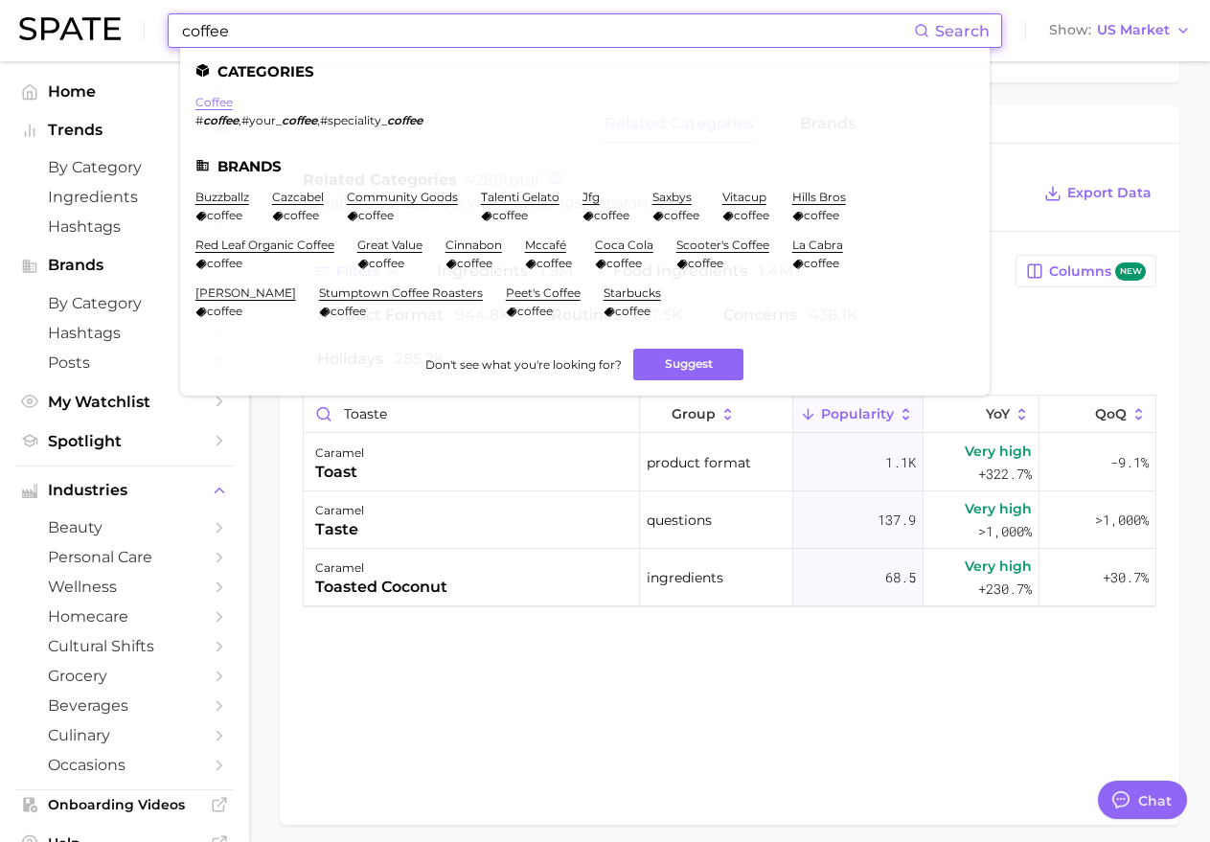
click at [206, 100] on link "coffee" at bounding box center [213, 102] width 37 height 14
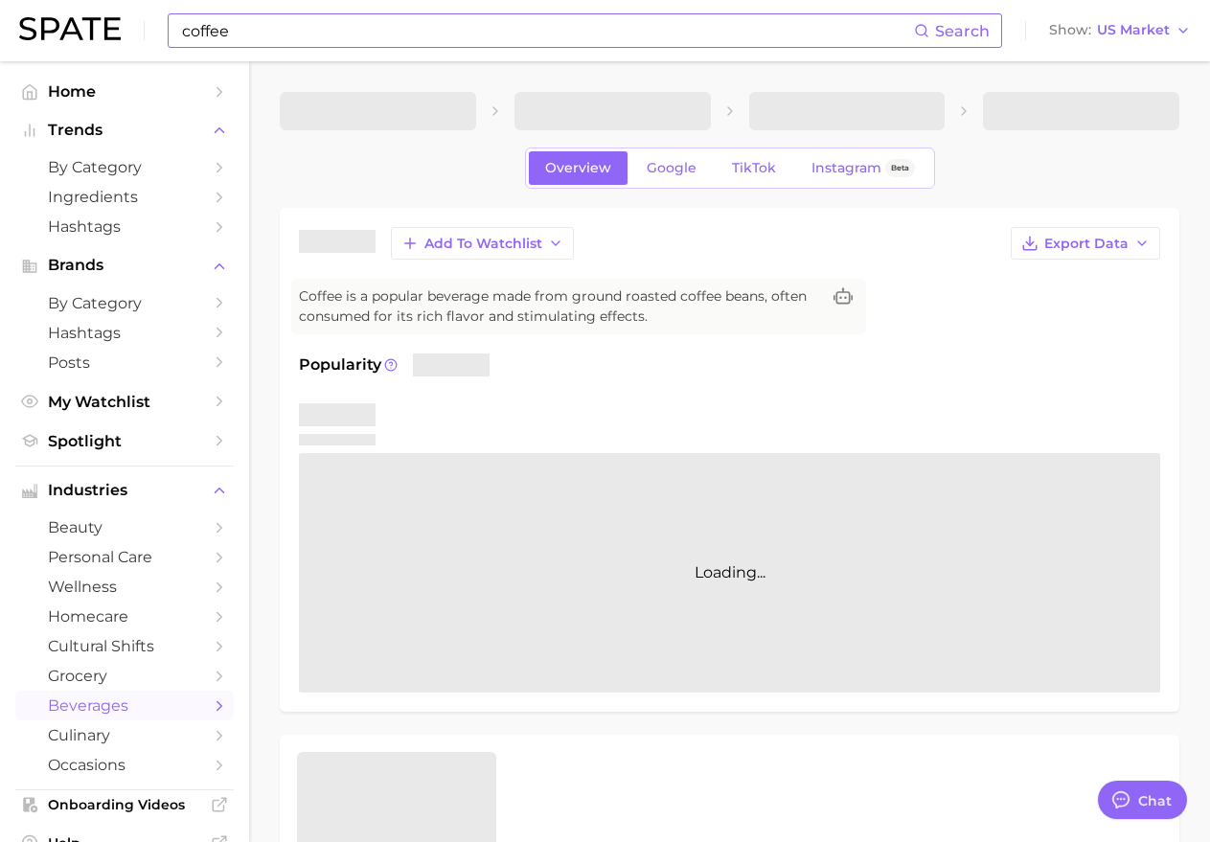
click at [362, 37] on input "coffee" at bounding box center [547, 30] width 734 height 33
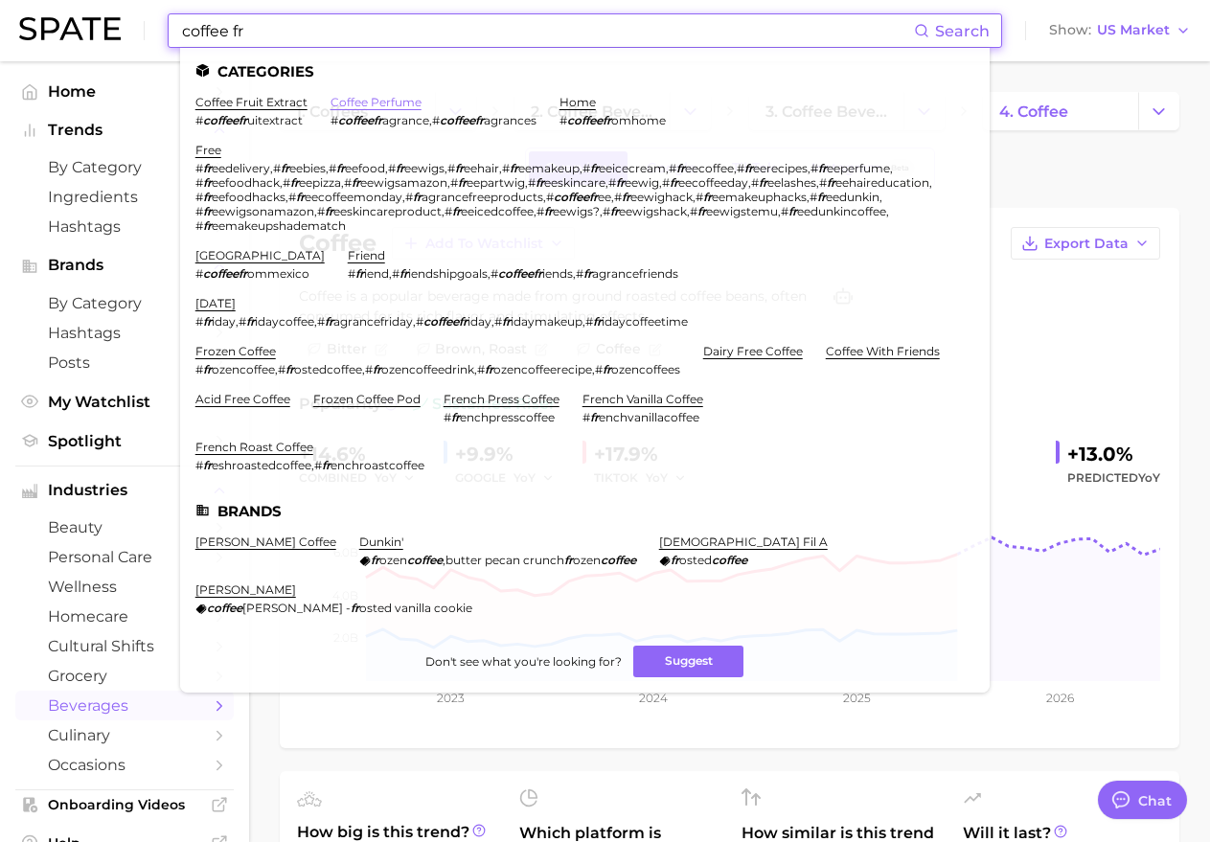
click at [356, 102] on link "coffee perfume" at bounding box center [375, 102] width 91 height 14
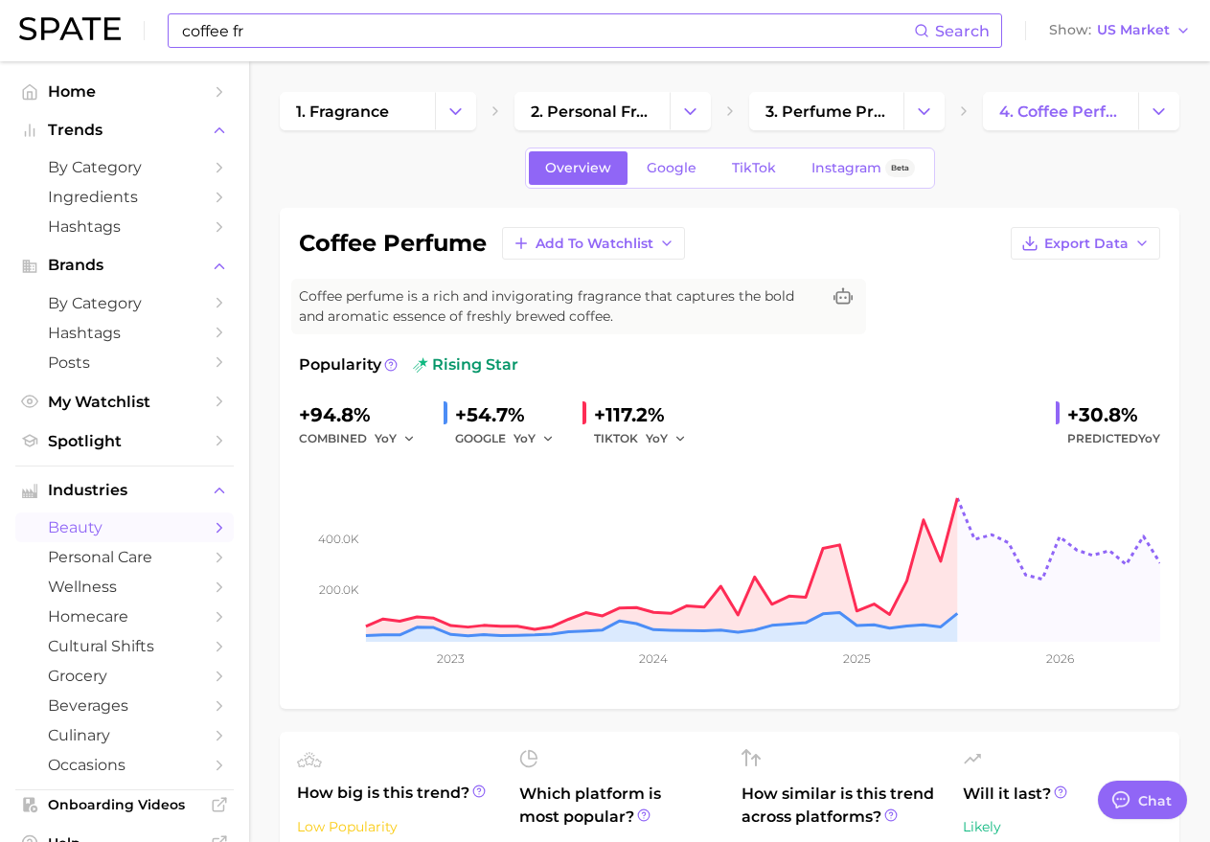
click at [333, 26] on input "coffee fr" at bounding box center [547, 30] width 734 height 33
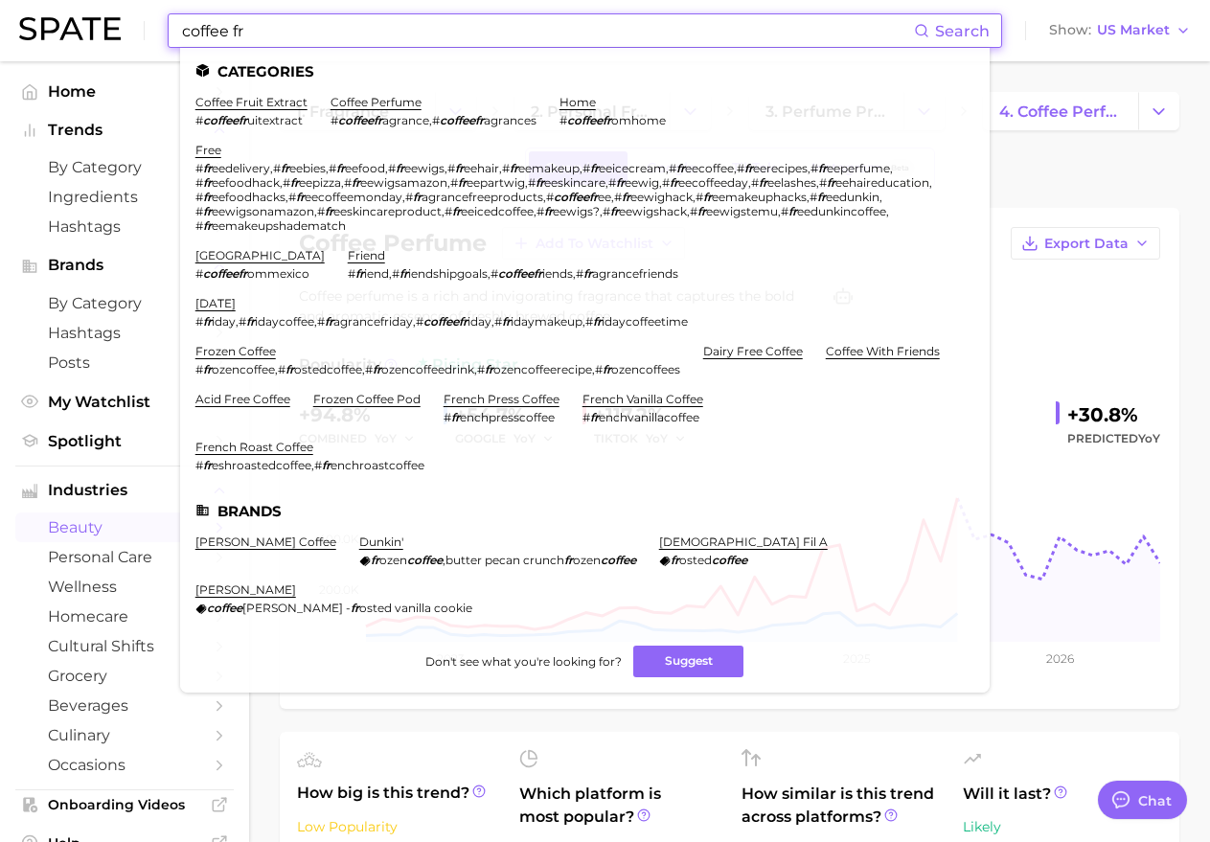
click at [333, 26] on input "coffee fr" at bounding box center [547, 30] width 734 height 33
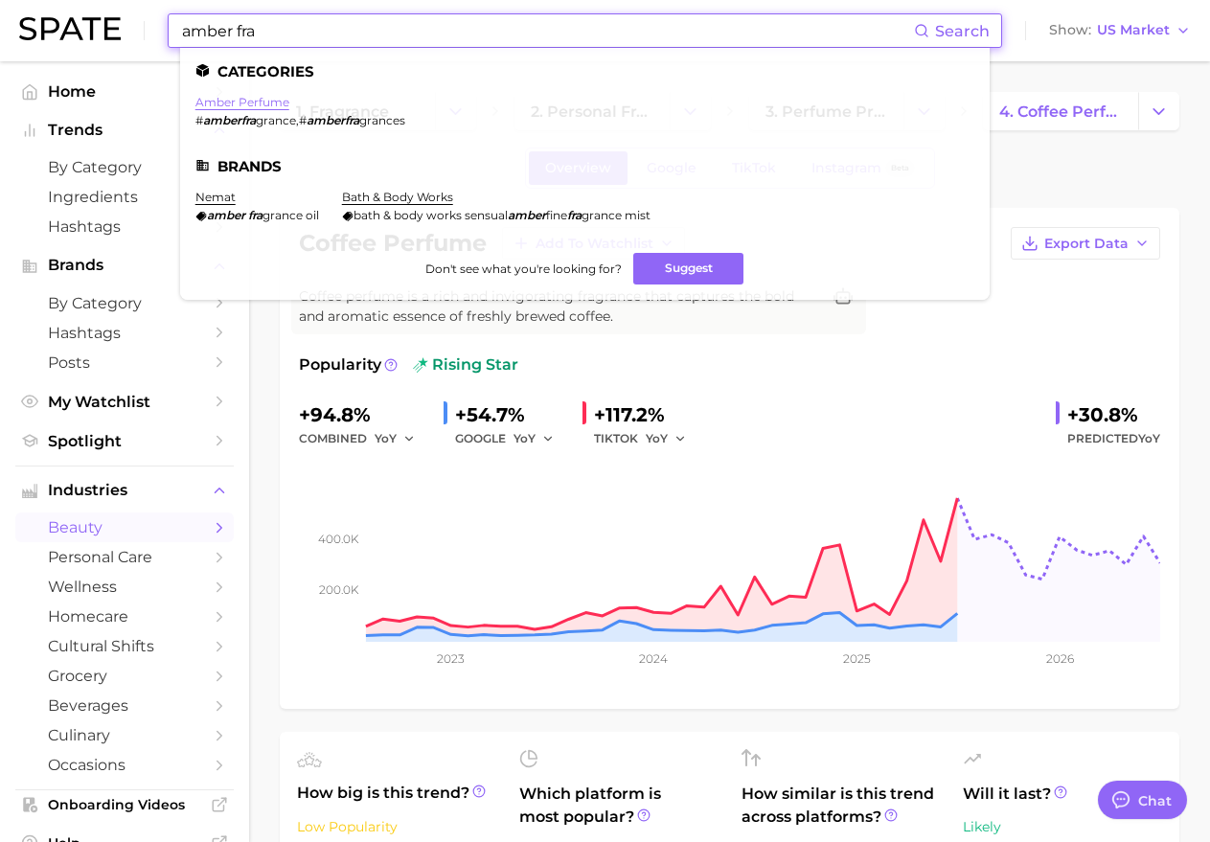
type input "amber fra"
click at [266, 100] on link "amber perfume" at bounding box center [242, 102] width 94 height 14
